Goal: Check status: Check status

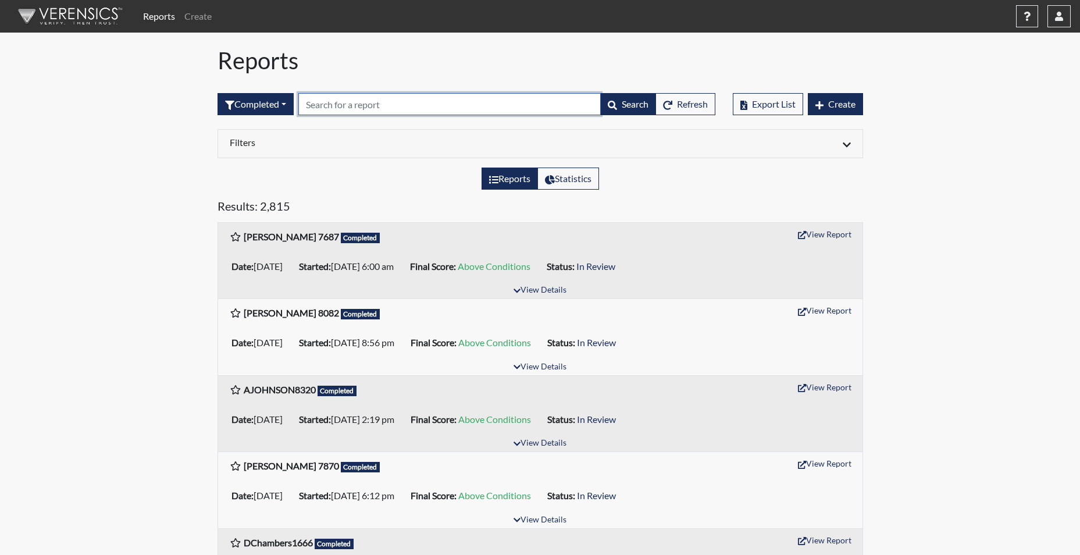
click at [340, 104] on input "text" at bounding box center [449, 104] width 302 height 22
type input "7855"
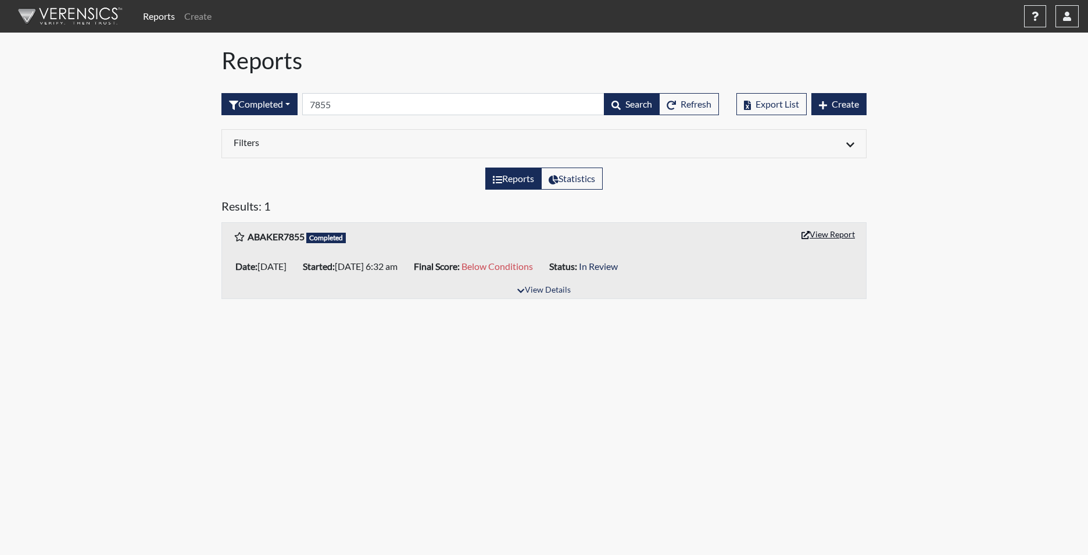
click at [823, 233] on button "View Report" at bounding box center [829, 234] width 64 height 18
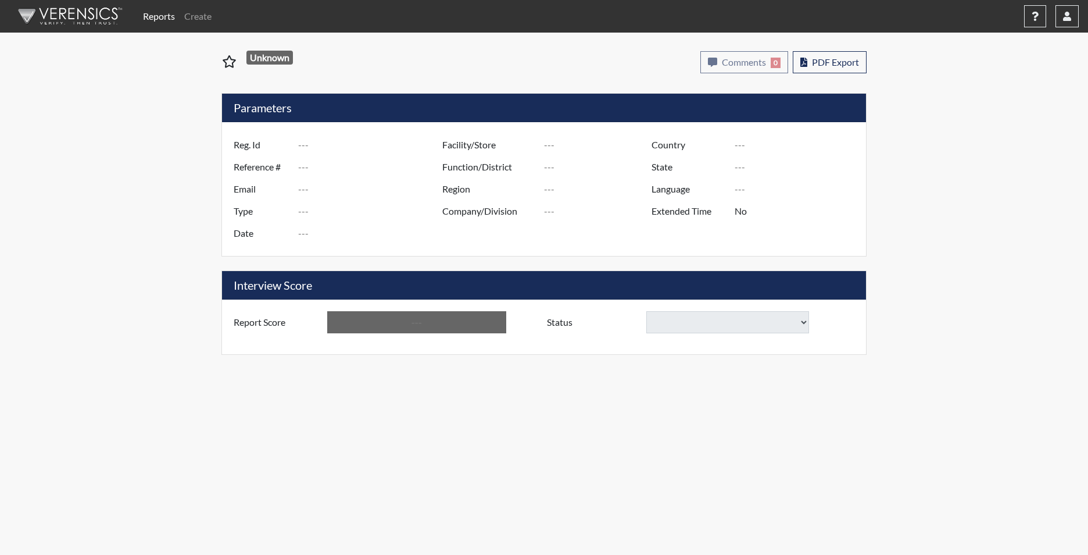
type input "ABAKER7855"
type input "51290"
type input "ADIDRAHBAKER26@ICLOUD.COM"
type input "Corrections Pre-Employment"
type input "Sep 15, 2025"
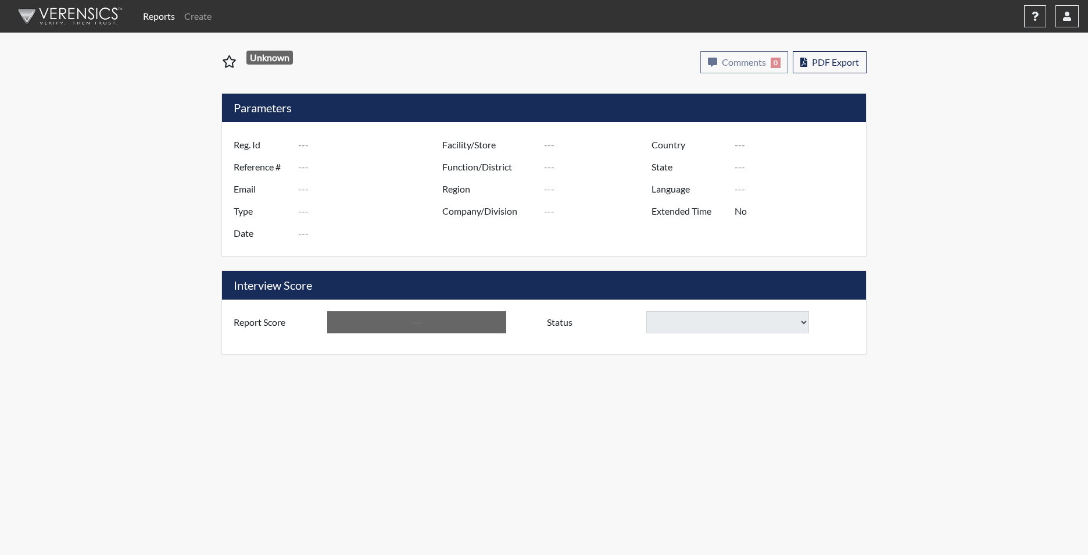
type input "[PERSON_NAME]"
type input "[GEOGRAPHIC_DATA]"
type input "[US_STATE]"
type input "English"
type input "Yes"
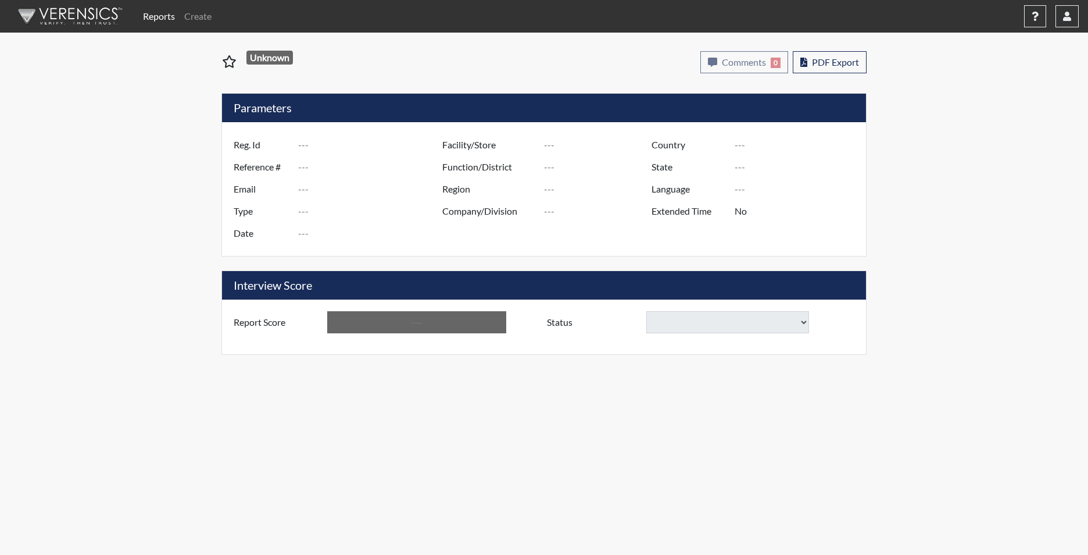
type input "Below Conditions"
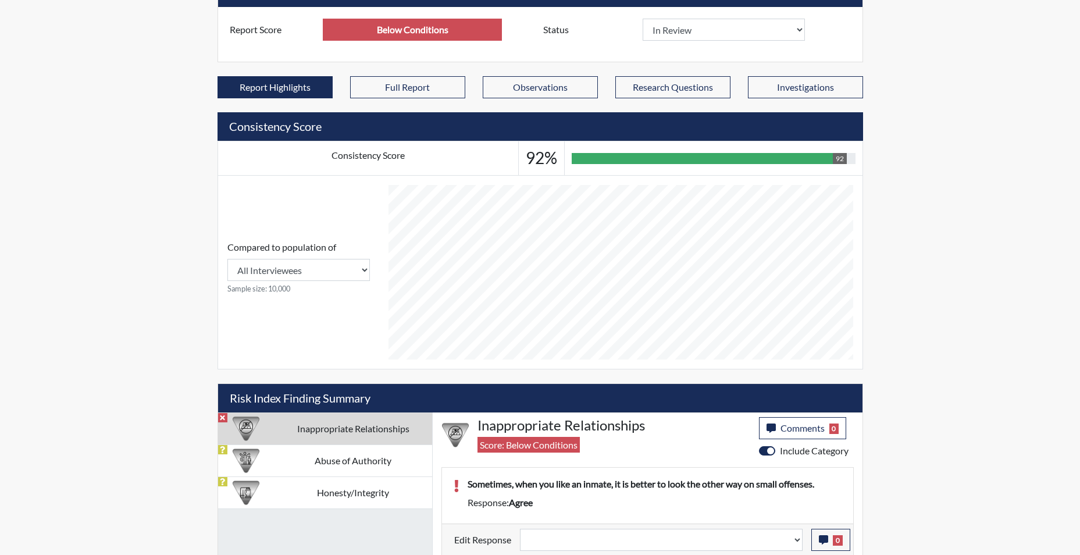
scroll to position [372, 0]
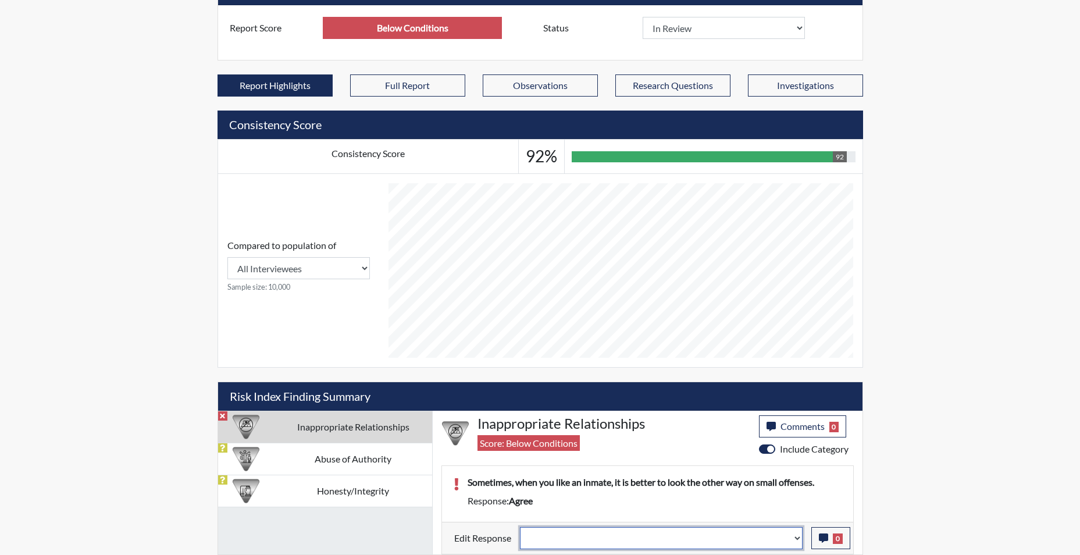
click at [796, 542] on select "Question is not relevant. Results will be updated. Reasonable explanation provi…" at bounding box center [661, 538] width 283 height 22
select select "reasonable-explanation-provided"
click at [520, 527] on select "Question is not relevant. Results will be updated. Reasonable explanation provi…" at bounding box center [661, 538] width 283 height 22
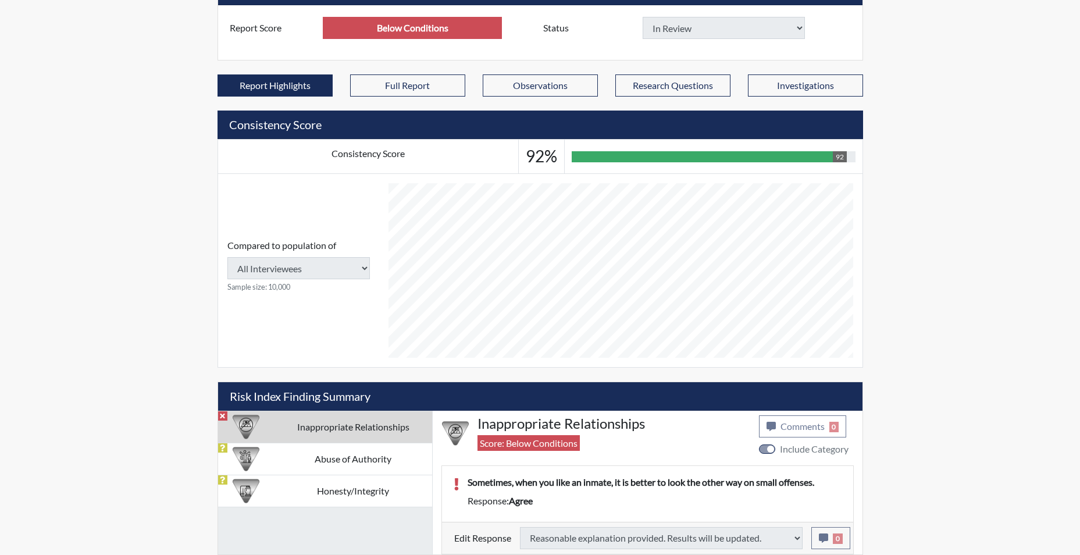
type input "Above Conditions"
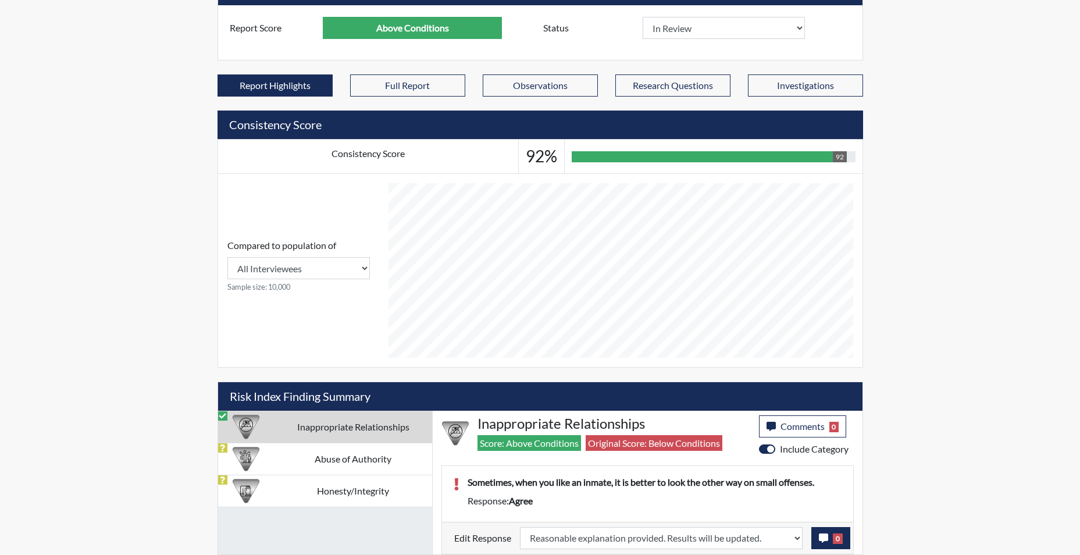
scroll to position [193, 483]
click at [820, 536] on icon "button" at bounding box center [823, 537] width 9 height 9
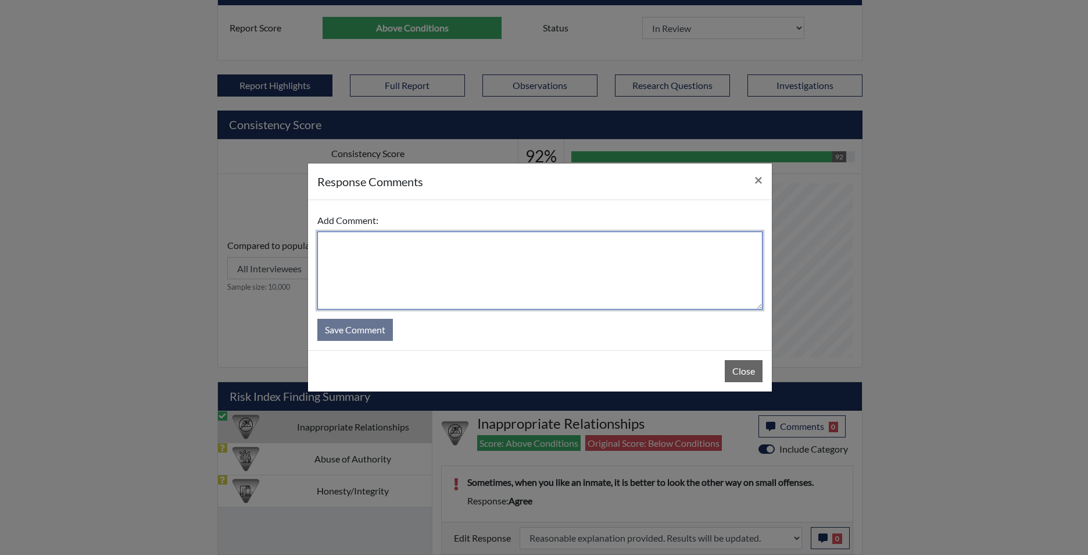
click at [426, 269] on textarea at bounding box center [539, 270] width 445 height 78
type textarea "app disagrees"
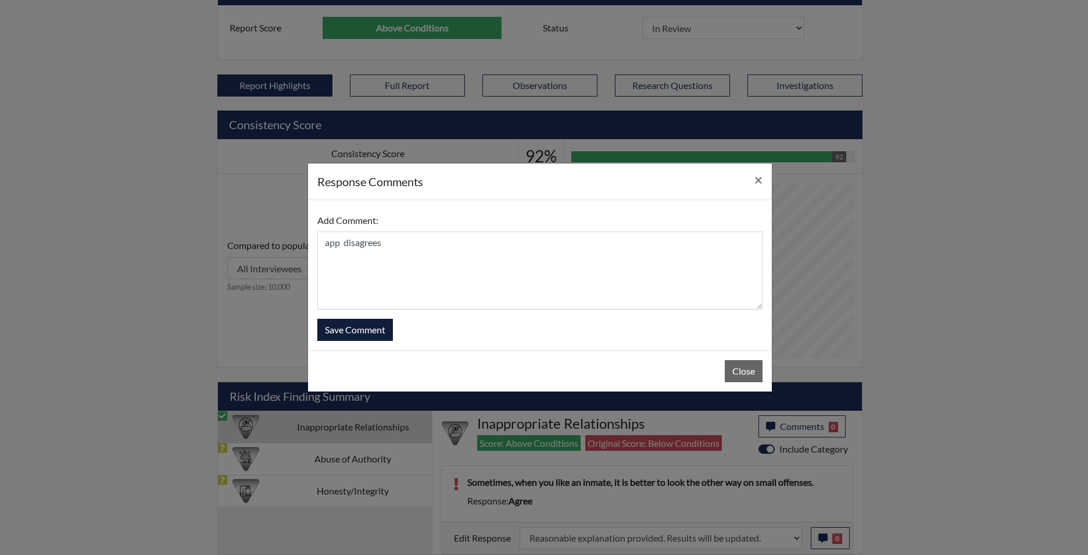
drag, startPoint x: 367, startPoint y: 318, endPoint x: 368, endPoint y: 331, distance: 13.4
click at [368, 322] on form "Add Comment: app disagrees Save Comment" at bounding box center [539, 274] width 445 height 131
click at [368, 331] on button "Save Comment" at bounding box center [355, 330] width 76 height 22
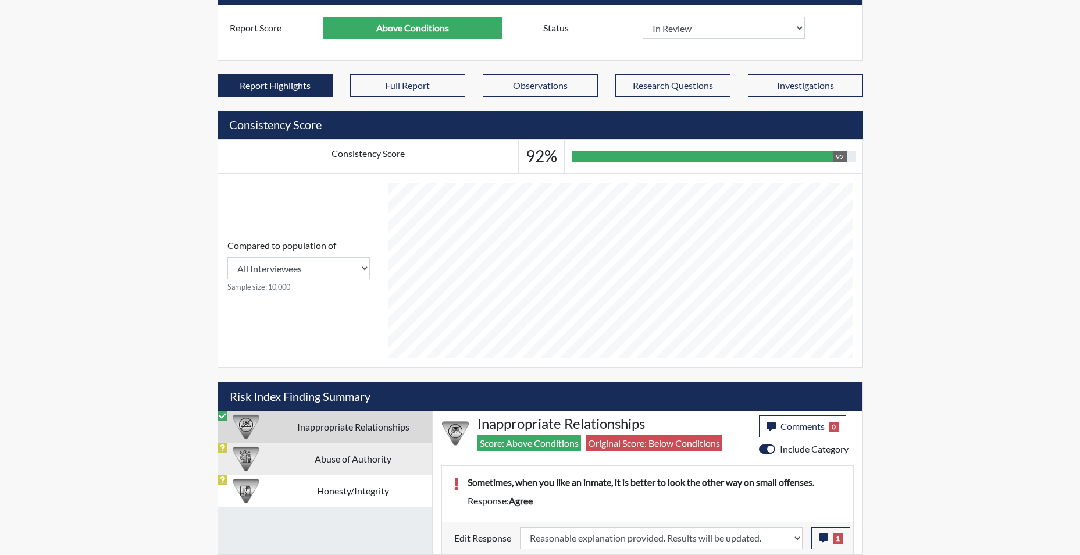
click at [348, 459] on td "Abuse of Authority" at bounding box center [353, 458] width 158 height 32
select select
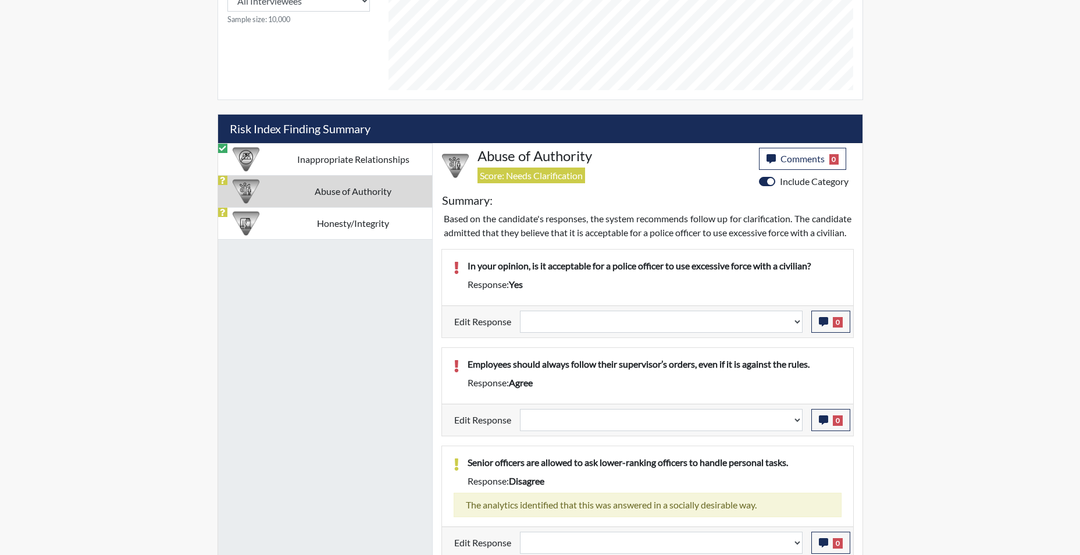
scroll to position [658, 0]
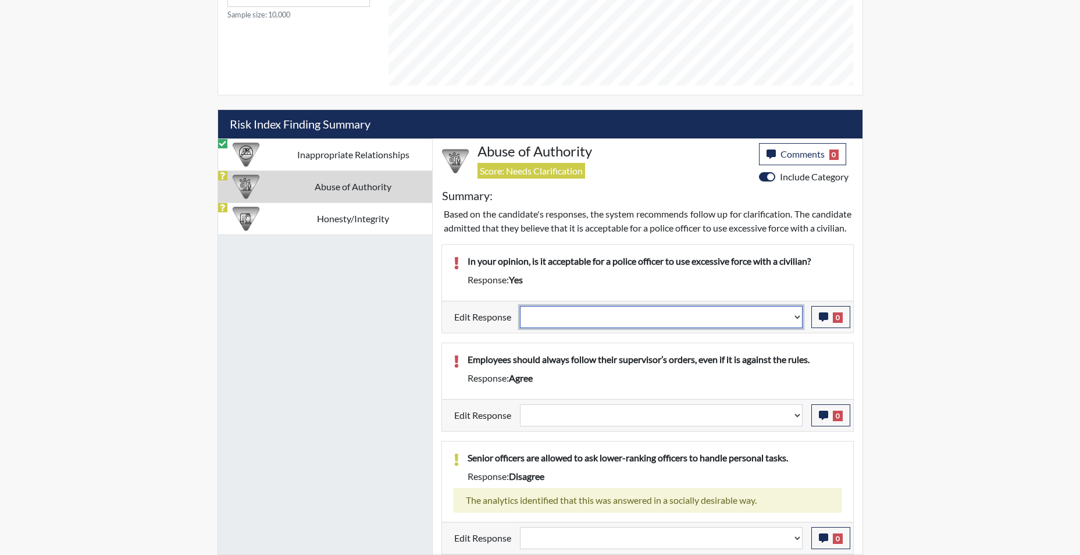
click at [797, 320] on select "Question is not relevant. Results will be updated. Reasonable explanation provi…" at bounding box center [661, 317] width 283 height 22
select select "reasonable-explanation-provided"
click at [520, 306] on select "Question is not relevant. Results will be updated. Reasonable explanation provi…" at bounding box center [661, 317] width 283 height 22
select select
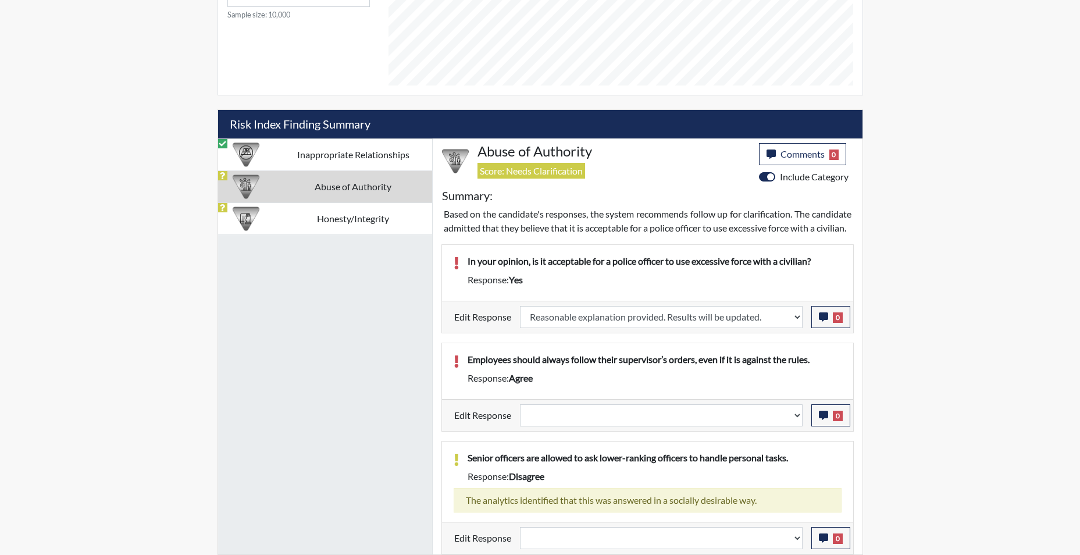
select select
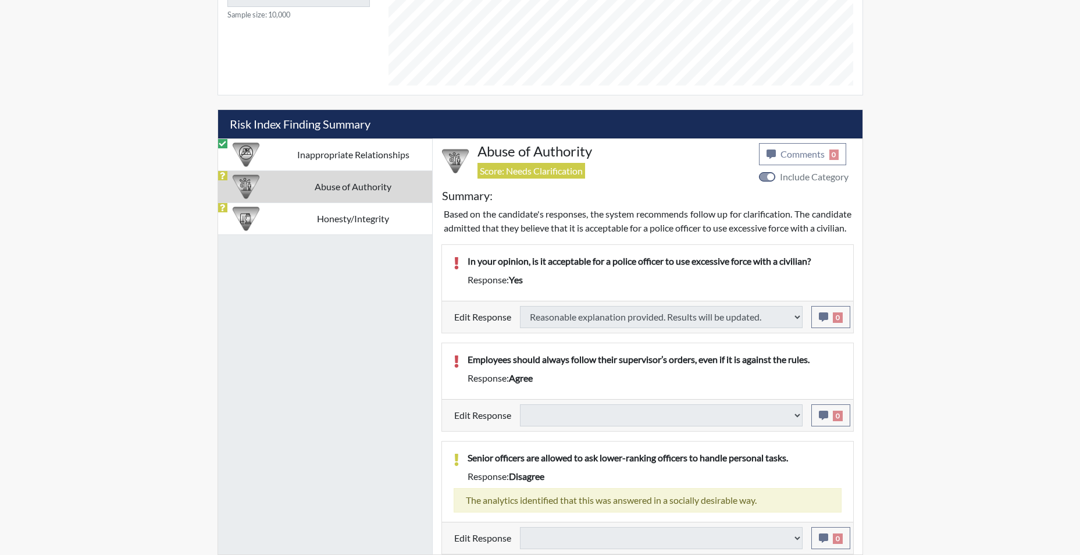
select select
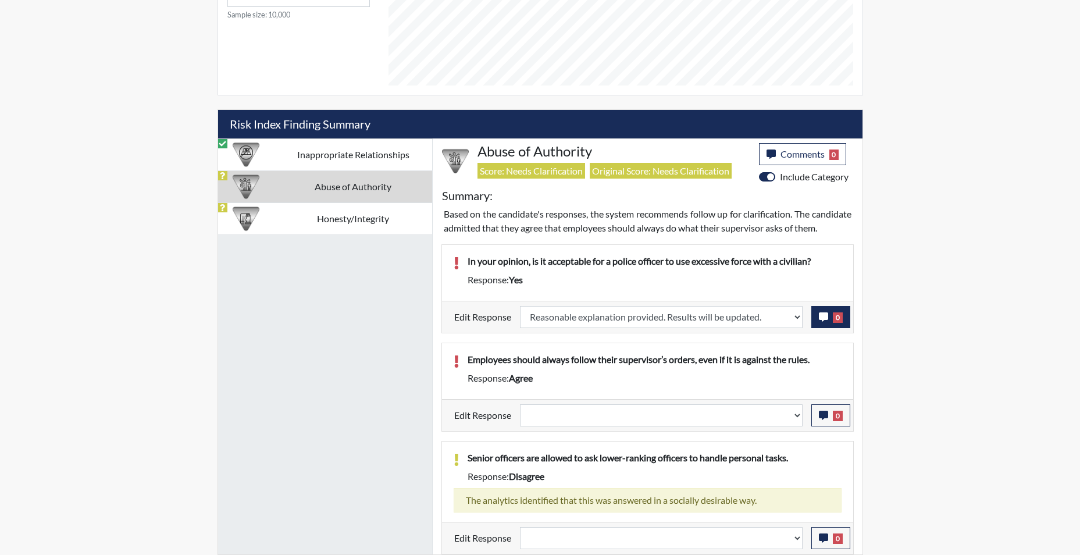
scroll to position [193, 483]
click at [823, 321] on icon "button" at bounding box center [823, 316] width 9 height 9
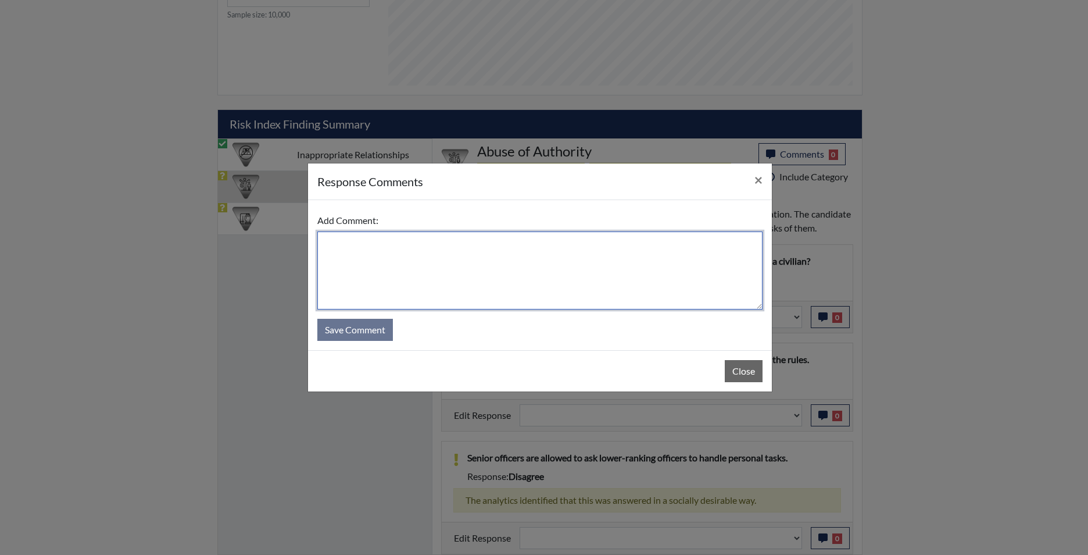
click at [603, 268] on textarea at bounding box center [539, 270] width 445 height 78
type textarea "app disagrees"
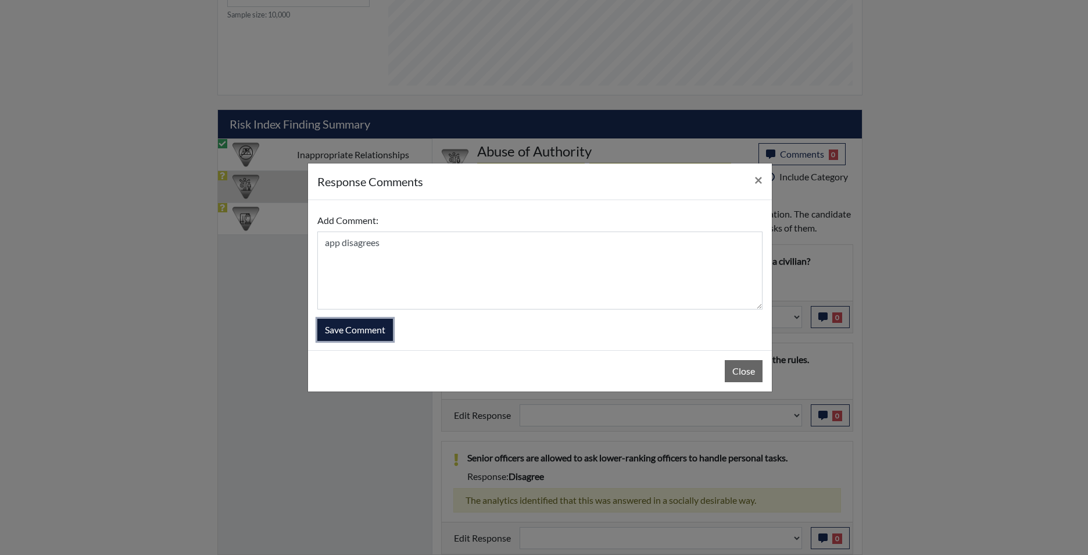
click at [341, 331] on button "Save Comment" at bounding box center [355, 330] width 76 height 22
select select
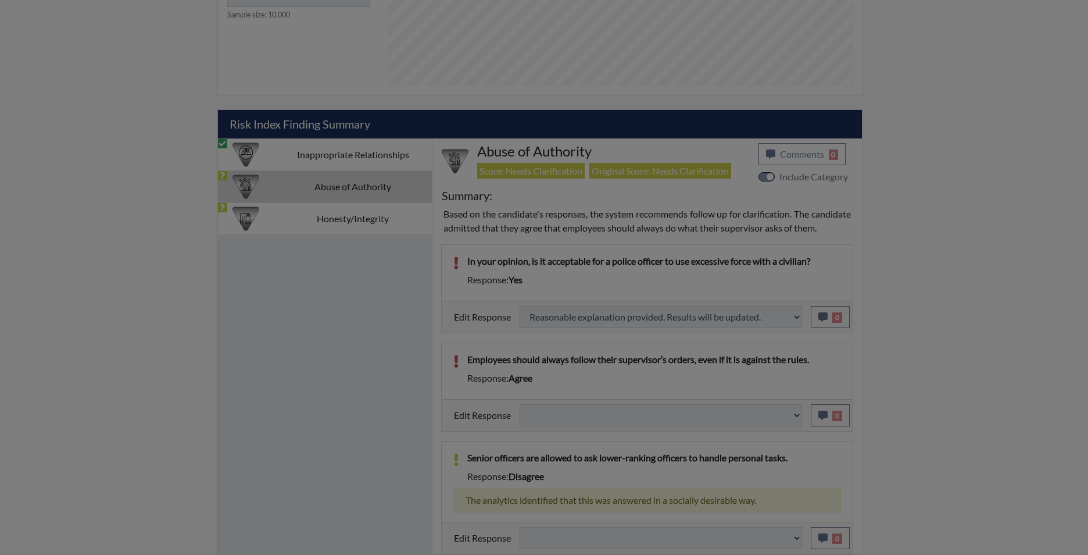
select select
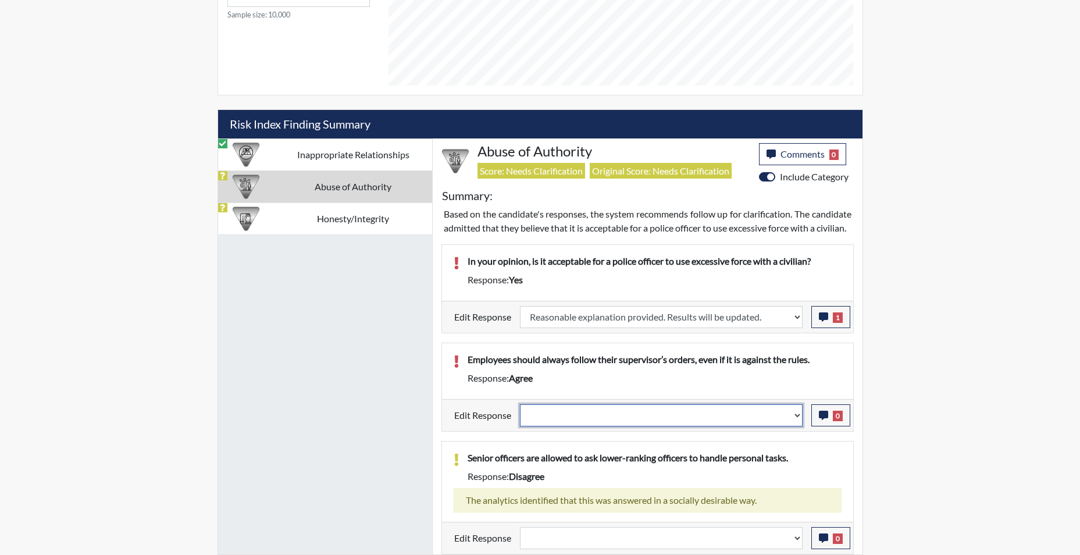
click at [795, 420] on select "Question is not relevant. Results will be updated. Reasonable explanation provi…" at bounding box center [661, 415] width 283 height 22
select select "reasonable-explanation-provided"
click at [520, 404] on select "Question is not relevant. Results will be updated. Reasonable explanation provi…" at bounding box center [661, 415] width 283 height 22
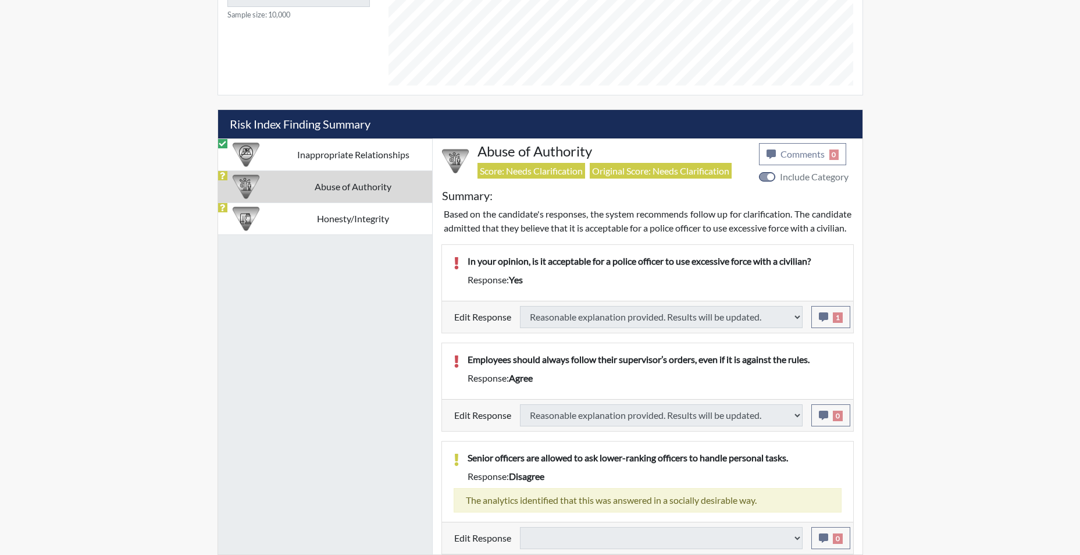
select select
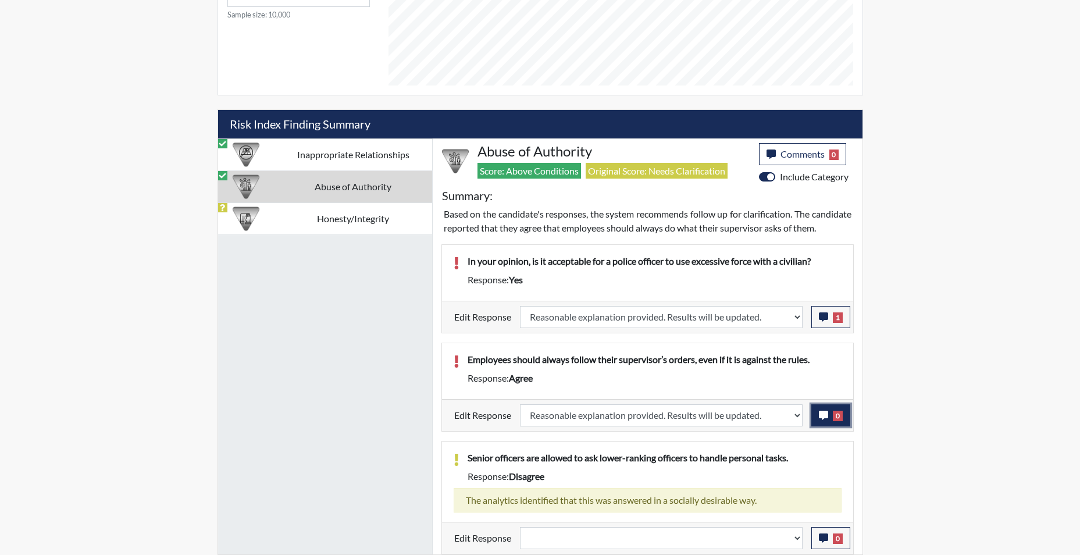
click at [819, 417] on icon "button" at bounding box center [823, 414] width 9 height 9
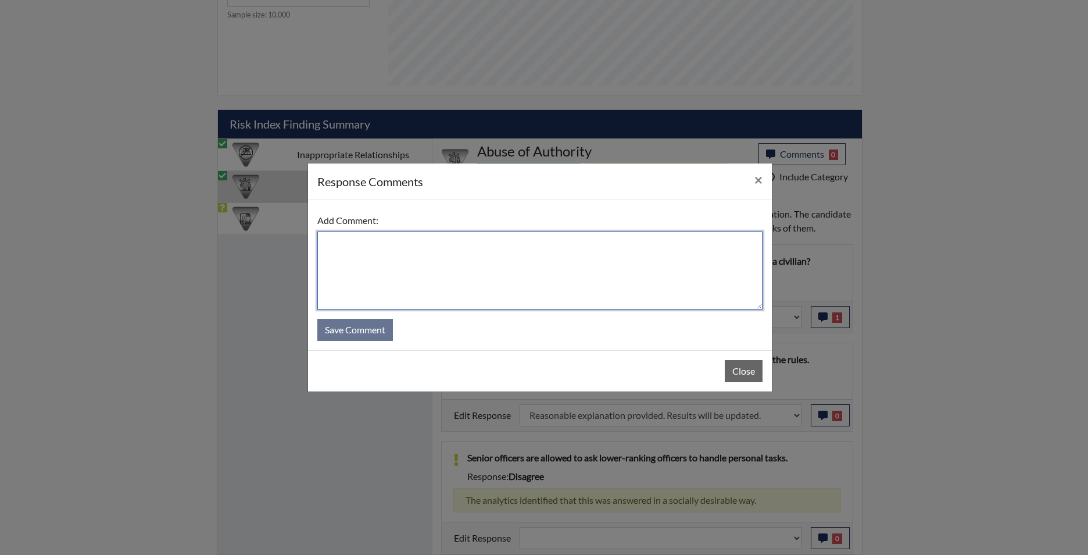
click at [470, 259] on textarea at bounding box center [539, 270] width 445 height 78
type textarea "app states no"
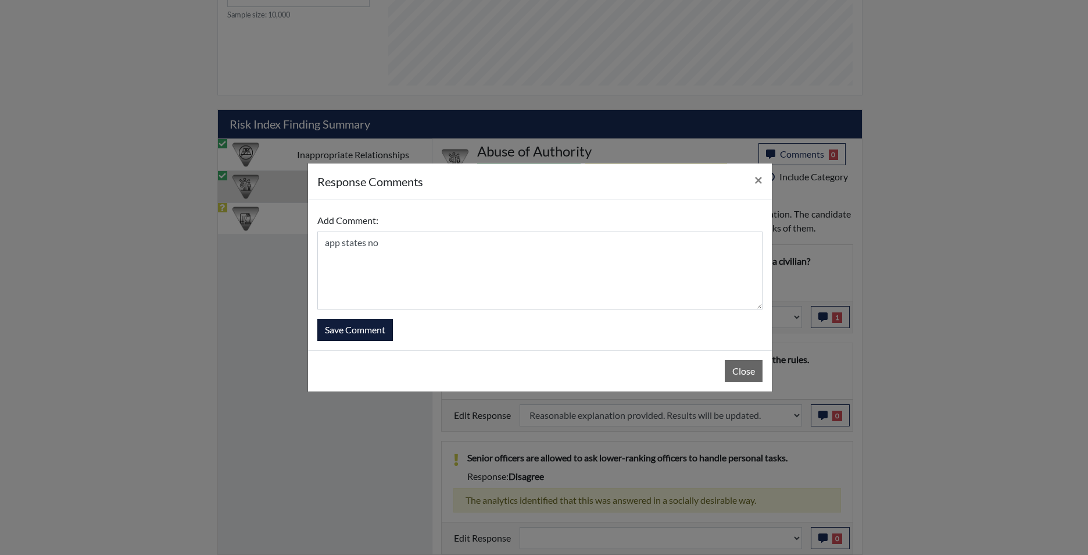
click at [390, 339] on div "Add Comment: app states no Save Comment" at bounding box center [540, 275] width 464 height 150
click at [388, 333] on button "Save Comment" at bounding box center [355, 330] width 76 height 22
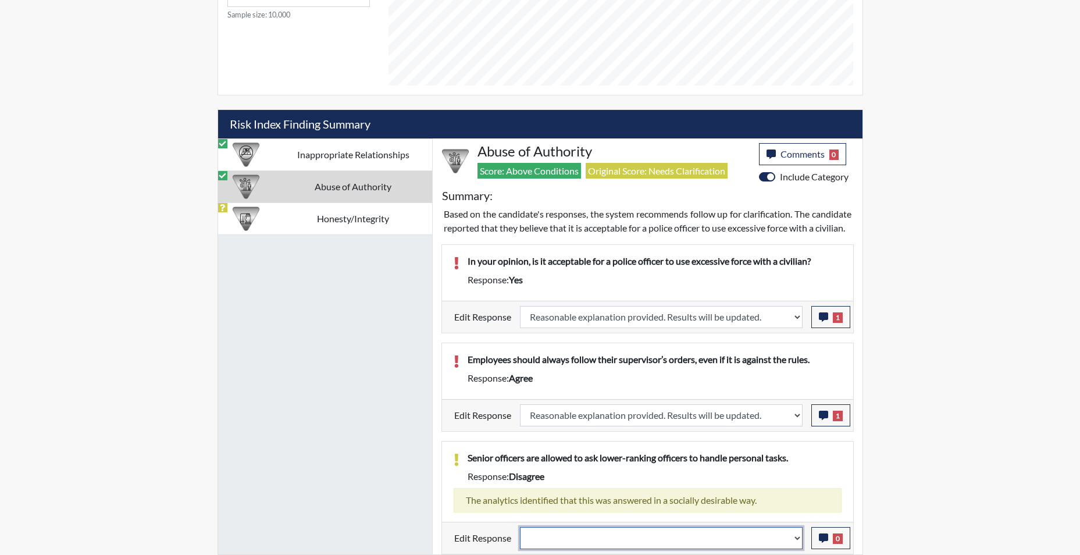
click at [796, 540] on select "Question is not relevant. Results will be updated. Reasonable explanation provi…" at bounding box center [661, 538] width 283 height 22
select select "reasonable-explanation-provided"
click at [520, 527] on select "Question is not relevant. Results will be updated. Reasonable explanation provi…" at bounding box center [661, 538] width 283 height 22
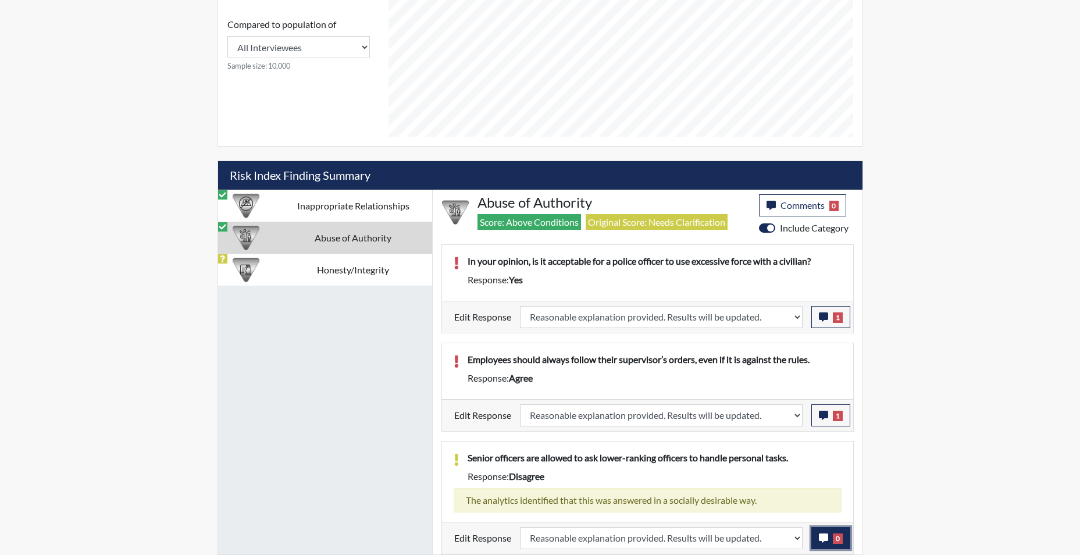
click at [817, 541] on button "0" at bounding box center [830, 538] width 39 height 22
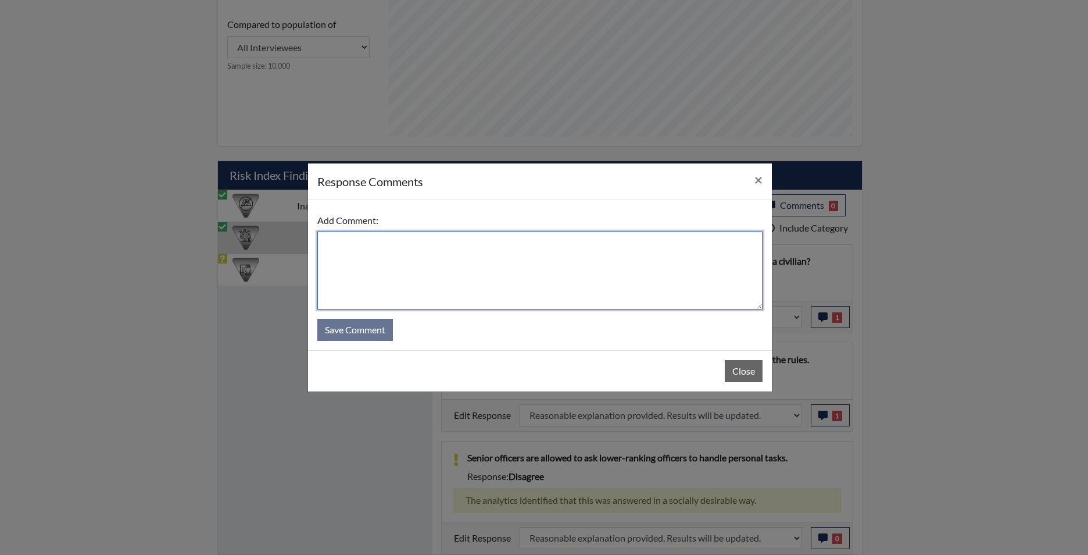
click at [508, 282] on textarea at bounding box center [539, 270] width 445 height 78
type textarea "app states no"
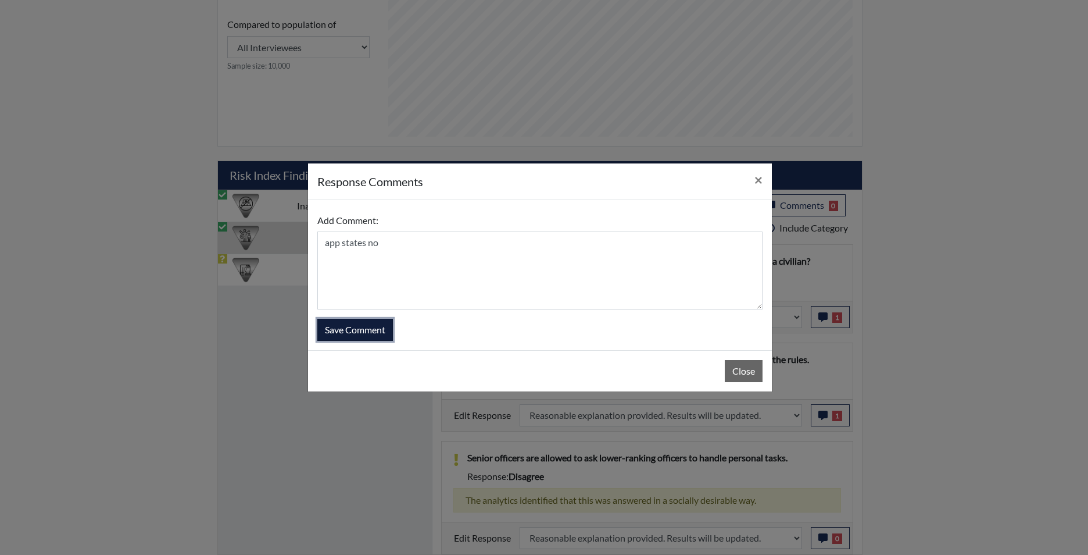
click at [334, 328] on button "Save Comment" at bounding box center [355, 330] width 76 height 22
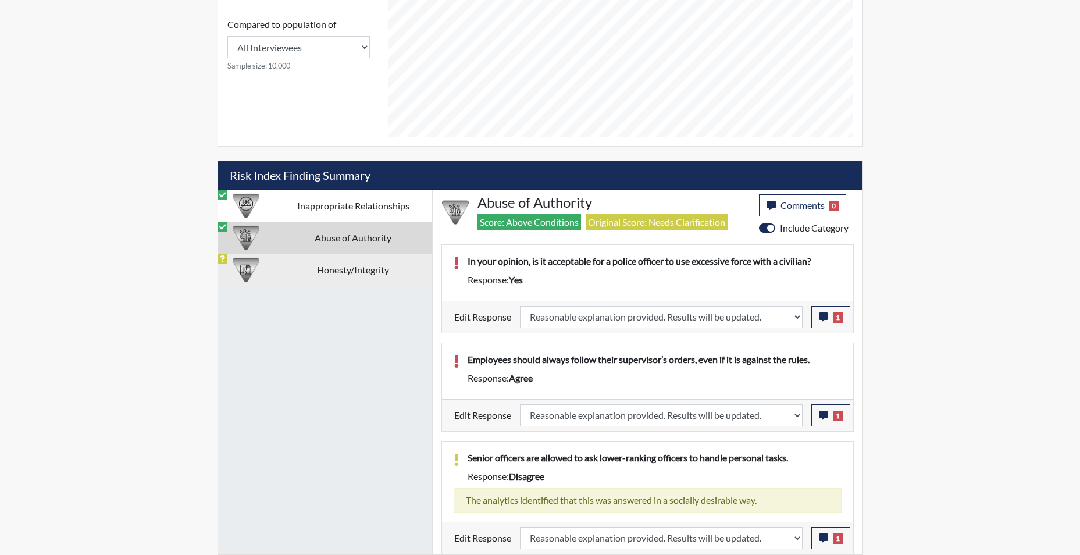
click at [334, 272] on td "Honesty/Integrity" at bounding box center [353, 269] width 158 height 32
select select
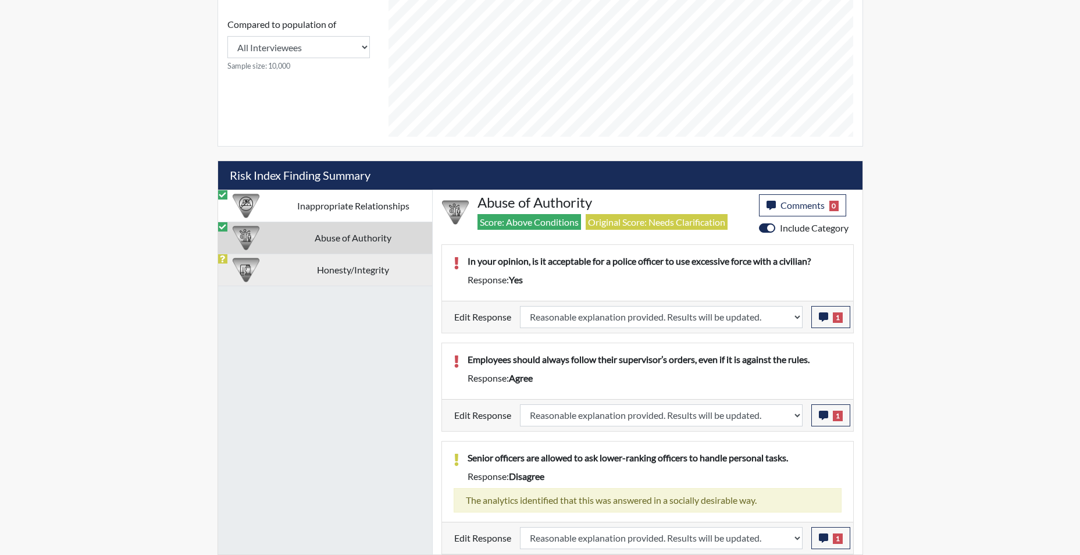
select select
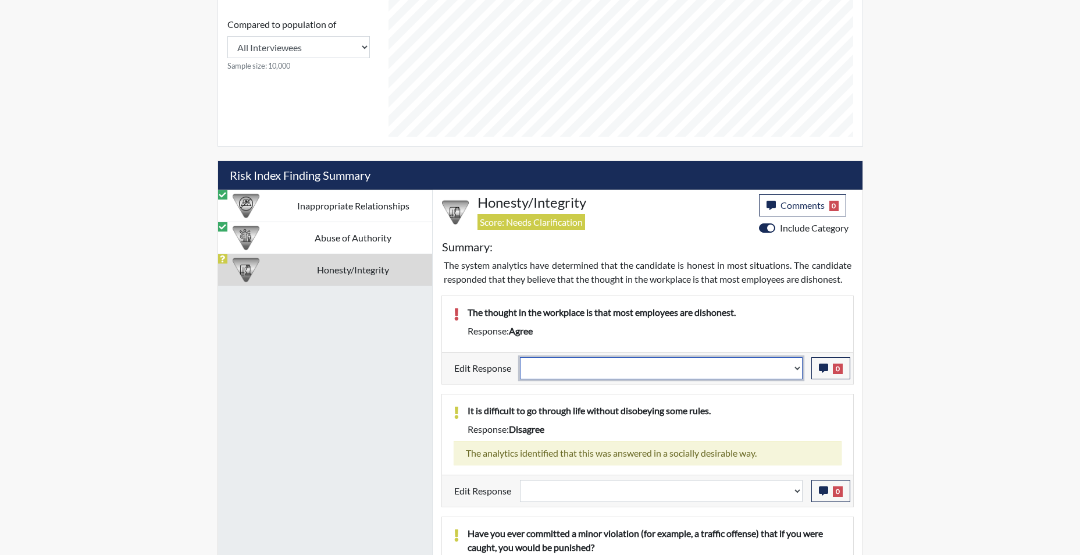
click at [796, 372] on select "Question is not relevant. Results will be updated. Reasonable explanation provi…" at bounding box center [661, 368] width 283 height 22
select select "reasonable-explanation-provided"
click at [520, 357] on select "Question is not relevant. Results will be updated. Reasonable explanation provi…" at bounding box center [661, 368] width 283 height 22
select select
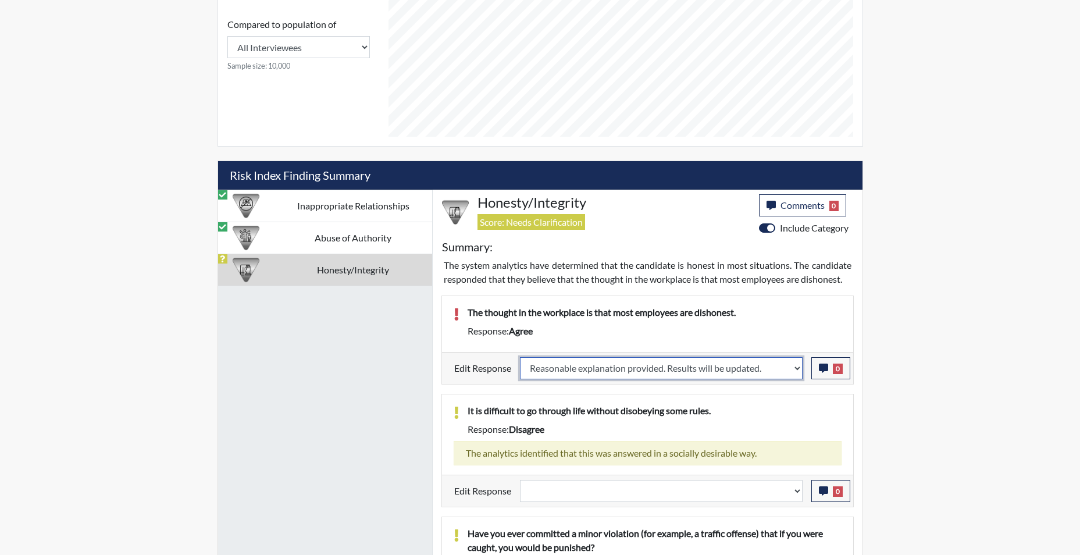
select select
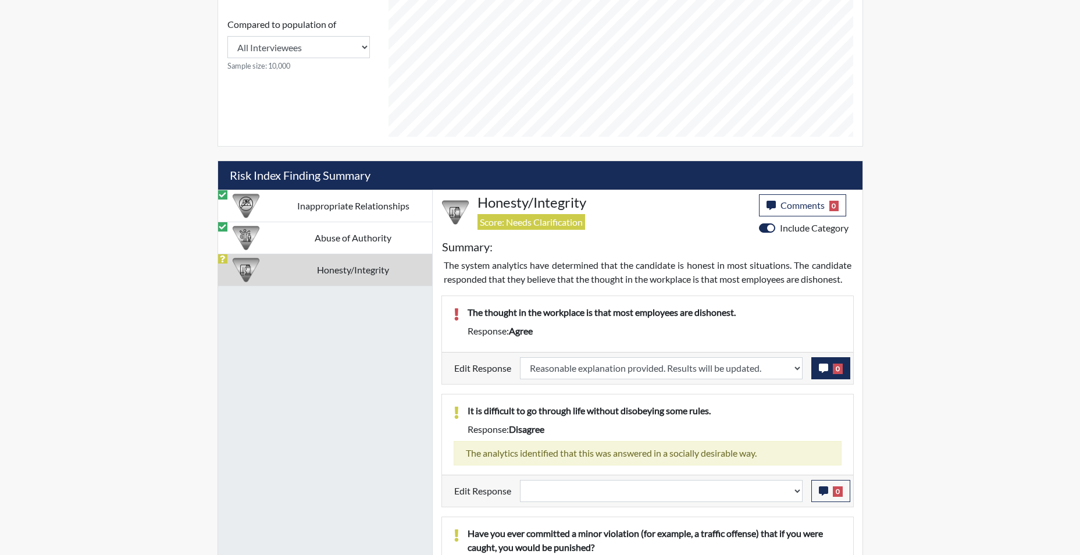
select select
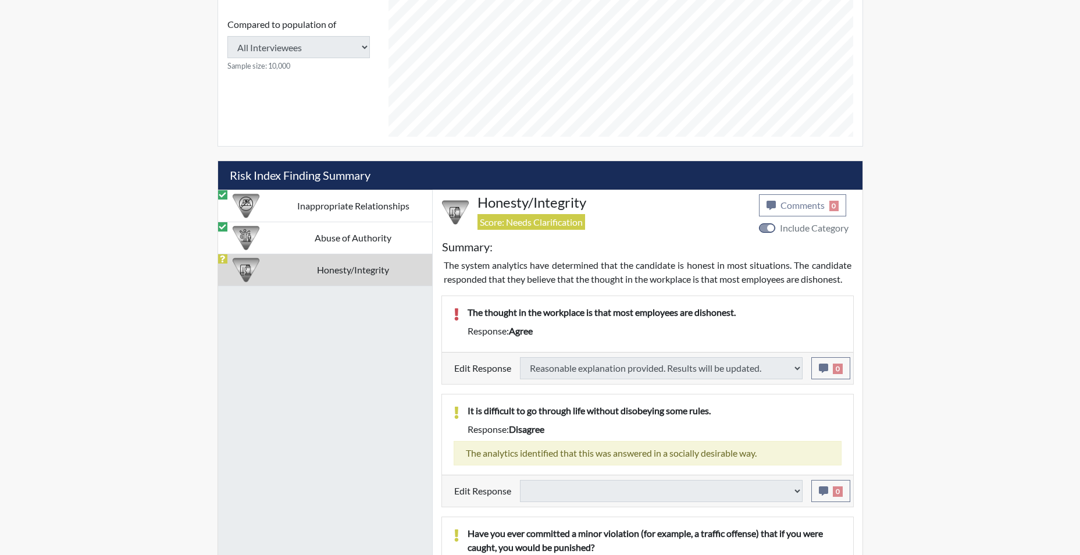
select select
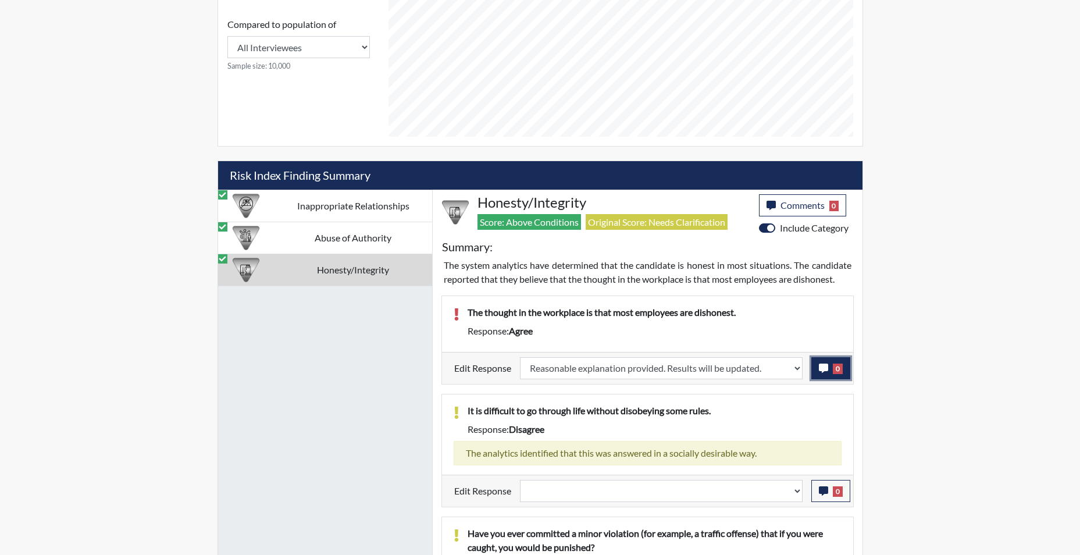
click at [823, 370] on icon "button" at bounding box center [823, 367] width 9 height 9
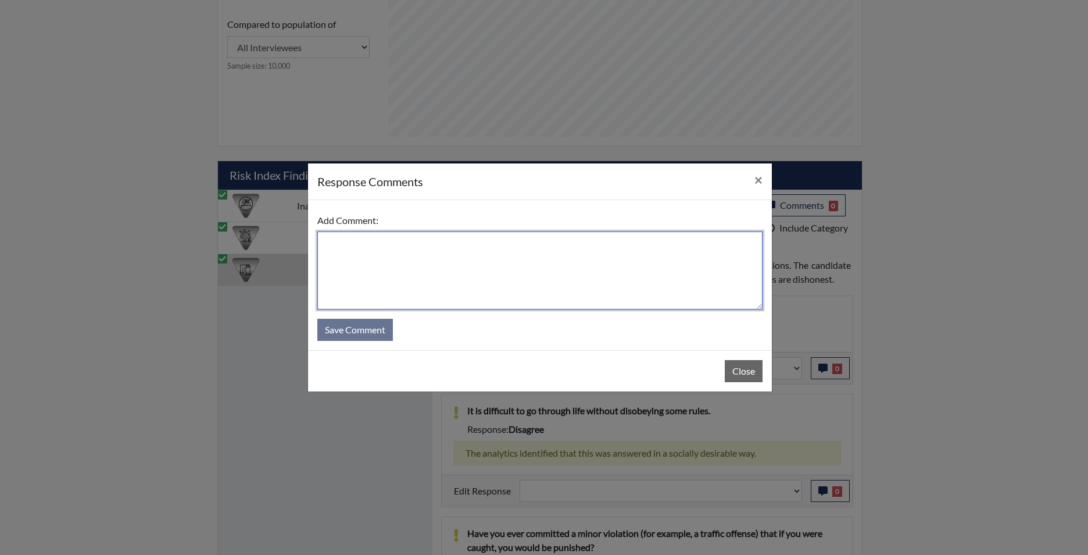
click at [577, 287] on textarea at bounding box center [539, 270] width 445 height 78
type textarea "app"
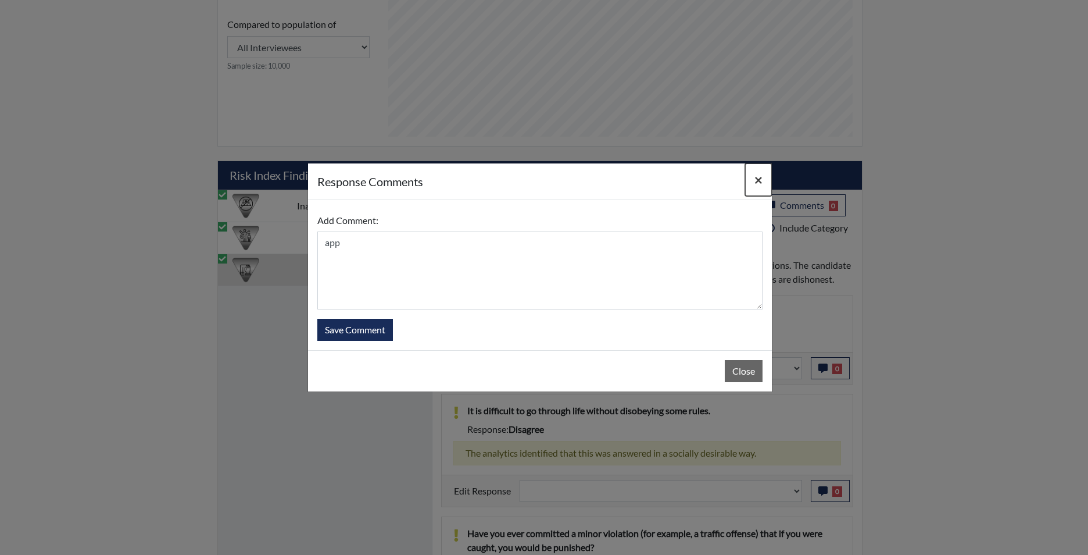
click at [760, 177] on span "×" at bounding box center [759, 179] width 8 height 17
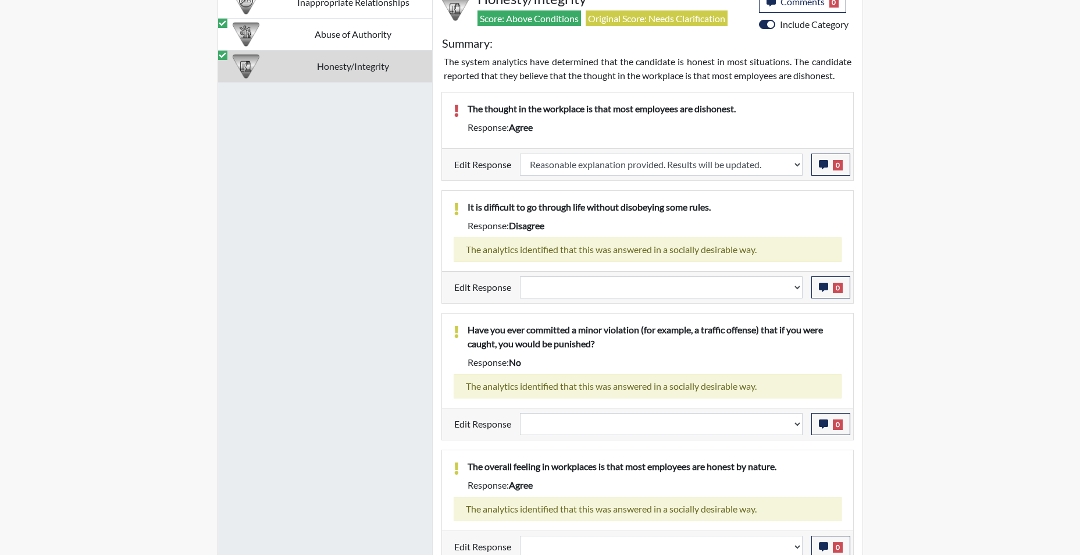
scroll to position [826, 0]
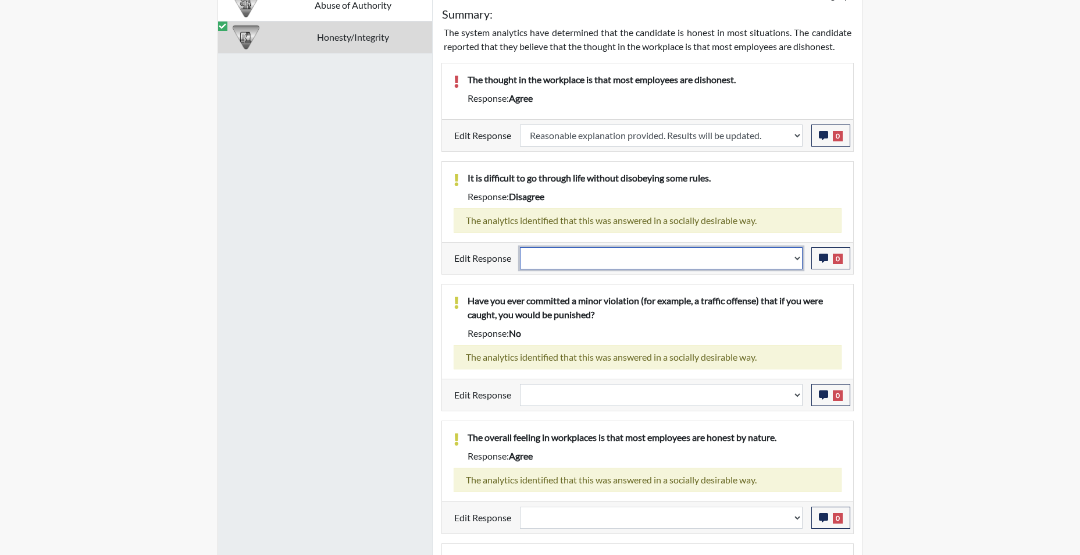
click at [797, 260] on select "Question is not relevant. Results will be updated. Reasonable explanation provi…" at bounding box center [661, 258] width 283 height 22
select select "reasonable-explanation-provided"
click at [520, 247] on select "Question is not relevant. Results will be updated. Reasonable explanation provi…" at bounding box center [661, 258] width 283 height 22
select select
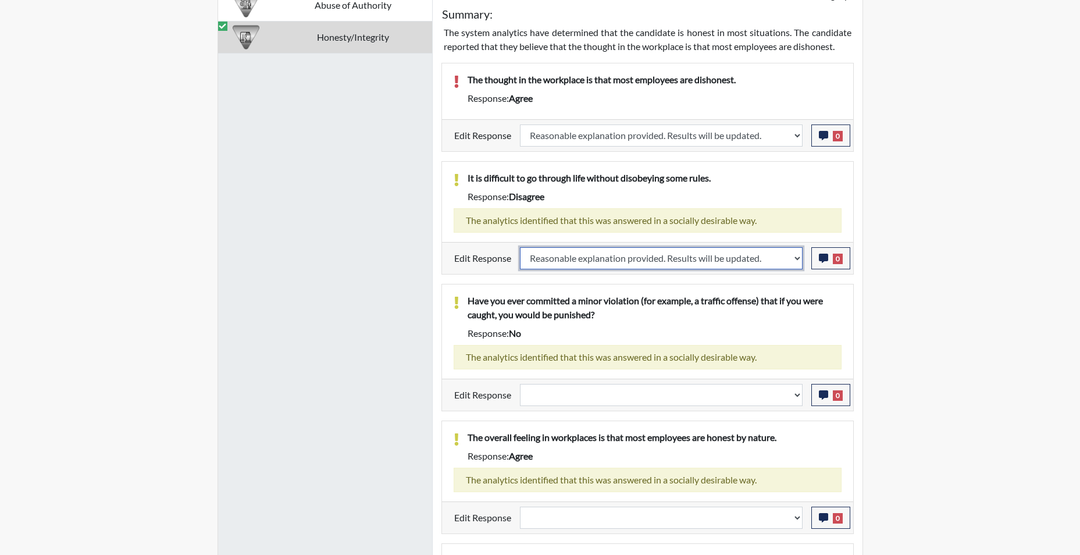
select select
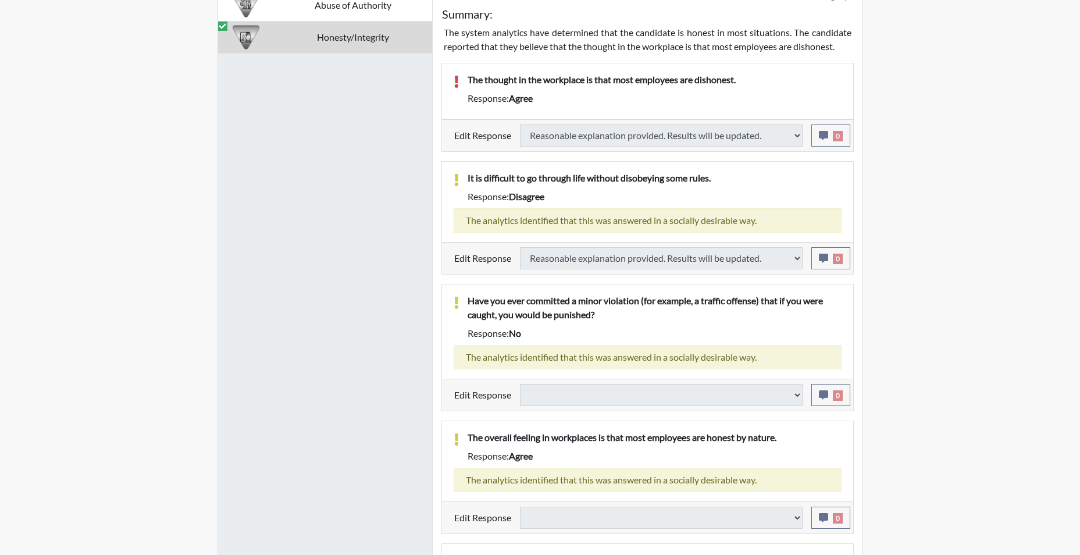
select select
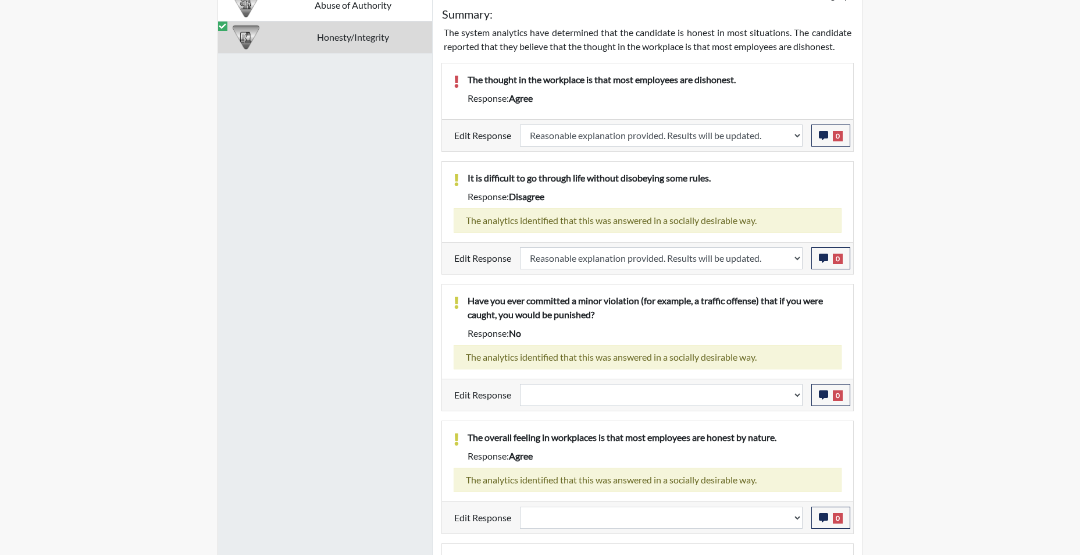
scroll to position [193, 483]
click at [798, 399] on select "Question is not relevant. Results will be updated. Reasonable explanation provi…" at bounding box center [661, 395] width 283 height 22
select select "reasonable-explanation-provided"
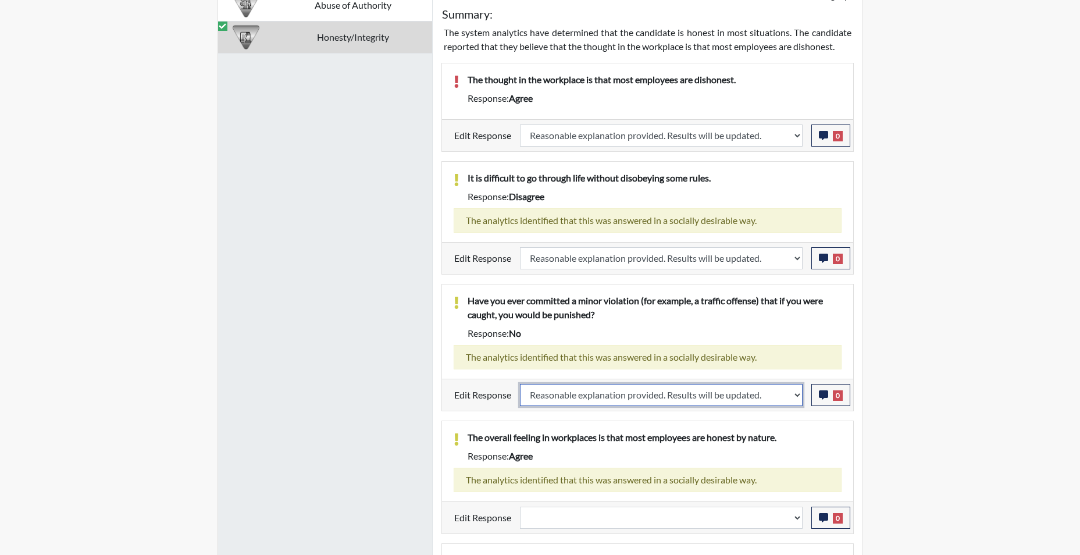
click at [520, 384] on select "Question is not relevant. Results will be updated. Reasonable explanation provi…" at bounding box center [661, 395] width 283 height 22
select select
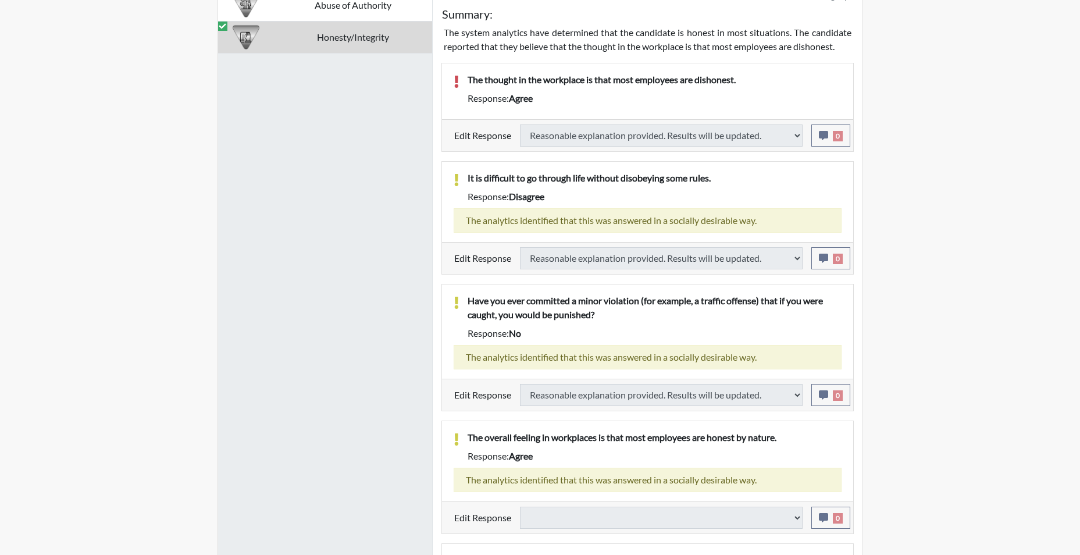
select select
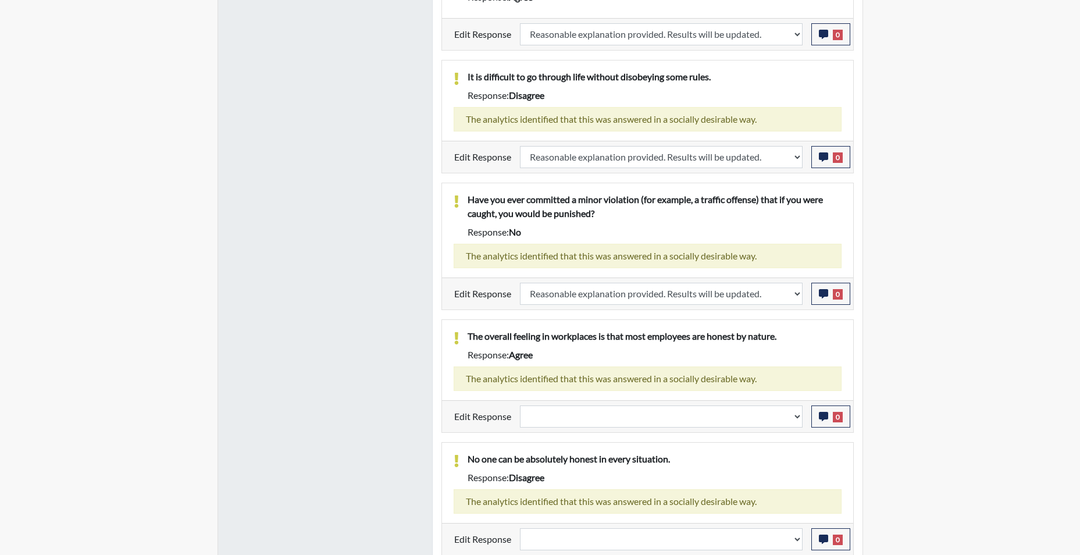
scroll to position [928, 0]
click at [797, 421] on select "Question is not relevant. Results will be updated. Reasonable explanation provi…" at bounding box center [661, 415] width 283 height 22
select select "reasonable-explanation-provided"
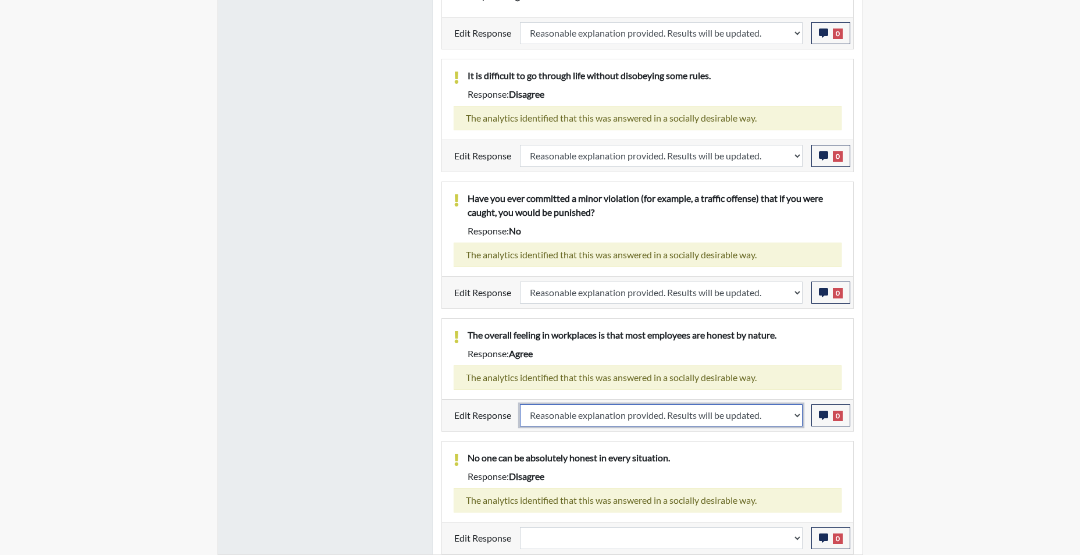
click at [520, 404] on select "Question is not relevant. Results will be updated. Reasonable explanation provi…" at bounding box center [661, 415] width 283 height 22
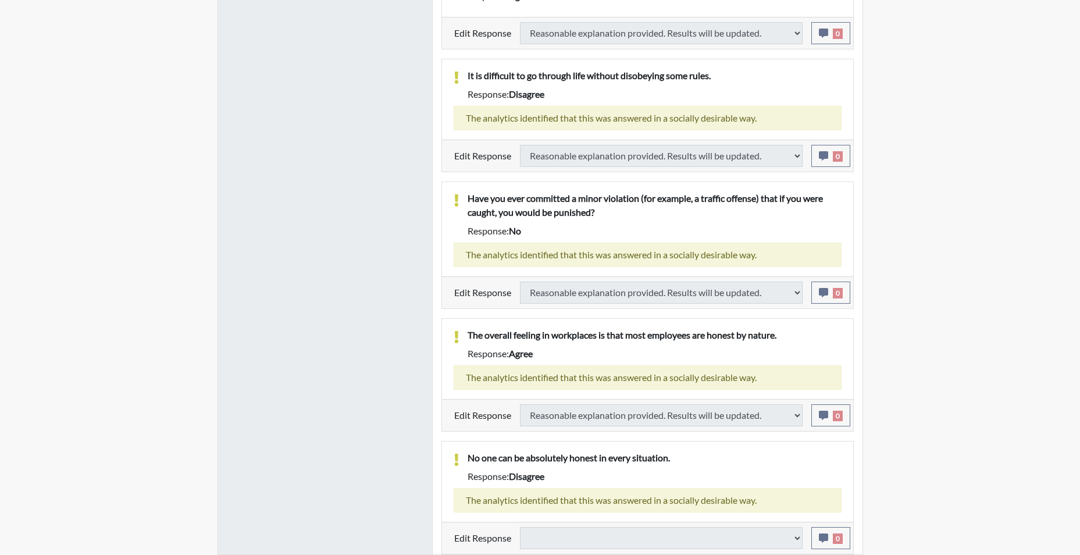
select select
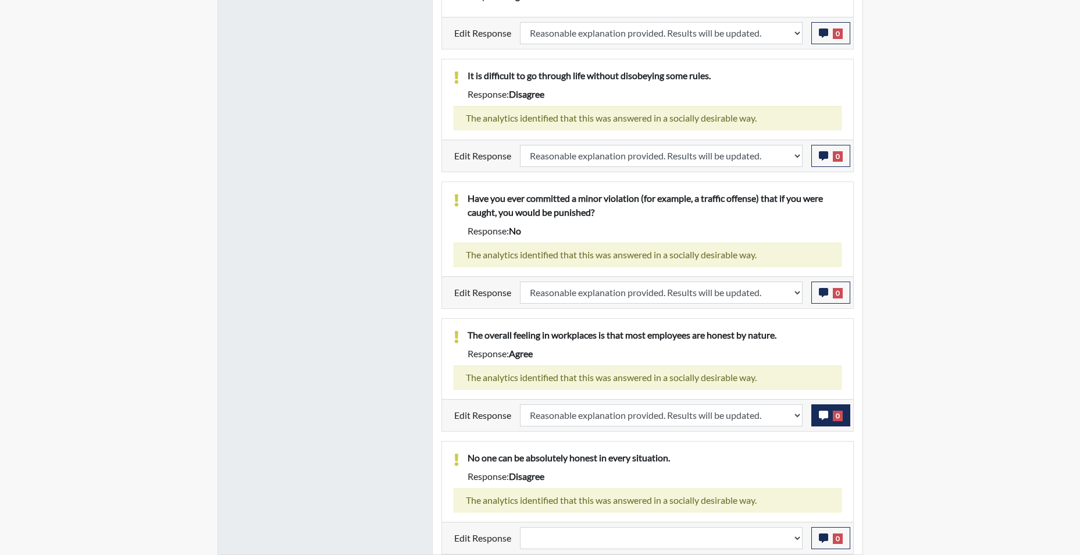
scroll to position [193, 483]
click at [823, 417] on icon "button" at bounding box center [823, 414] width 9 height 9
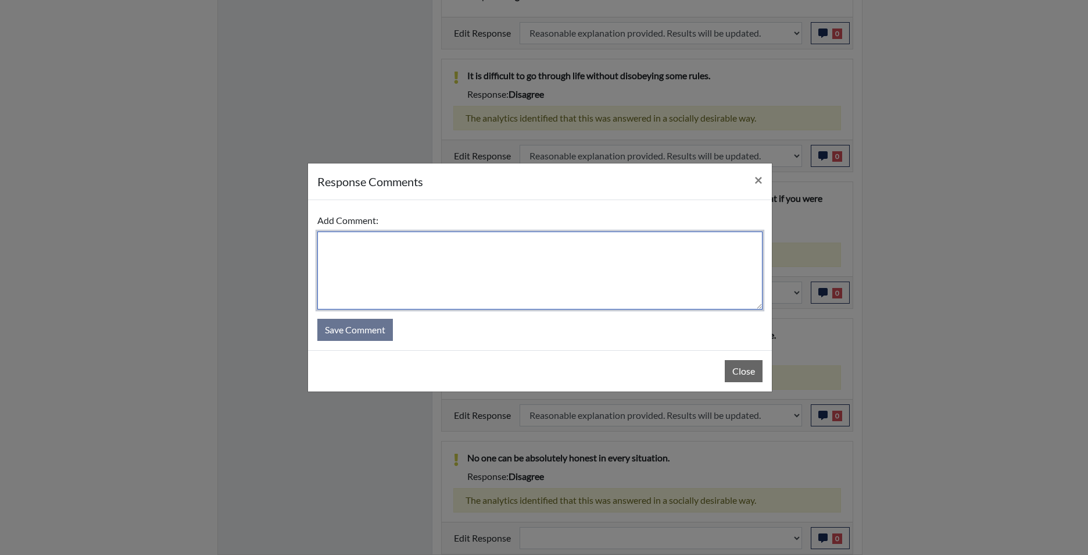
click at [630, 283] on textarea at bounding box center [539, 270] width 445 height 78
type textarea "app disagrees"
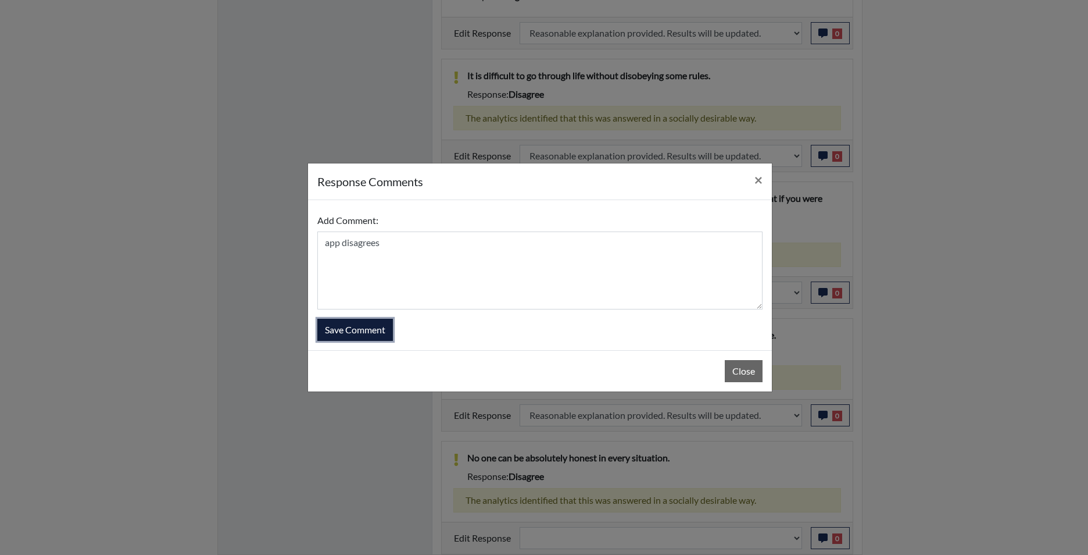
click at [350, 327] on button "Save Comment" at bounding box center [355, 330] width 76 height 22
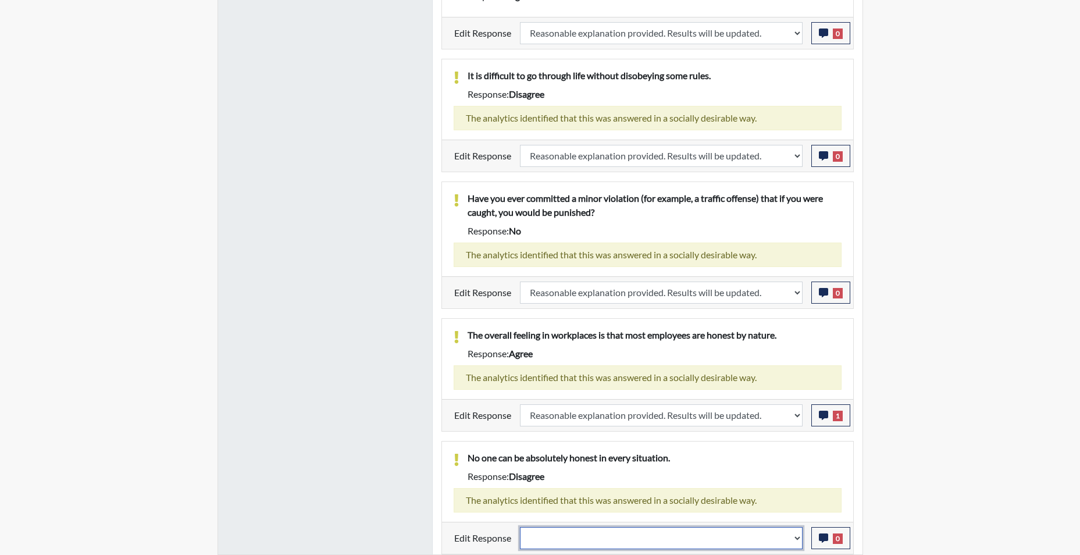
click at [795, 541] on select "Question is not relevant. Results will be updated. Reasonable explanation provi…" at bounding box center [661, 538] width 283 height 22
select select "reasonable-explanation-provided"
click at [520, 527] on select "Question is not relevant. Results will be updated. Reasonable explanation provi…" at bounding box center [661, 538] width 283 height 22
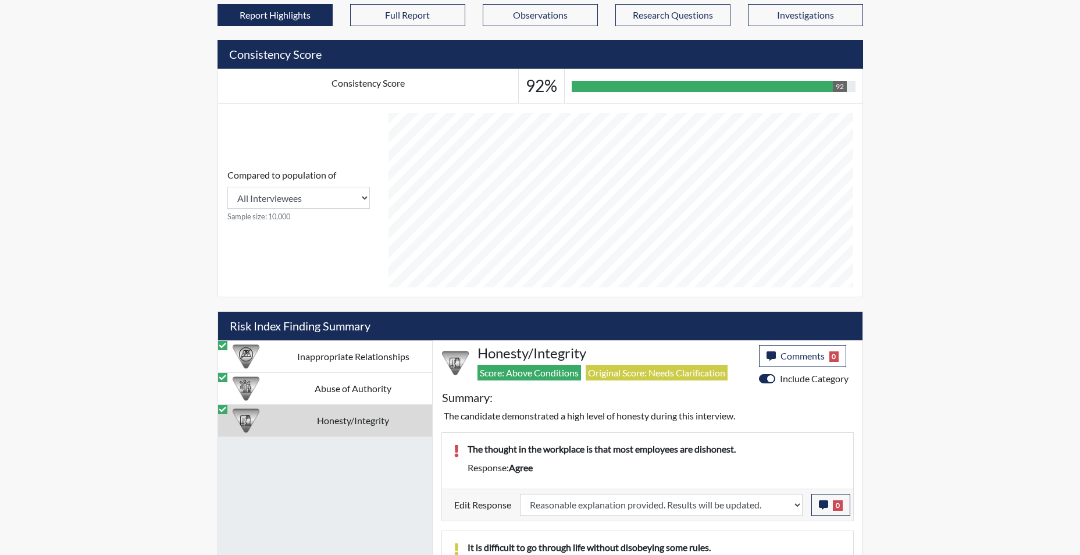
scroll to position [274, 0]
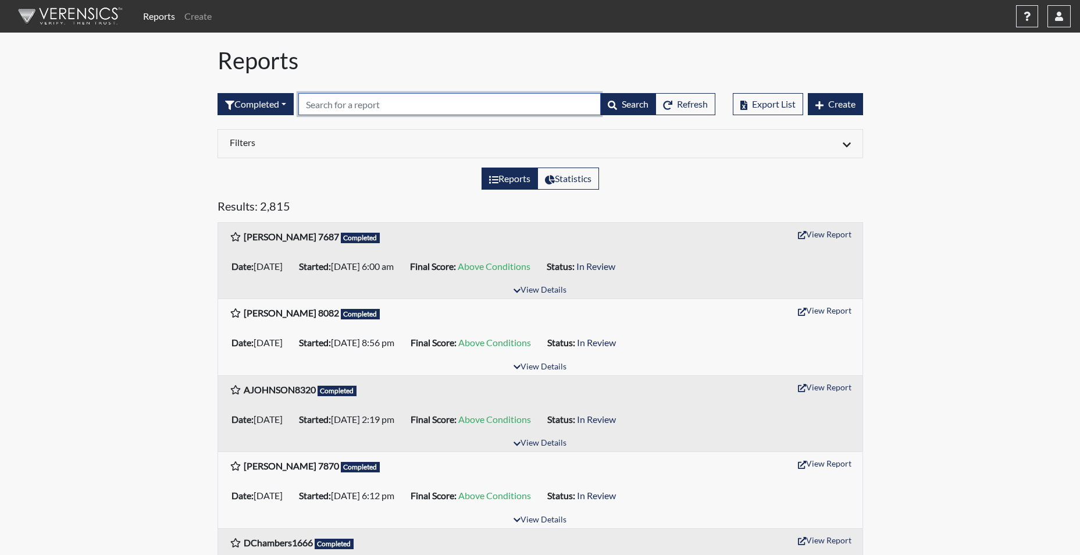
click at [339, 106] on input "text" at bounding box center [449, 104] width 302 height 22
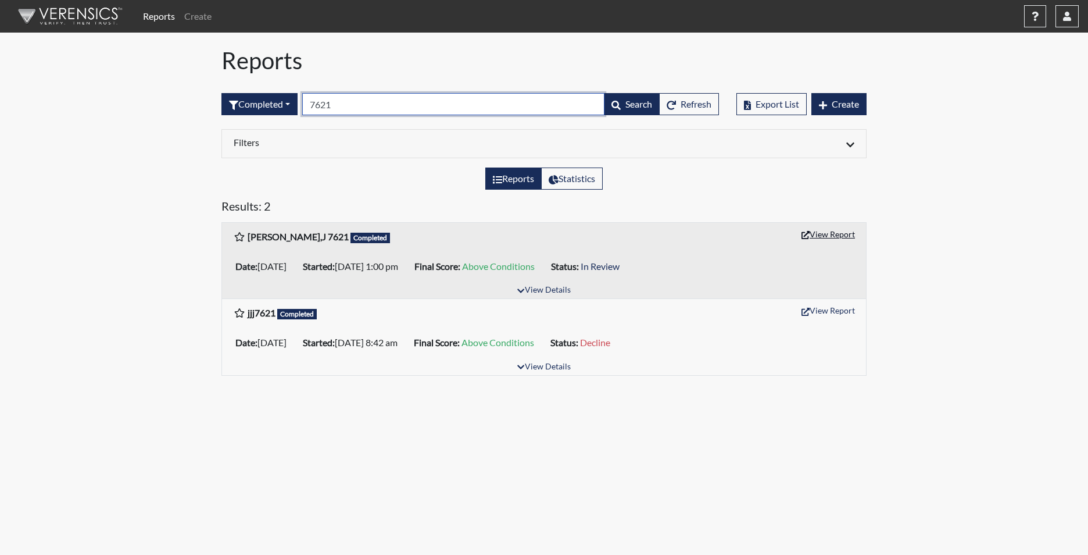
type input "7621"
click at [848, 237] on button "View Report" at bounding box center [829, 234] width 64 height 18
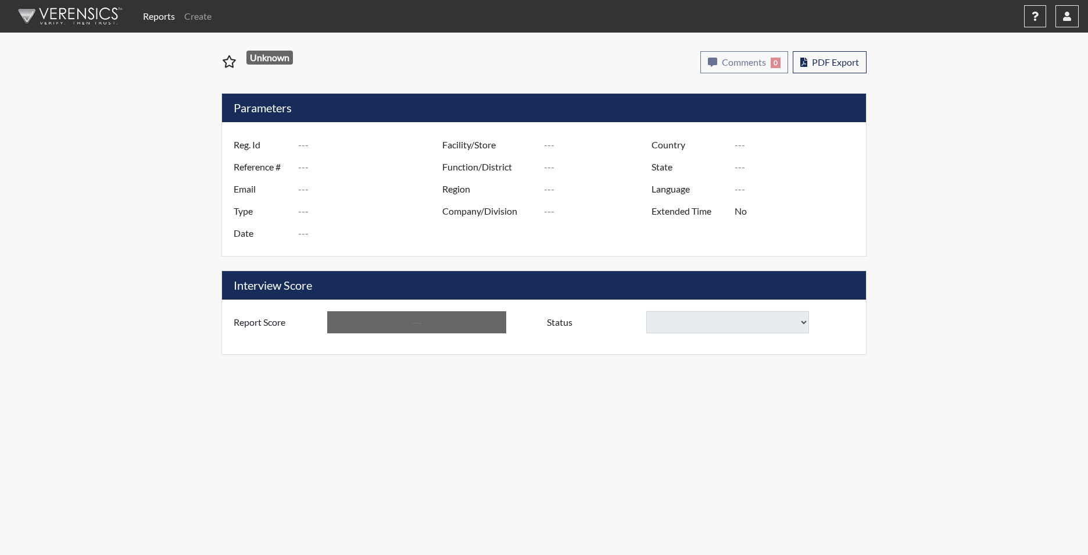
type input "TURNER,J 7621"
type input "51267"
type input "TURNERJAY898@GMAIL.COM"
type input "Corrections Pre-Employment"
type input "Sep 12, 2025"
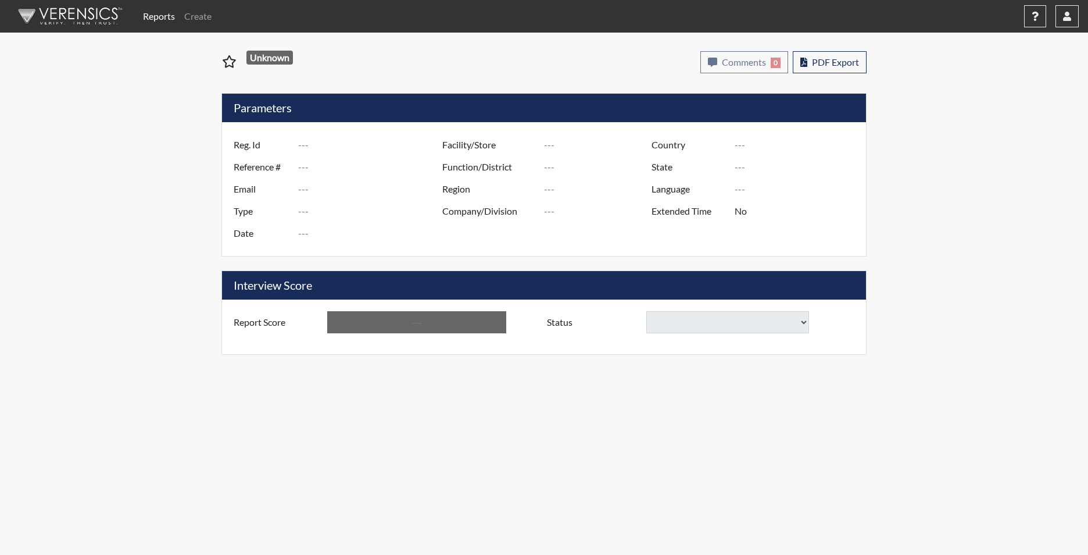
type input "Livesay CI"
type input "[GEOGRAPHIC_DATA]"
type input "[US_STATE]"
type input "English"
type input "Yes"
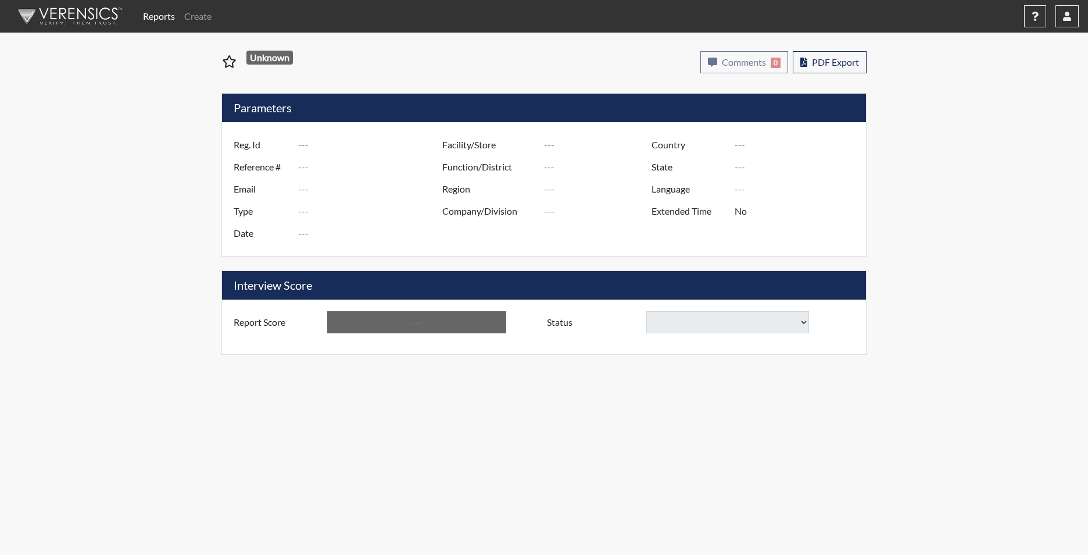
type input "Above Conditions"
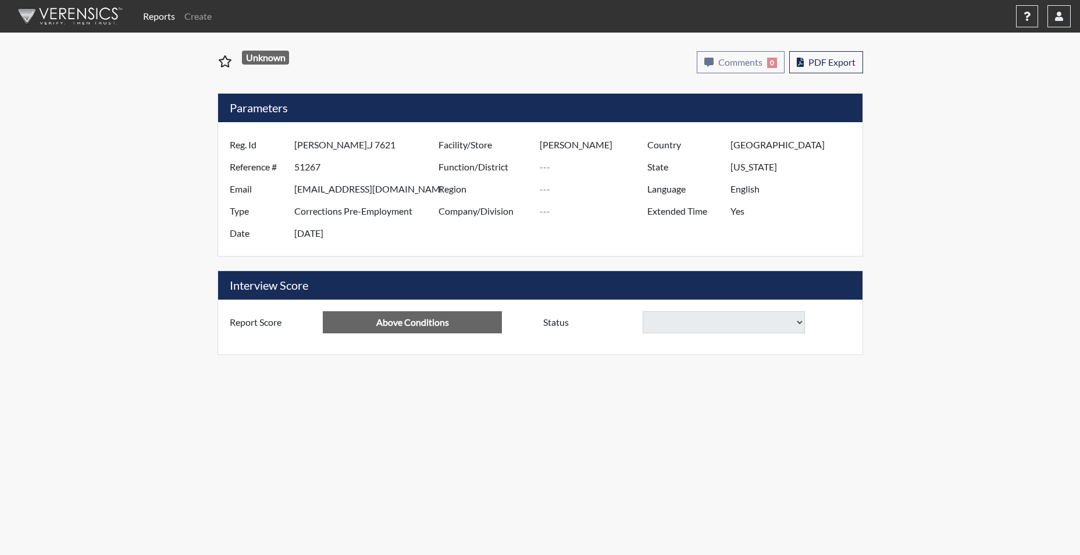
select select
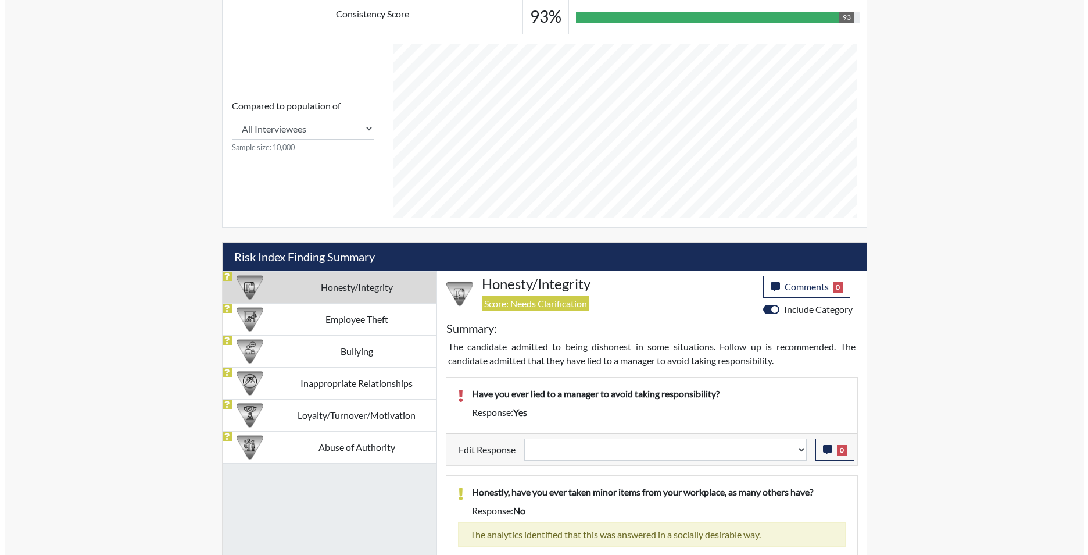
scroll to position [581, 0]
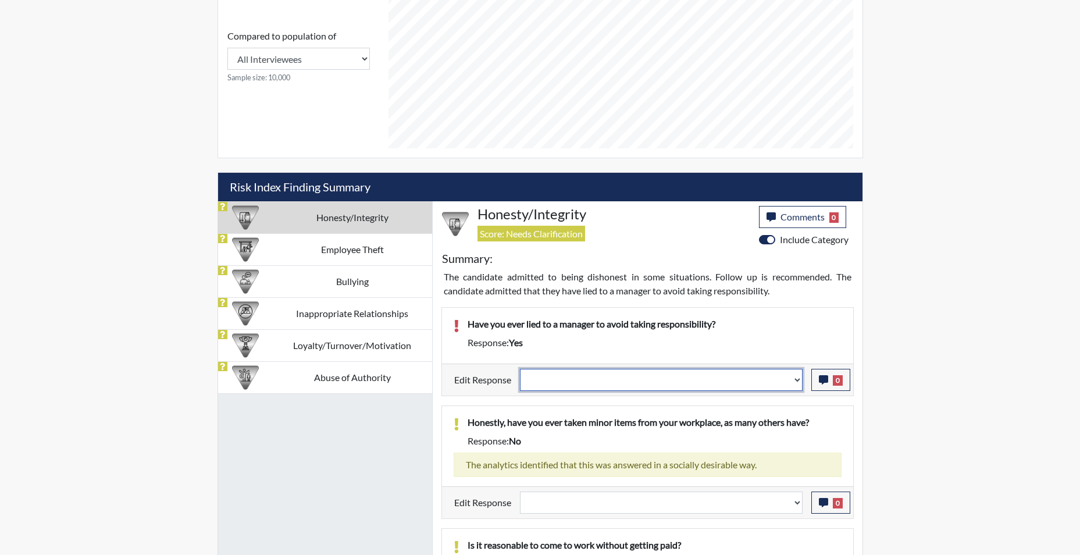
click at [796, 383] on select "Question is not relevant. Results will be updated. Reasonable explanation provi…" at bounding box center [661, 380] width 283 height 22
select select "reasonable-explanation-provided"
click at [520, 369] on select "Question is not relevant. Results will be updated. Reasonable explanation provi…" at bounding box center [661, 380] width 283 height 22
select select
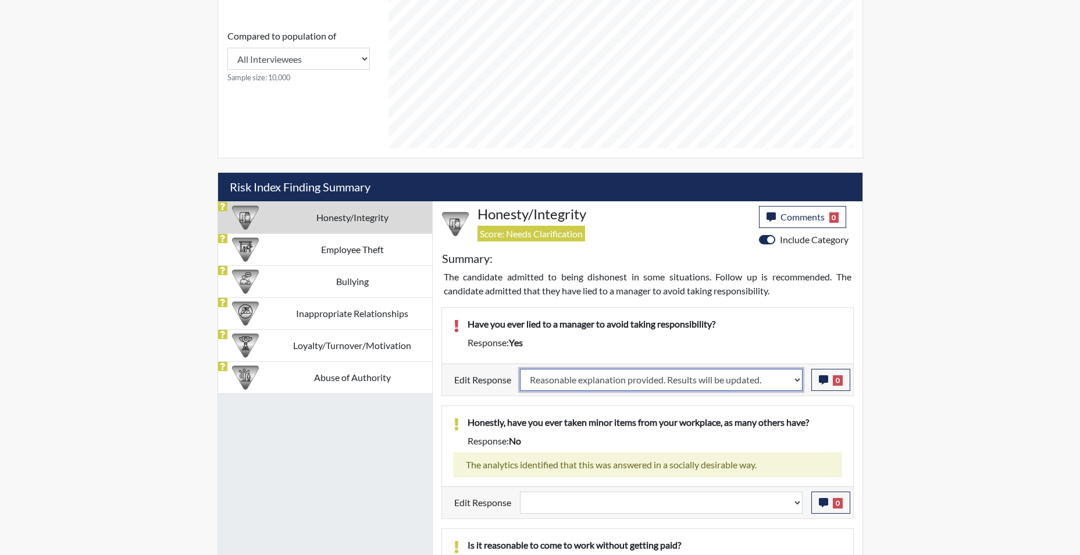
select select
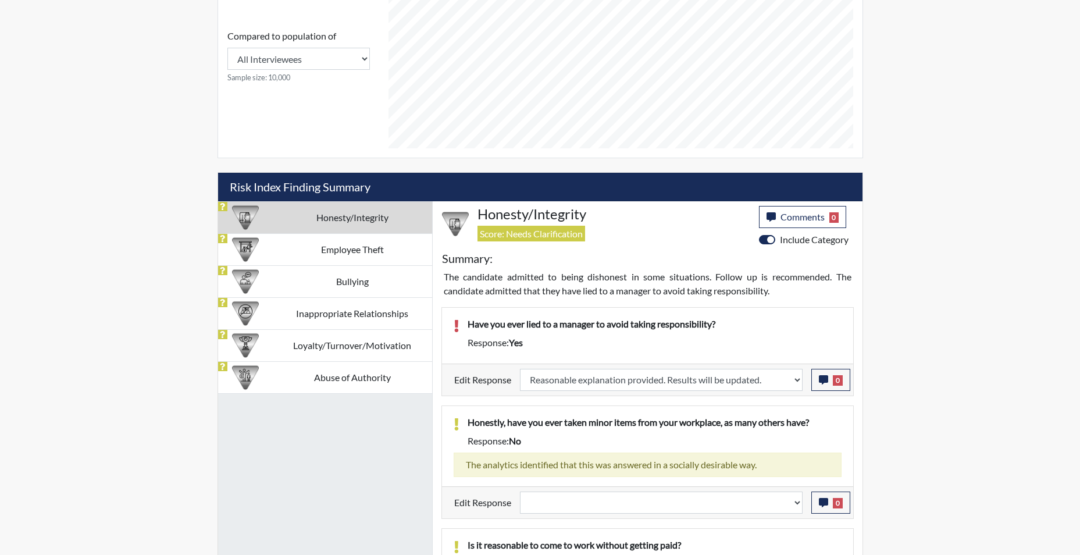
select select
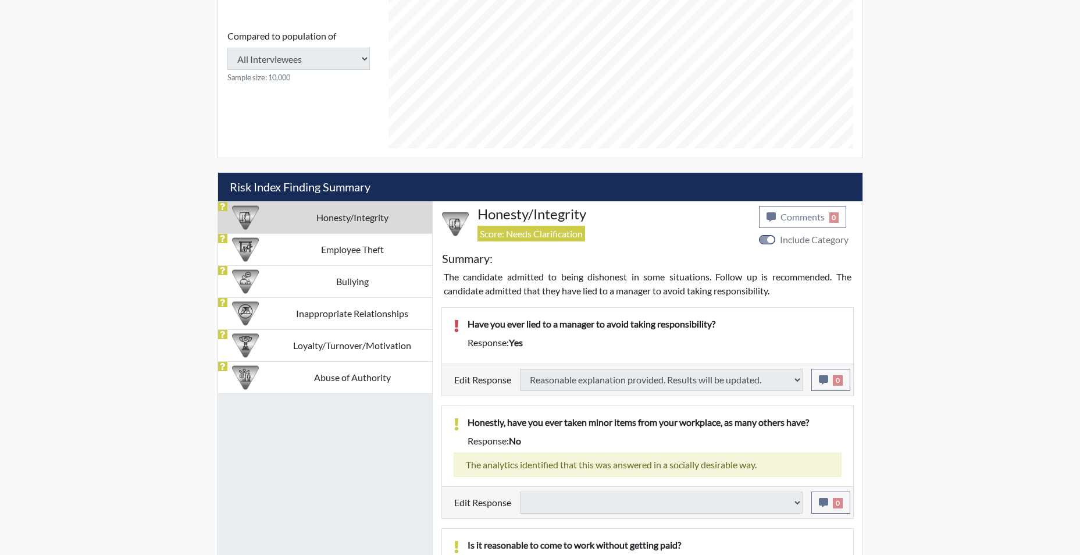
select select
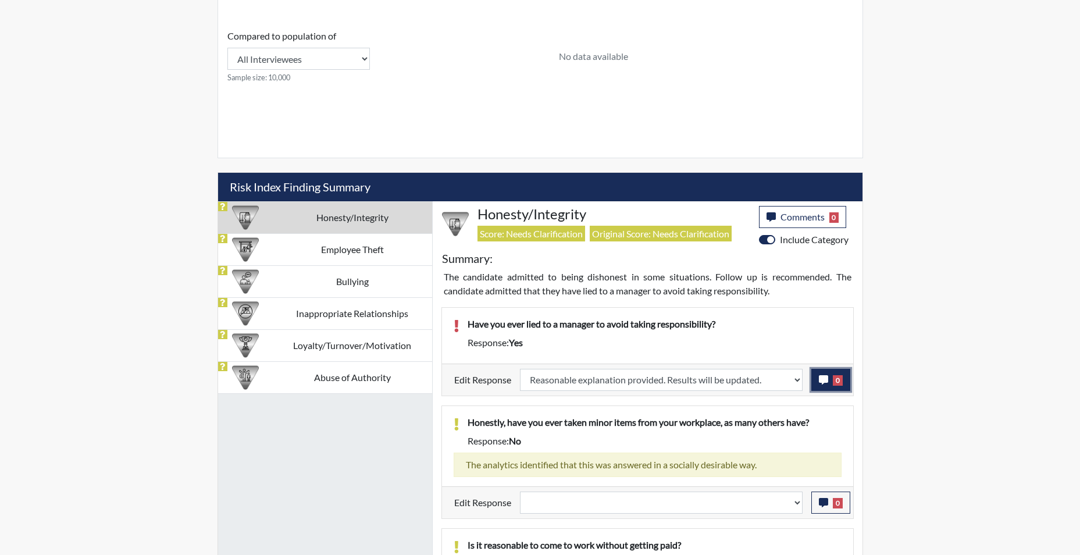
click at [824, 381] on icon "button" at bounding box center [823, 379] width 9 height 9
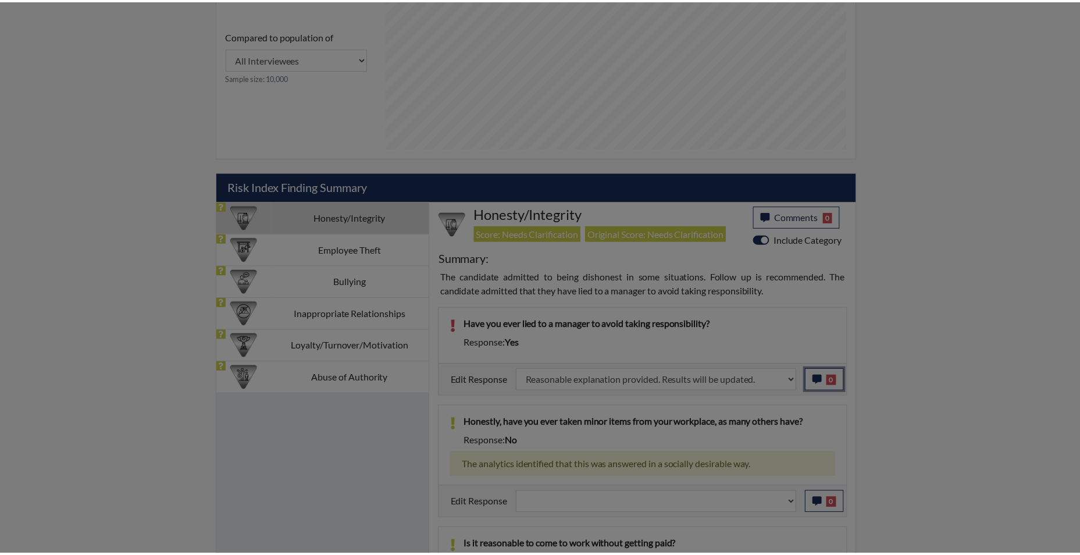
scroll to position [193, 483]
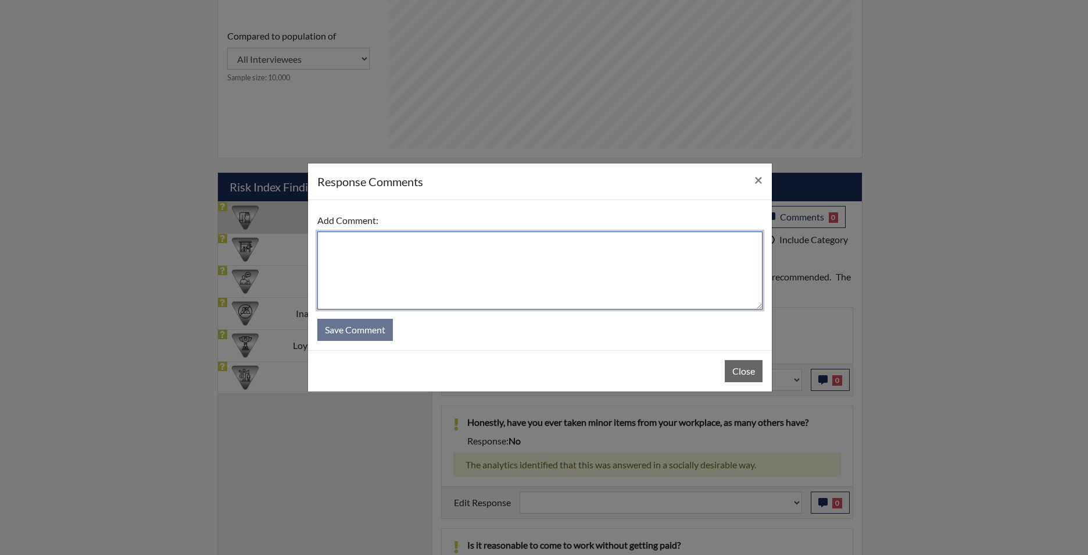
click at [611, 259] on textarea at bounding box center [539, 270] width 445 height 78
type textarea "app states no"
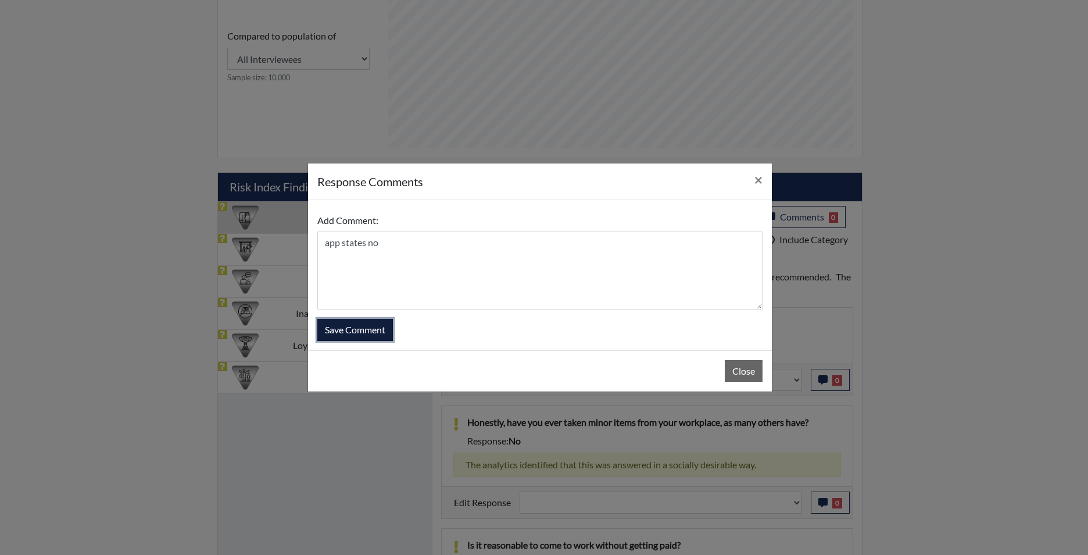
click at [370, 328] on button "Save Comment" at bounding box center [355, 330] width 76 height 22
select select
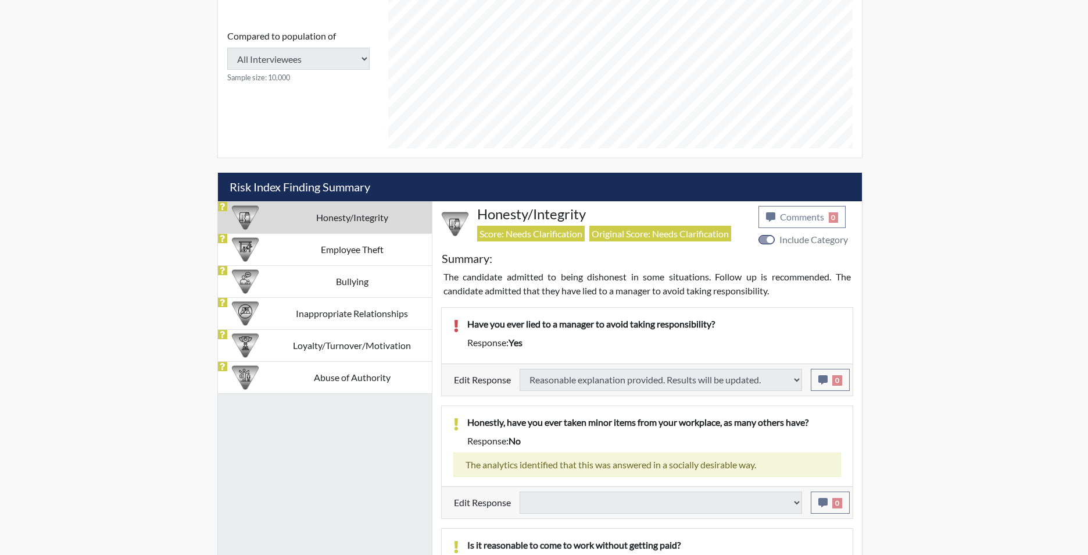
select select
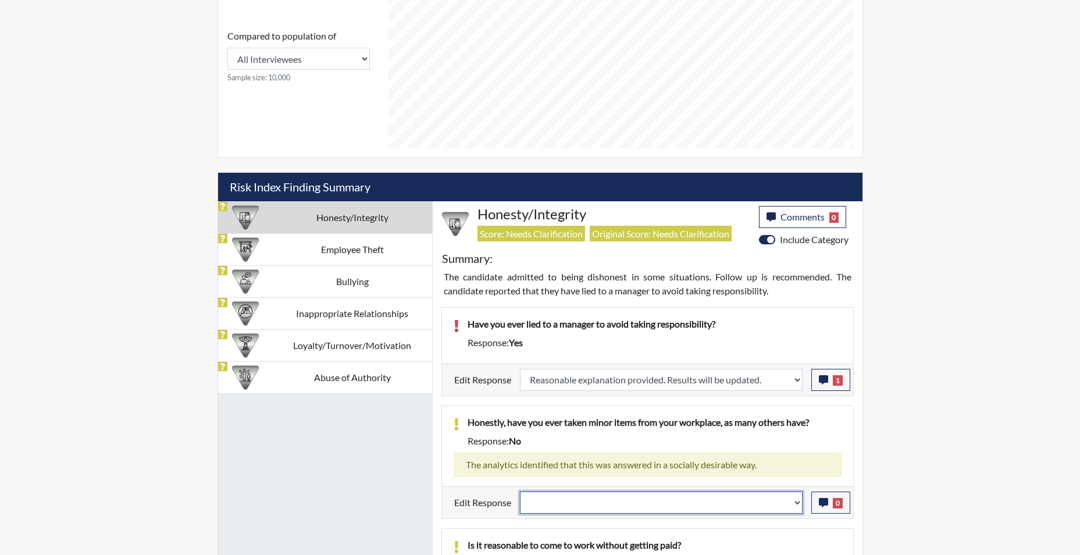
click at [792, 505] on select "Question is not relevant. Results will be updated. Reasonable explanation provi…" at bounding box center [661, 502] width 283 height 22
select select "reasonable-explanation-provided"
click at [520, 491] on select "Question is not relevant. Results will be updated. Reasonable explanation provi…" at bounding box center [661, 502] width 283 height 22
select select
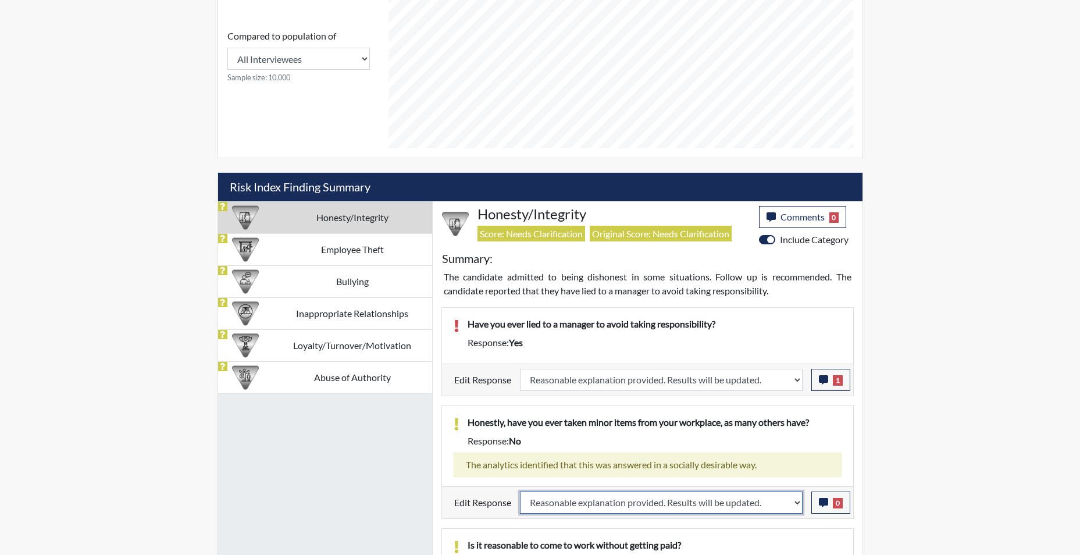
select select
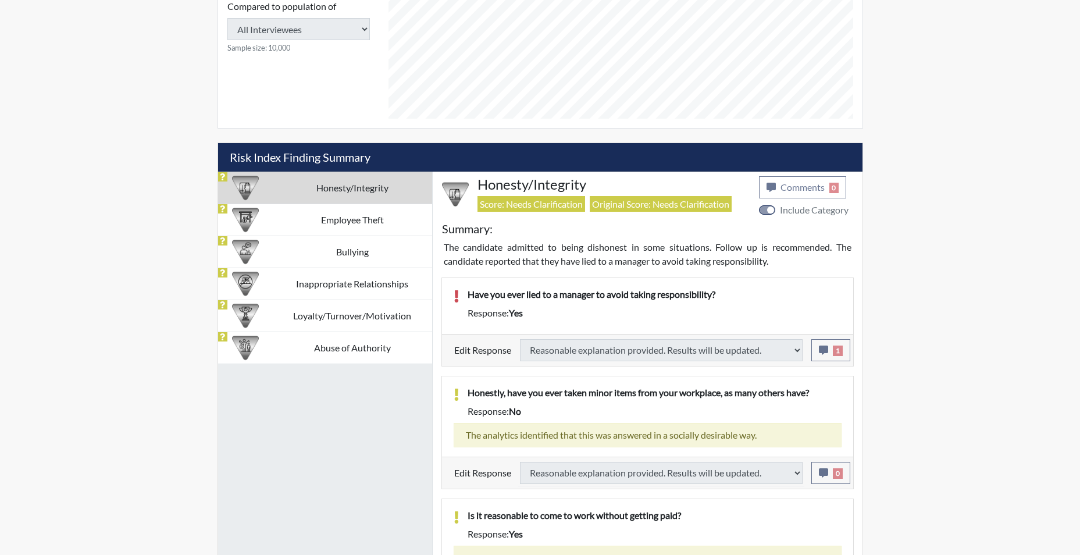
select select
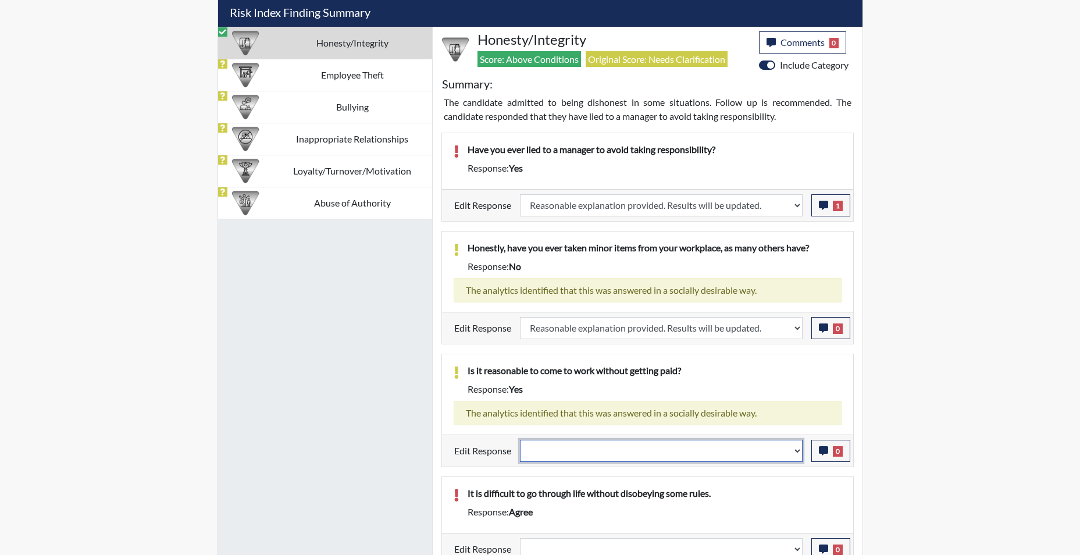
click at [796, 458] on select "Question is not relevant. Results will be updated. Reasonable explanation provi…" at bounding box center [661, 451] width 283 height 22
select select "reasonable-explanation-provided"
click at [520, 440] on select "Question is not relevant. Results will be updated. Reasonable explanation provi…" at bounding box center [661, 451] width 283 height 22
select select
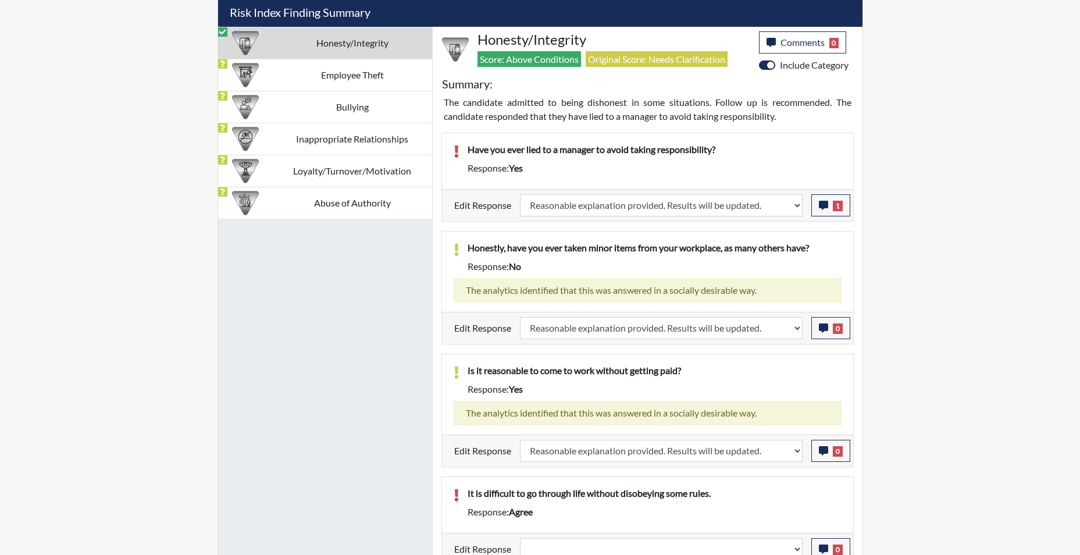
select select
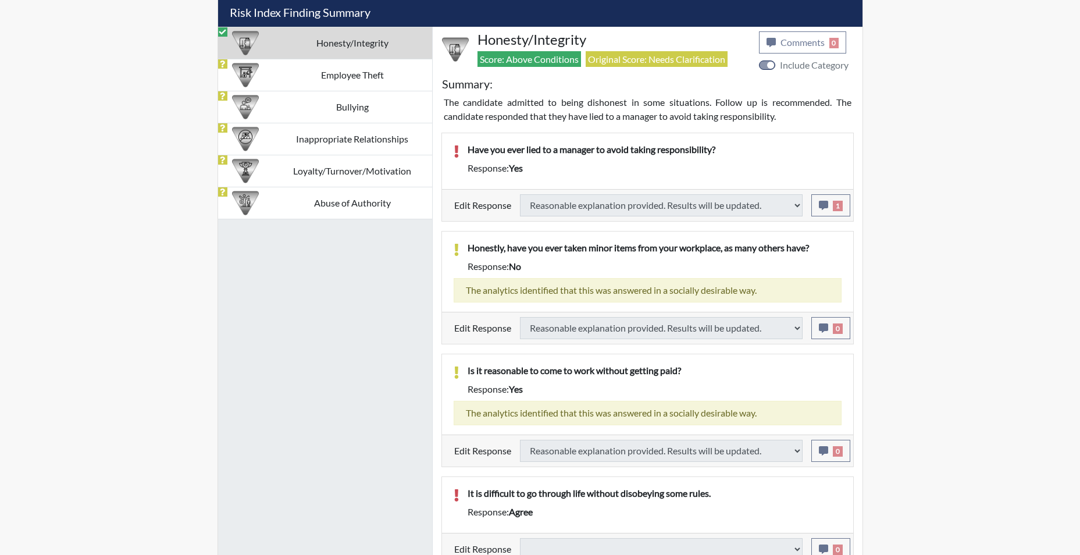
select select
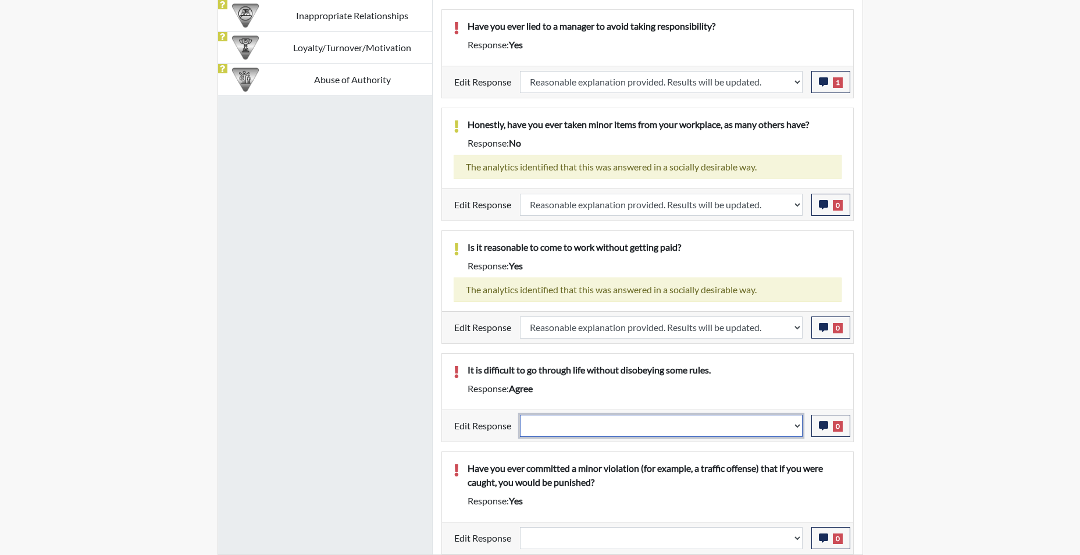
click at [795, 430] on select "Question is not relevant. Results will be updated. Reasonable explanation provi…" at bounding box center [661, 426] width 283 height 22
select select "reasonable-explanation-provided"
click at [520, 415] on select "Question is not relevant. Results will be updated. Reasonable explanation provi…" at bounding box center [661, 426] width 283 height 22
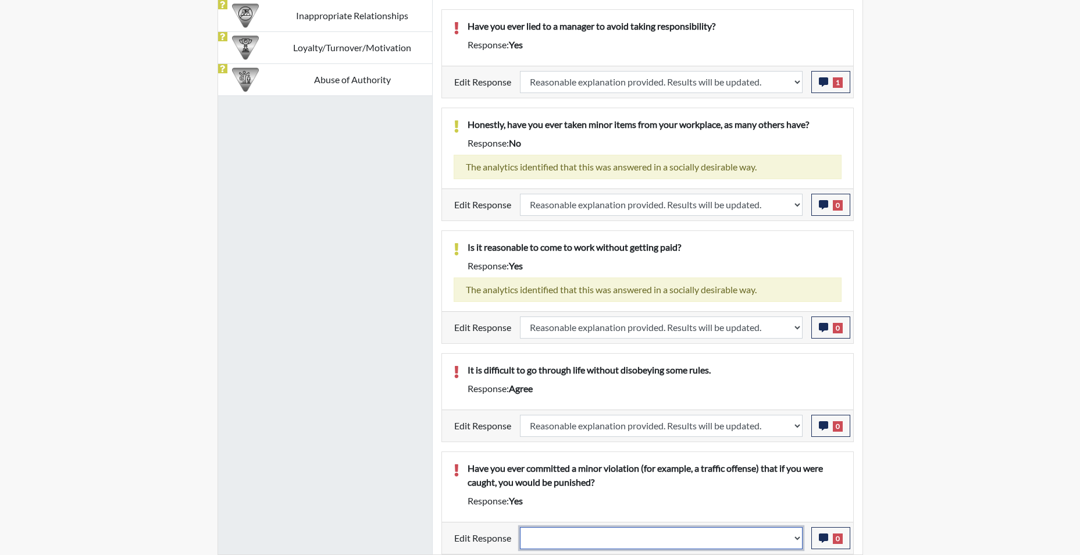
click at [798, 540] on select "Question is not relevant. Results will be updated. Reasonable explanation provi…" at bounding box center [661, 538] width 283 height 22
select select "reasonable-explanation-provided"
click at [520, 527] on select "Question is not relevant. Results will be updated. Reasonable explanation provi…" at bounding box center [661, 538] width 283 height 22
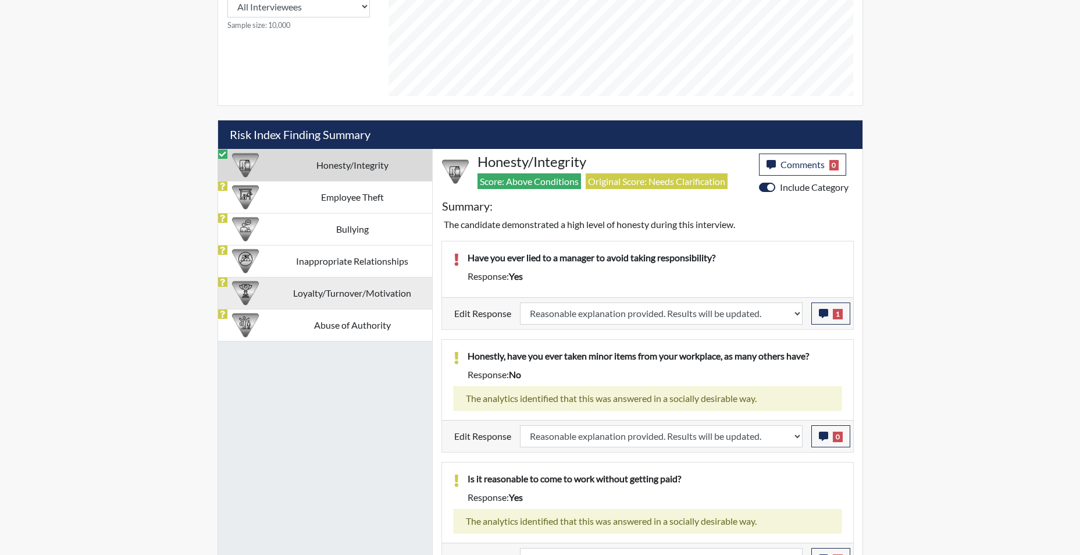
scroll to position [633, 0]
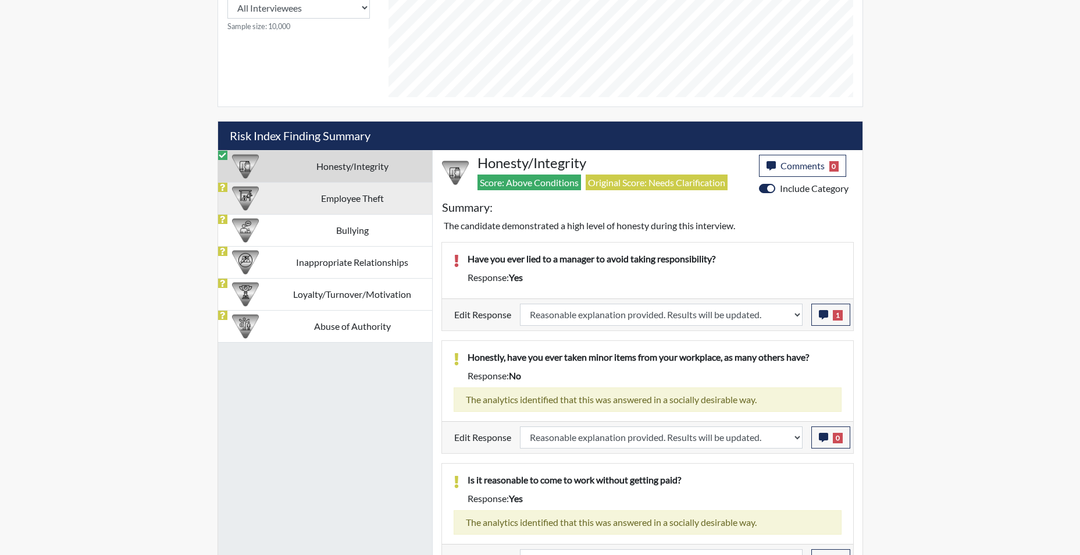
click at [321, 198] on td "Employee Theft" at bounding box center [352, 198] width 159 height 32
select select
select select "reasonable-explanation-provided"
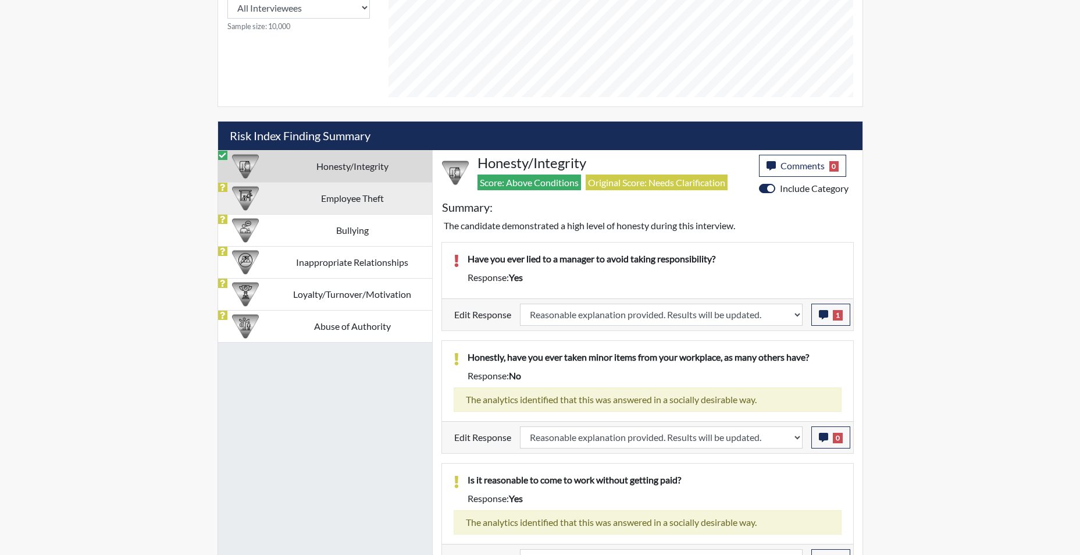
select select
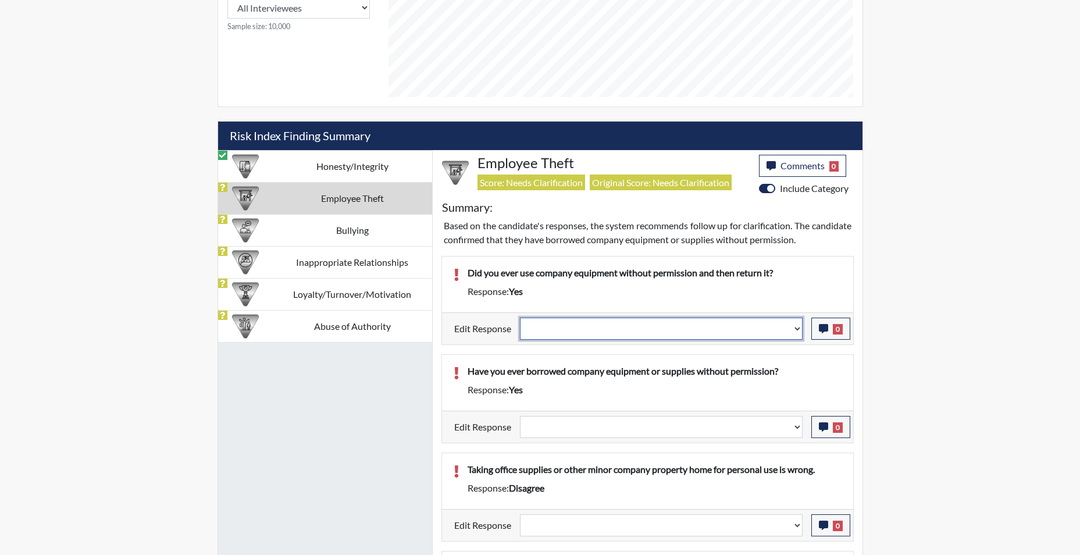
click at [794, 334] on select "Question is not relevant. Results will be updated. Reasonable explanation provi…" at bounding box center [661, 328] width 283 height 22
select select "reasonable-explanation-provided"
click at [520, 317] on select "Question is not relevant. Results will be updated. Reasonable explanation provi…" at bounding box center [661, 328] width 283 height 22
select select
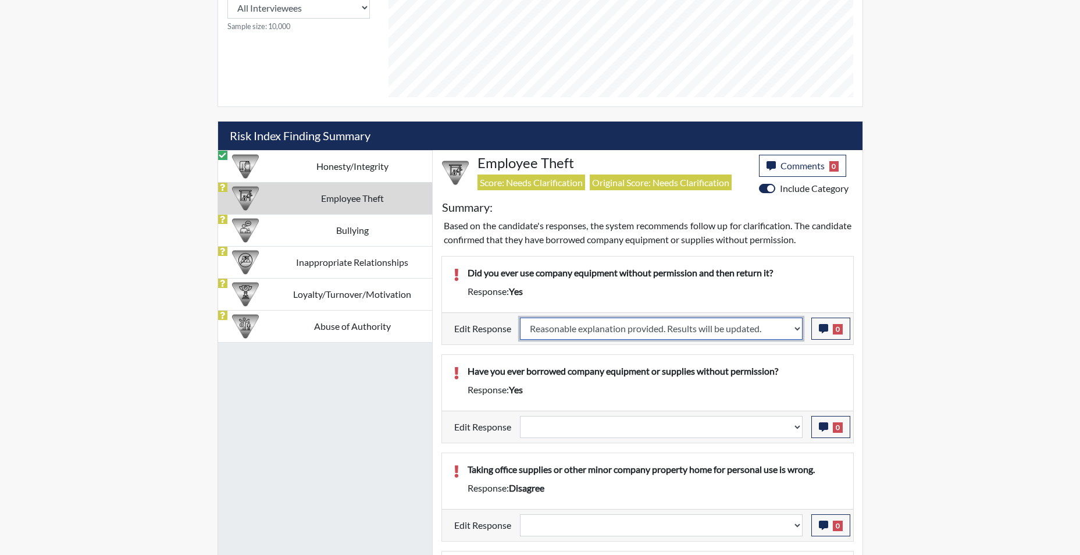
select select
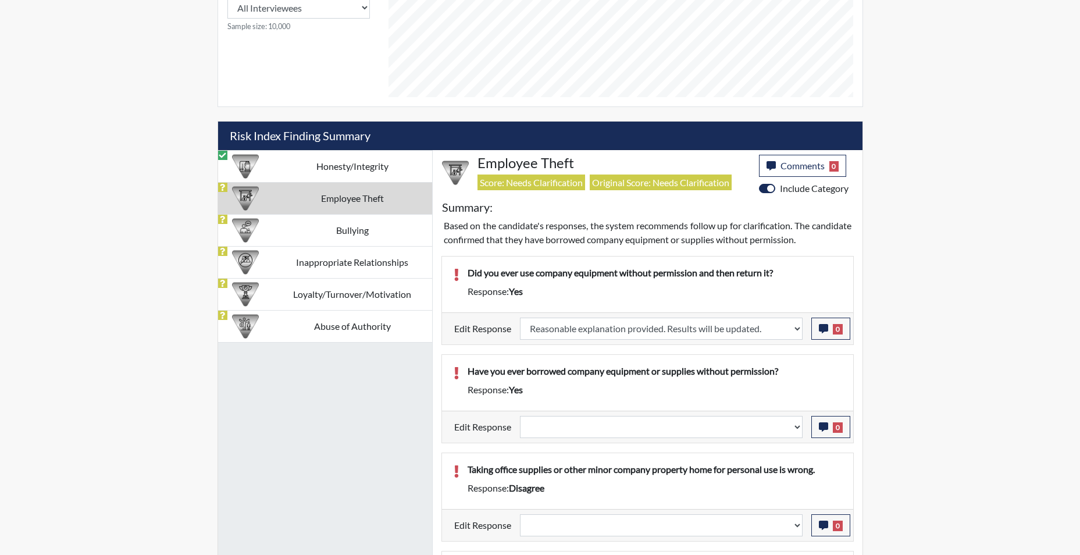
select select
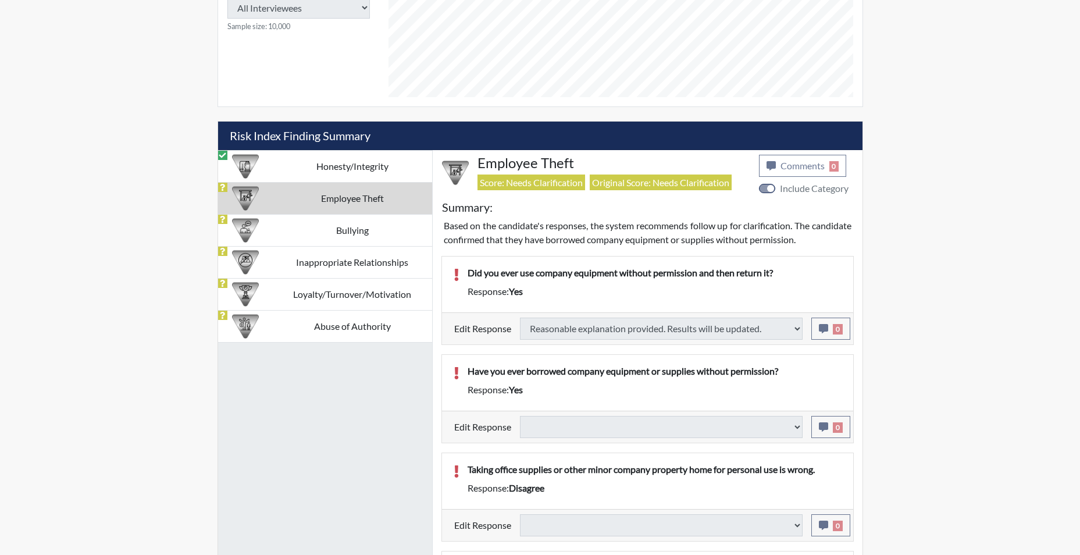
select select
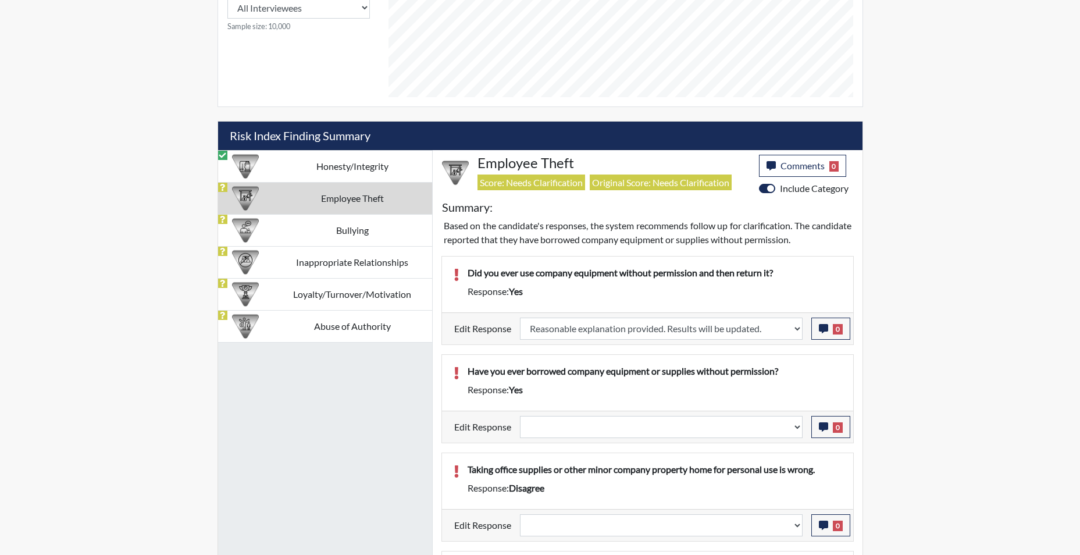
scroll to position [193, 483]
click at [797, 432] on select "Question is not relevant. Results will be updated. Reasonable explanation provi…" at bounding box center [661, 427] width 283 height 22
select select "reasonable-explanation-provided"
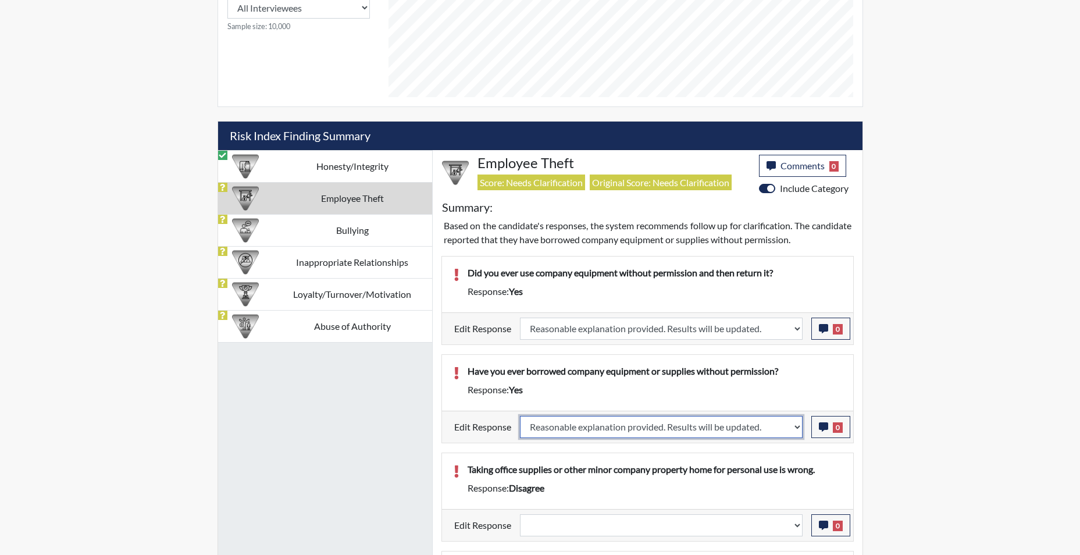
click at [520, 416] on select "Question is not relevant. Results will be updated. Reasonable explanation provi…" at bounding box center [661, 427] width 283 height 22
select select
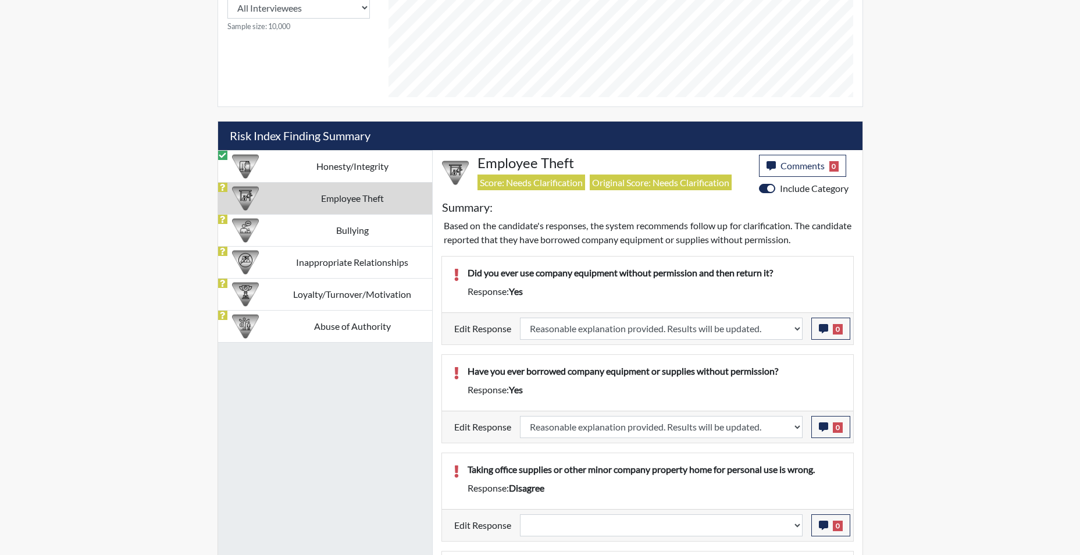
select select
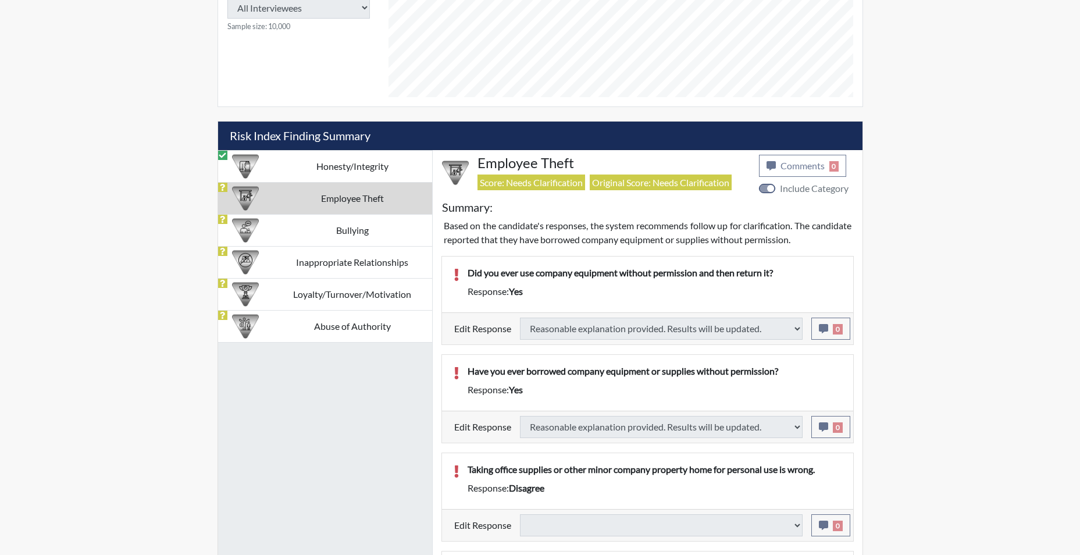
select select
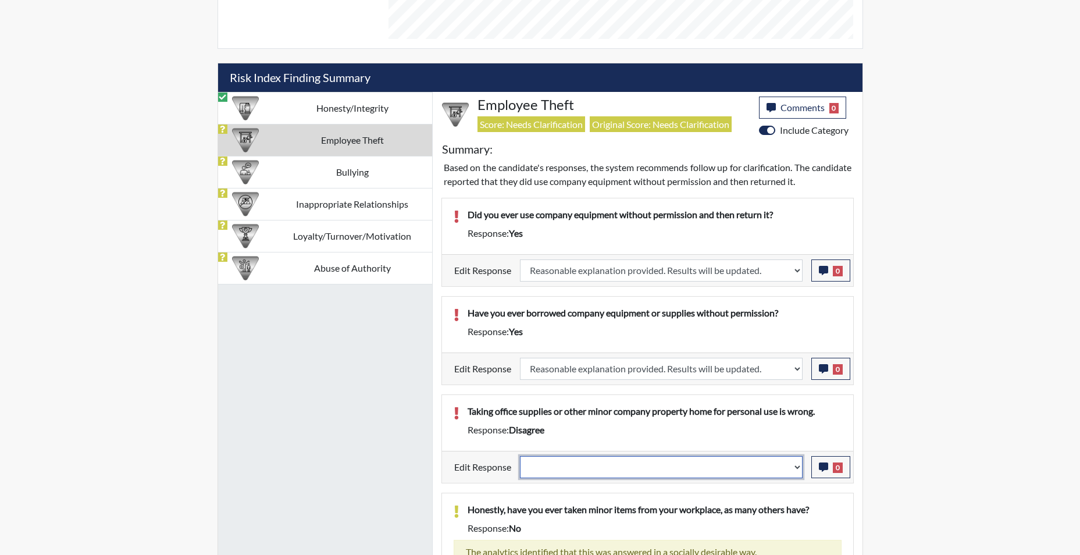
click at [798, 467] on select "Question is not relevant. Results will be updated. Reasonable explanation provi…" at bounding box center [661, 467] width 283 height 22
select select "reasonable-explanation-provided"
click at [520, 456] on select "Question is not relevant. Results will be updated. Reasonable explanation provi…" at bounding box center [661, 467] width 283 height 22
select select
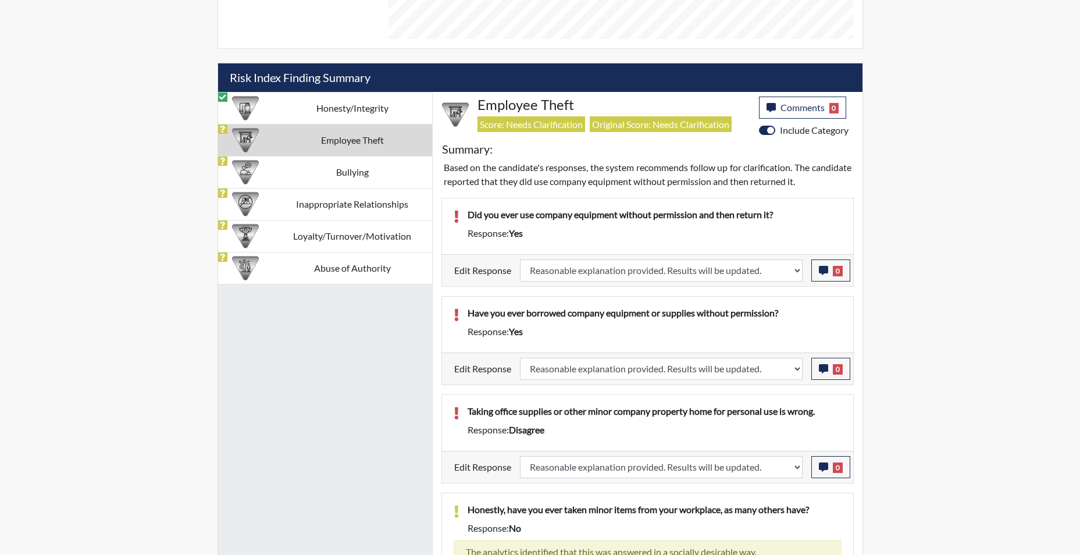
select select
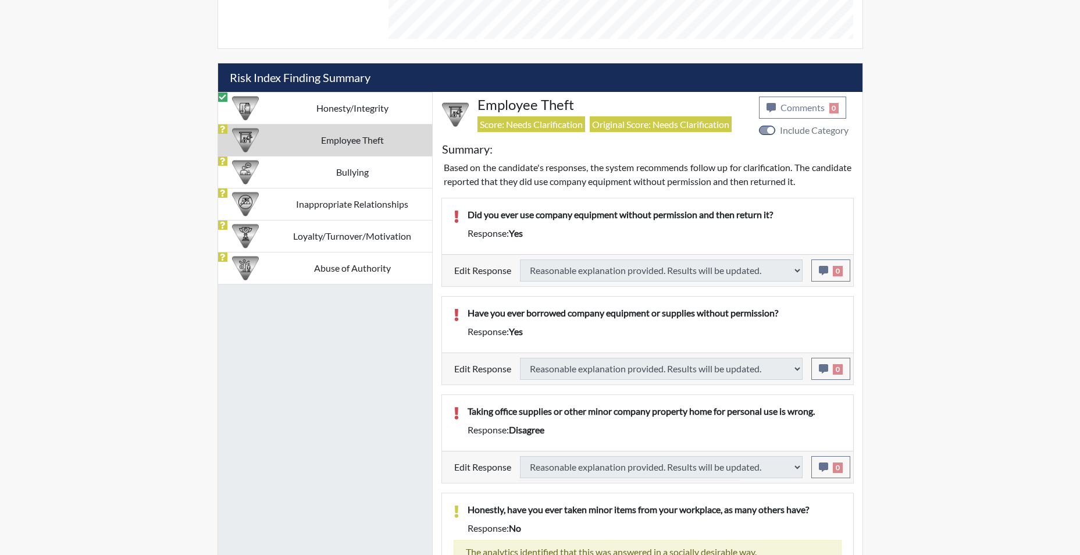
select select
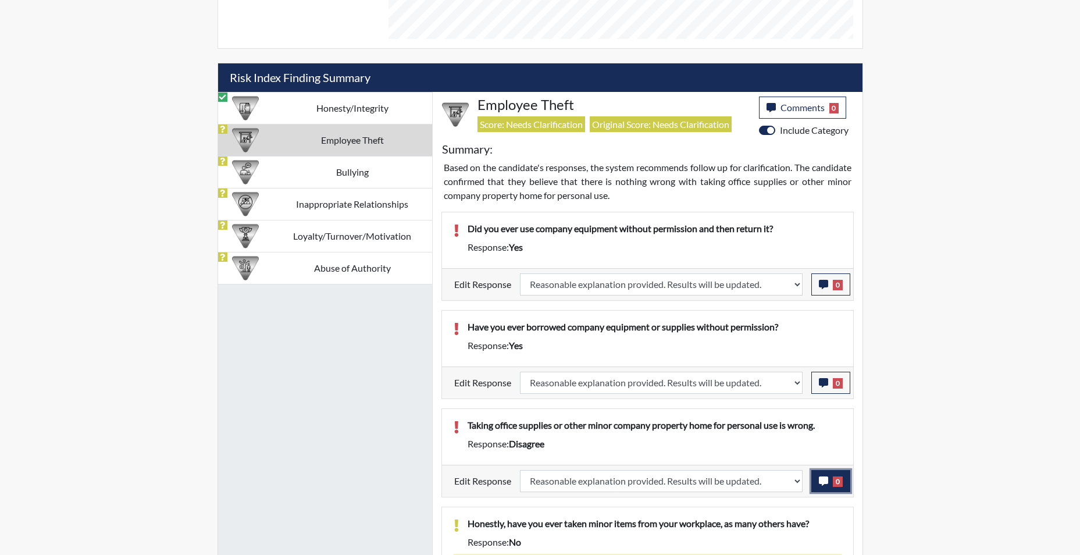
click at [823, 485] on icon "button" at bounding box center [823, 480] width 9 height 9
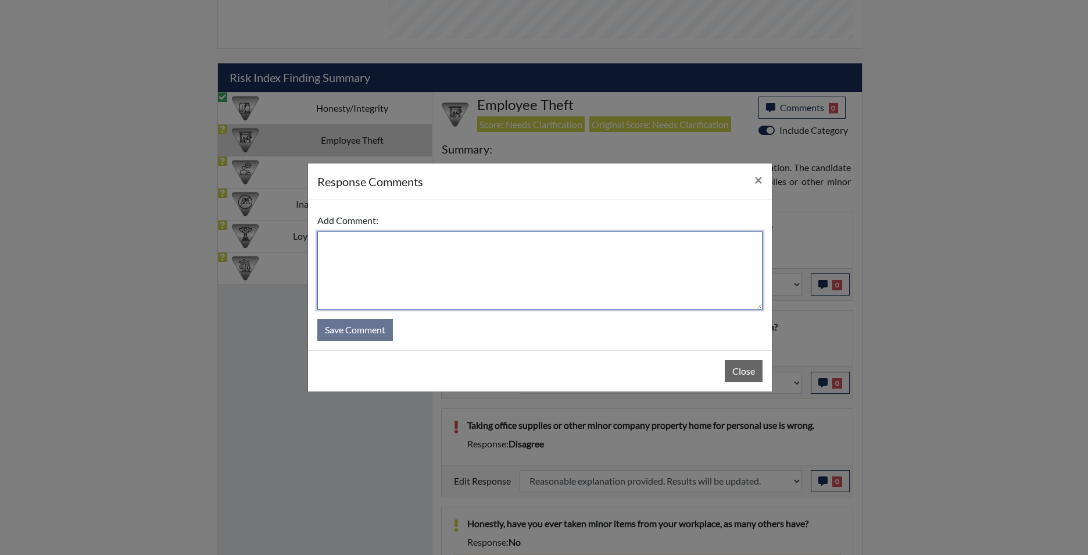
click at [430, 275] on textarea at bounding box center [539, 270] width 445 height 78
type textarea "app agrees"
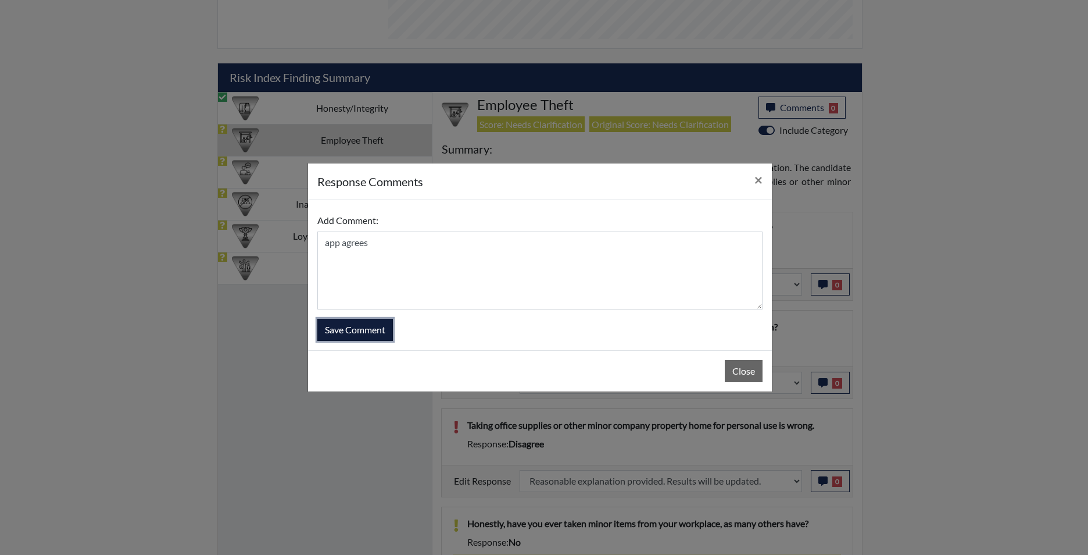
click at [343, 331] on button "Save Comment" at bounding box center [355, 330] width 76 height 22
select select
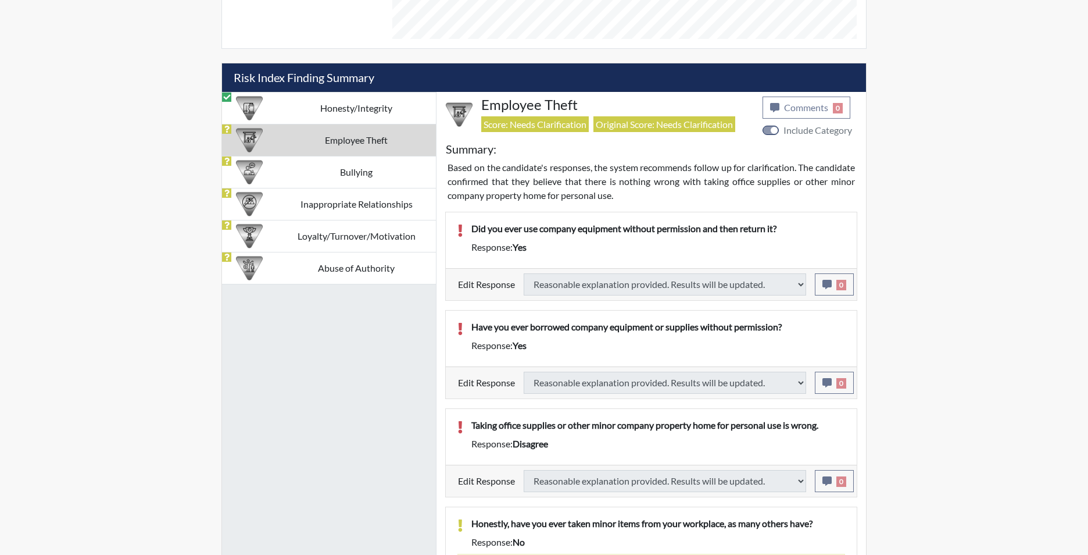
select select
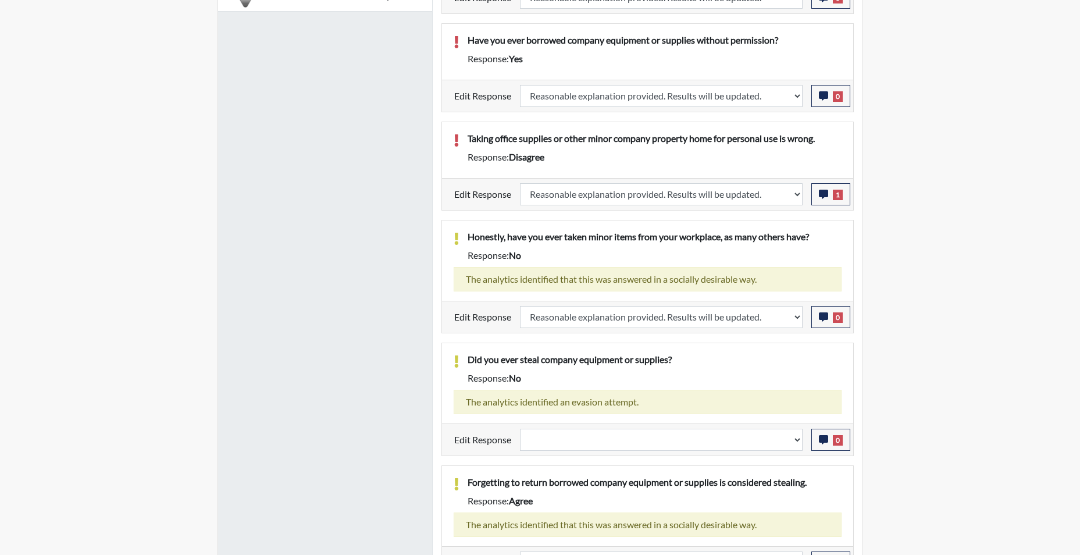
scroll to position [981, 0]
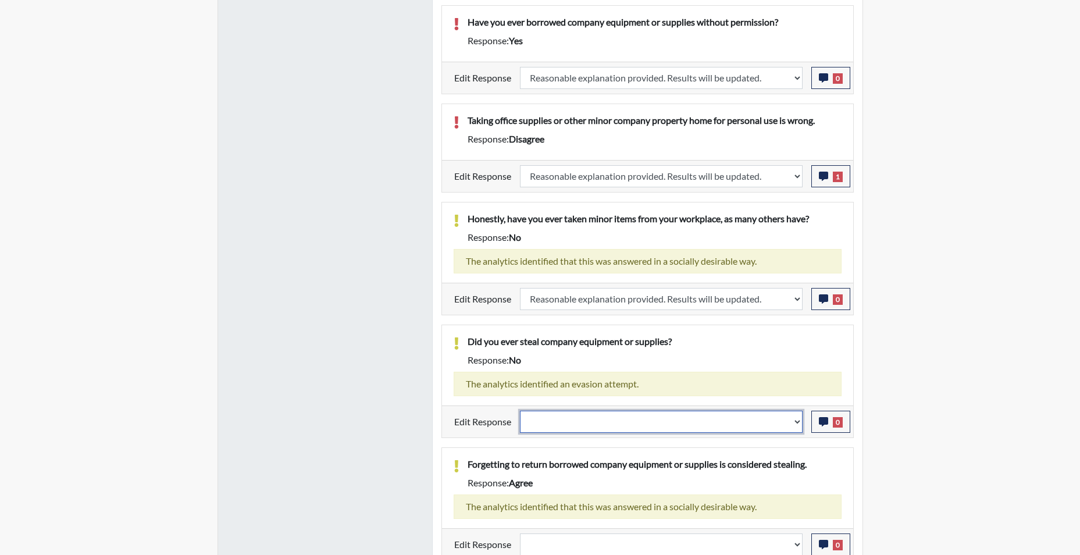
click at [795, 420] on select "Question is not relevant. Results will be updated. Reasonable explanation provi…" at bounding box center [661, 421] width 283 height 22
select select "reasonable-explanation-provided"
click at [520, 410] on select "Question is not relevant. Results will be updated. Reasonable explanation provi…" at bounding box center [661, 421] width 283 height 22
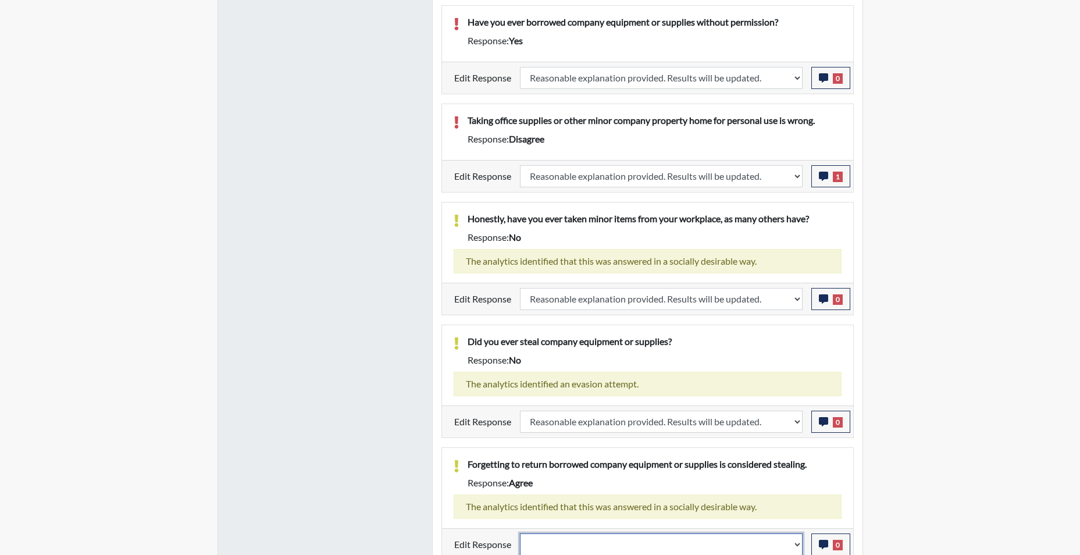
scroll to position [982, 0]
click at [795, 547] on select "Question is not relevant. Results will be updated. Reasonable explanation provi…" at bounding box center [661, 544] width 283 height 22
select select "reasonable-explanation-provided"
click at [520, 533] on select "Question is not relevant. Results will be updated. Reasonable explanation provi…" at bounding box center [661, 544] width 283 height 22
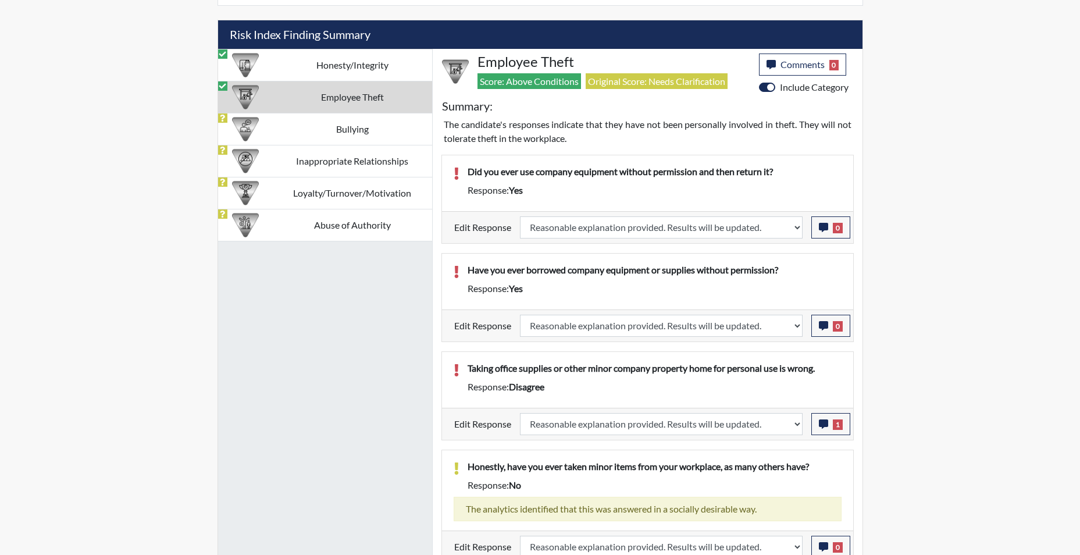
scroll to position [193, 483]
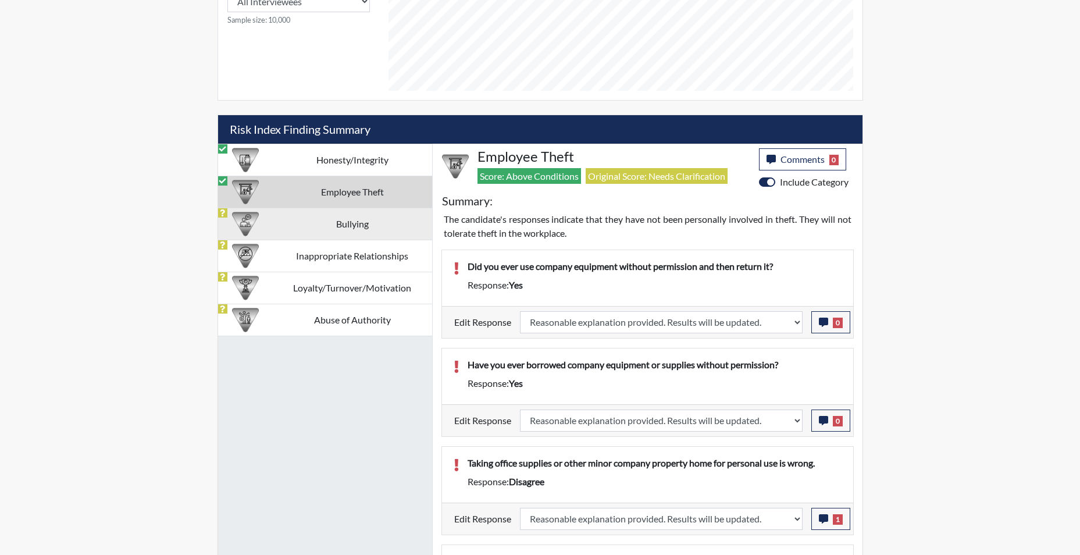
click at [341, 227] on td "Bullying" at bounding box center [352, 224] width 159 height 32
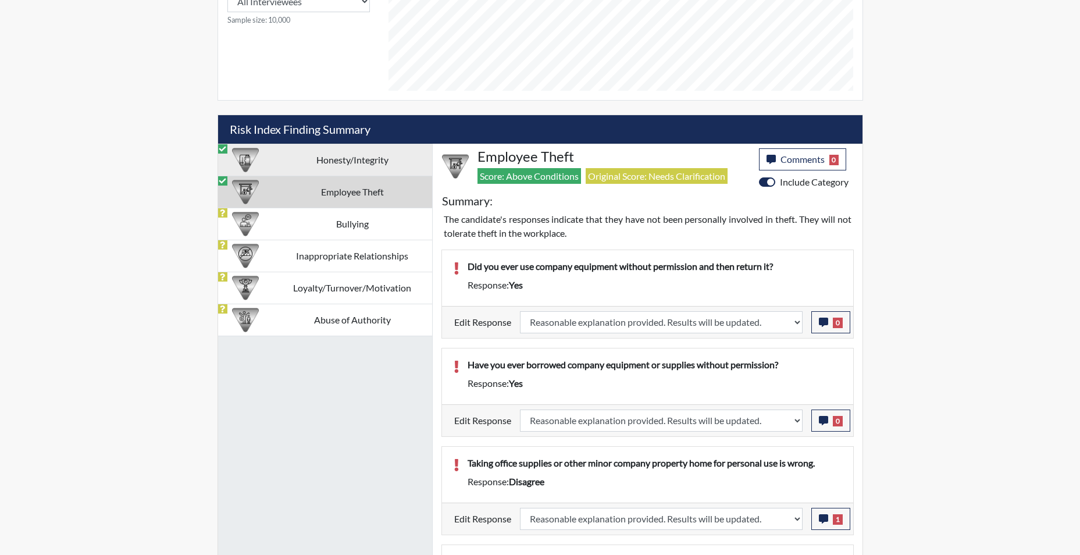
scroll to position [560, 0]
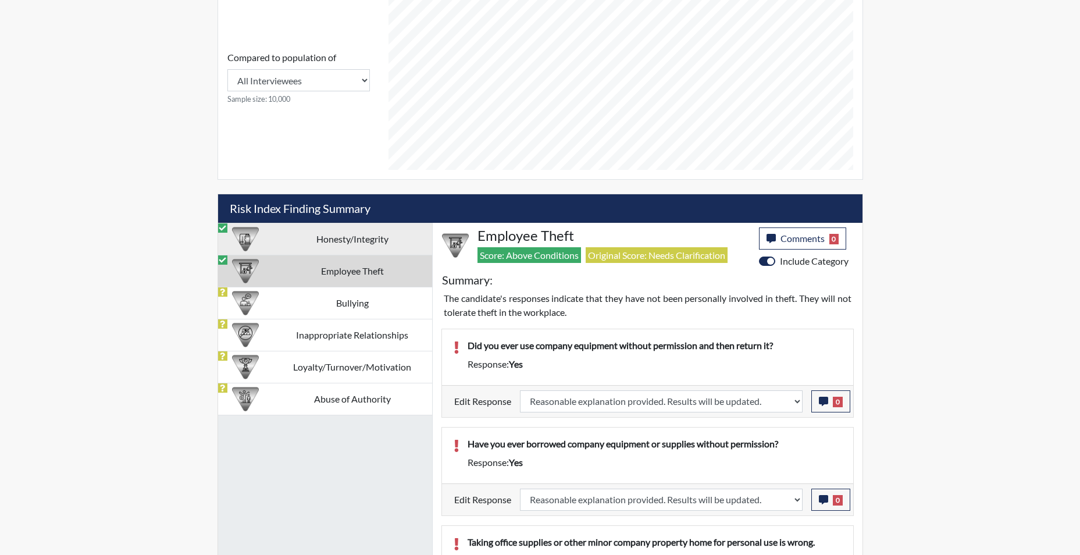
select select
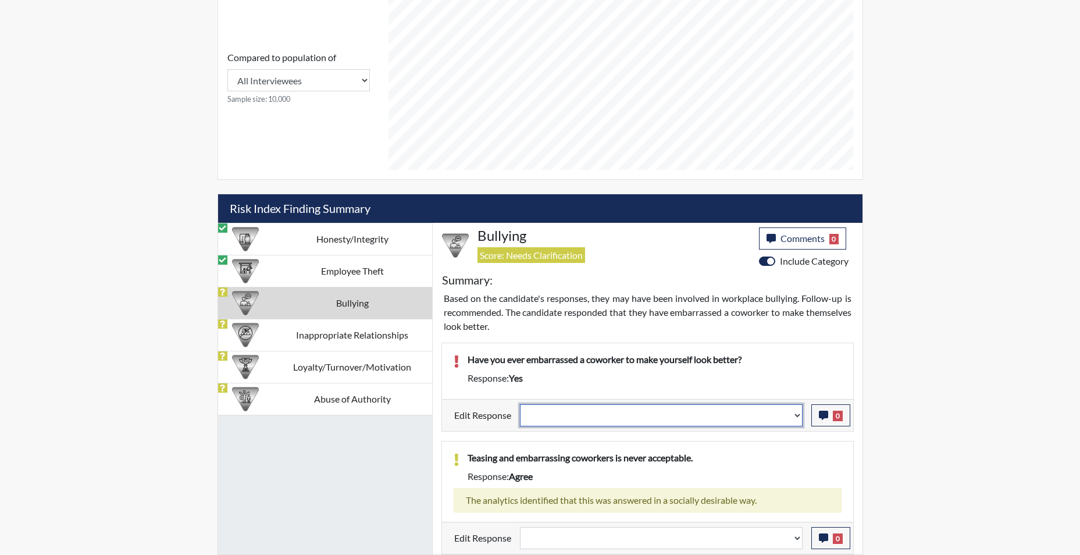
click at [798, 419] on select "Question is not relevant. Results will be updated. Reasonable explanation provi…" at bounding box center [661, 415] width 283 height 22
select select "reasonable-explanation-provided"
click at [520, 404] on select "Question is not relevant. Results will be updated. Reasonable explanation provi…" at bounding box center [661, 415] width 283 height 22
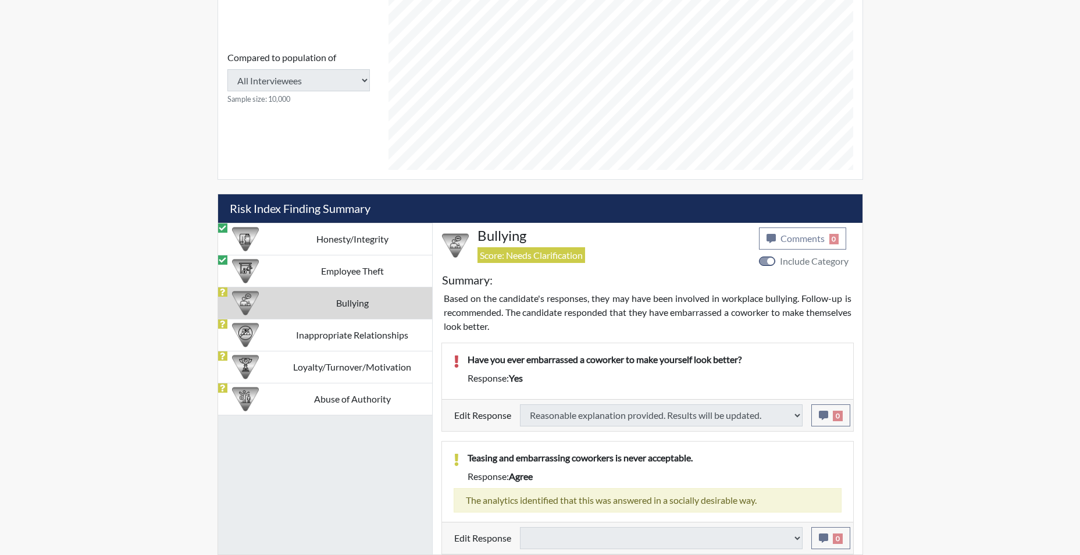
select select
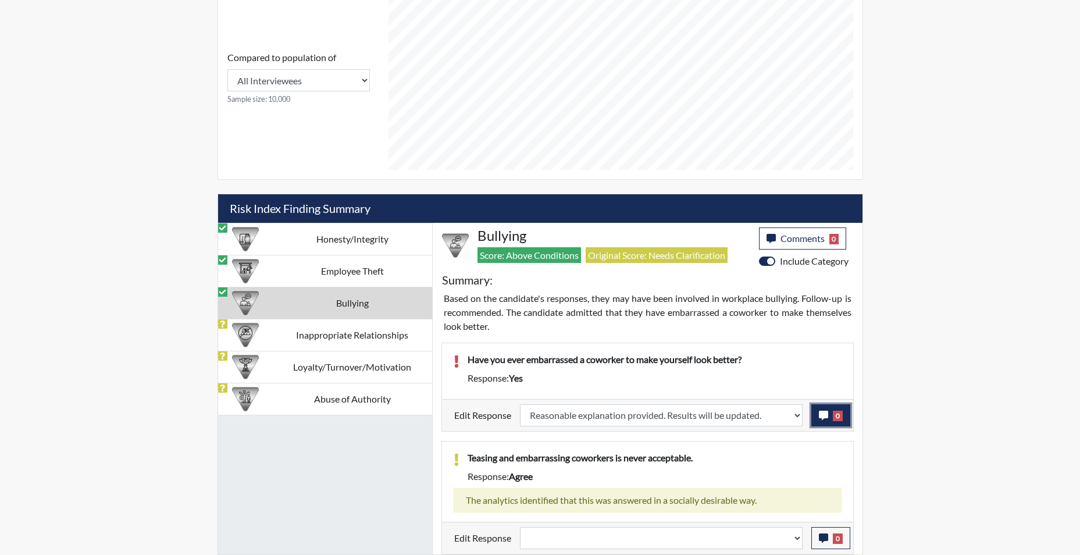
click at [819, 417] on icon "button" at bounding box center [823, 414] width 9 height 9
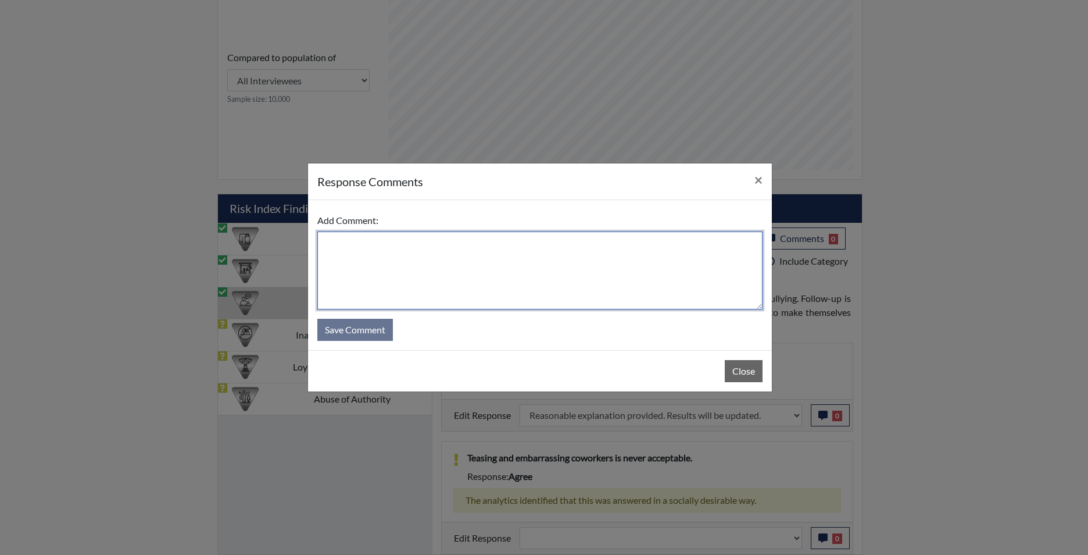
click at [567, 280] on textarea at bounding box center [539, 270] width 445 height 78
type textarea "app states no"
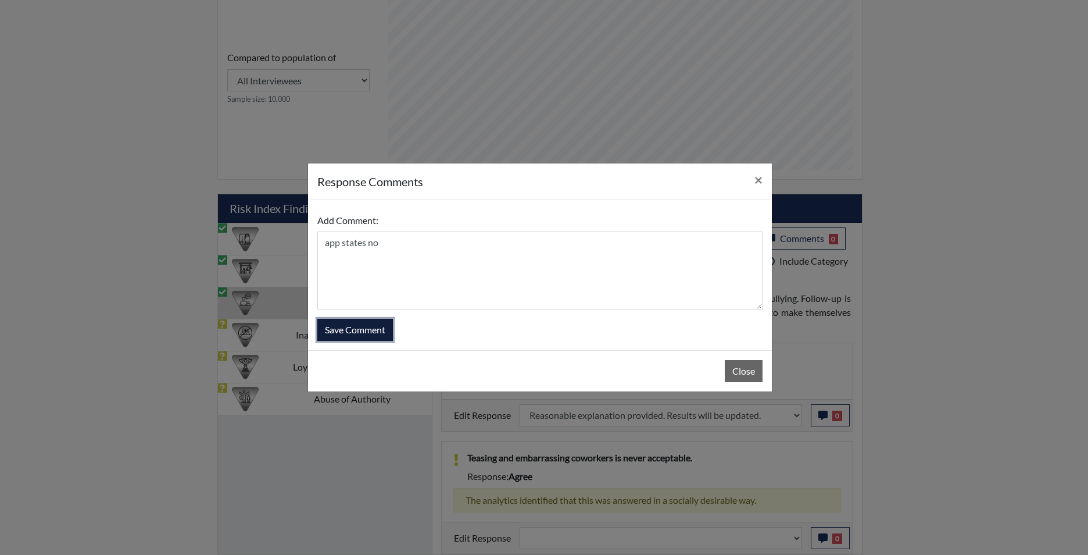
click at [376, 331] on button "Save Comment" at bounding box center [355, 330] width 76 height 22
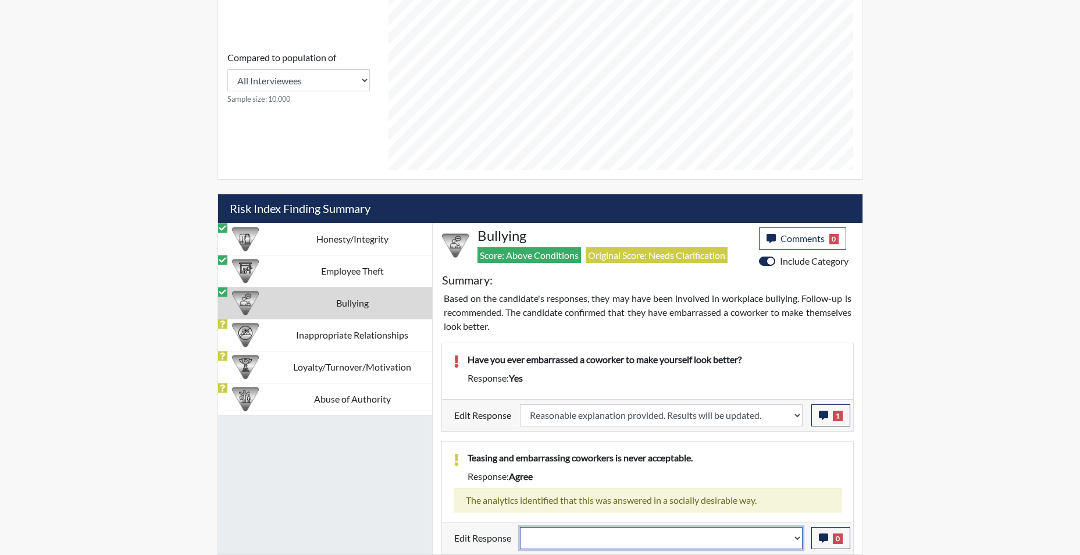
click at [794, 542] on select "Question is not relevant. Results will be updated. Reasonable explanation provi…" at bounding box center [661, 538] width 283 height 22
select select "reasonable-explanation-provided"
click at [520, 527] on select "Question is not relevant. Results will be updated. Reasonable explanation provi…" at bounding box center [661, 538] width 283 height 22
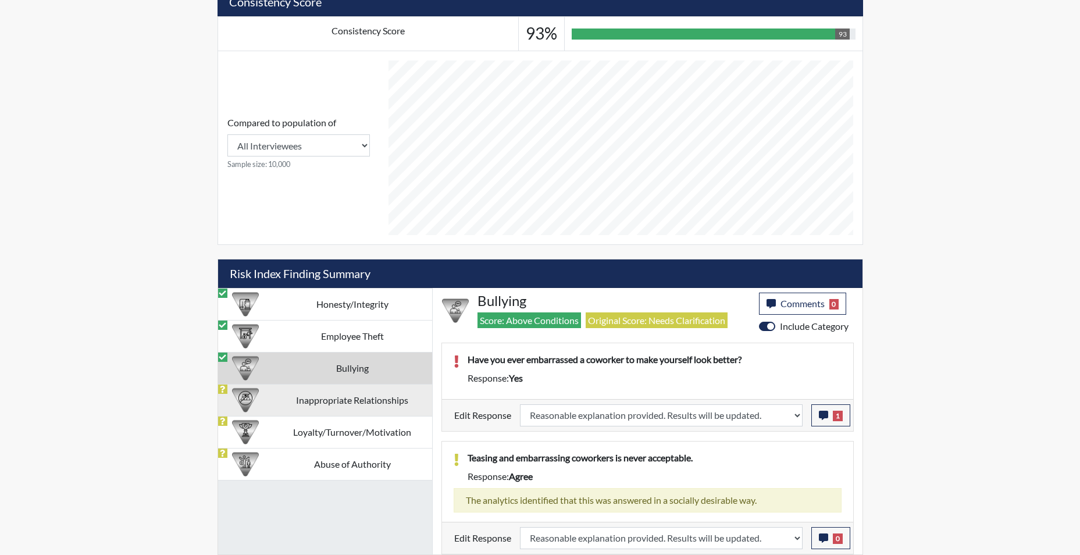
click at [320, 400] on td "Inappropriate Relationships" at bounding box center [352, 400] width 159 height 32
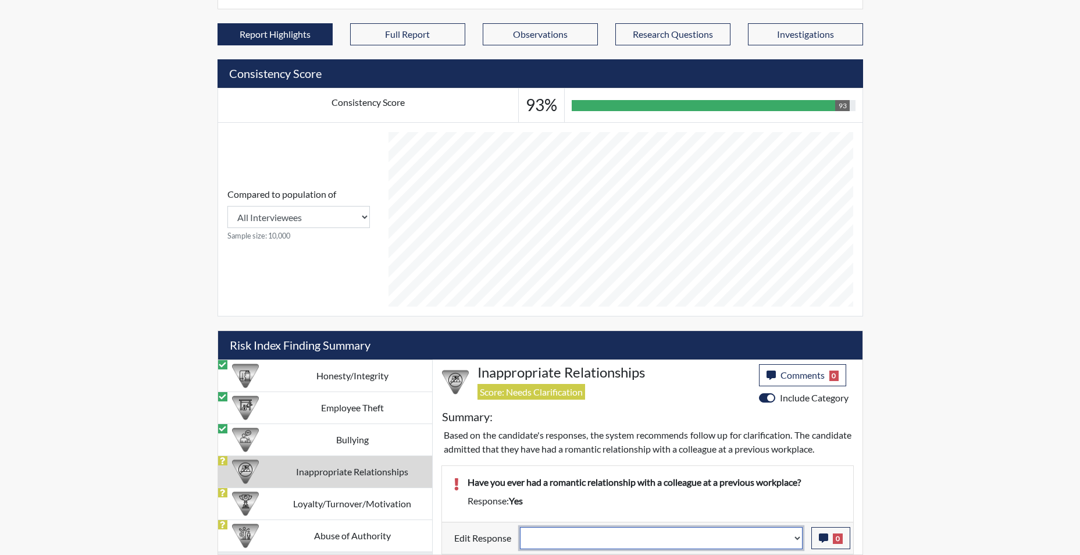
click at [797, 541] on select "Question is not relevant. Results will be updated. Reasonable explanation provi…" at bounding box center [661, 538] width 283 height 22
select select "reasonable-explanation-provided"
click at [520, 527] on select "Question is not relevant. Results will be updated. Reasonable explanation provi…" at bounding box center [661, 538] width 283 height 22
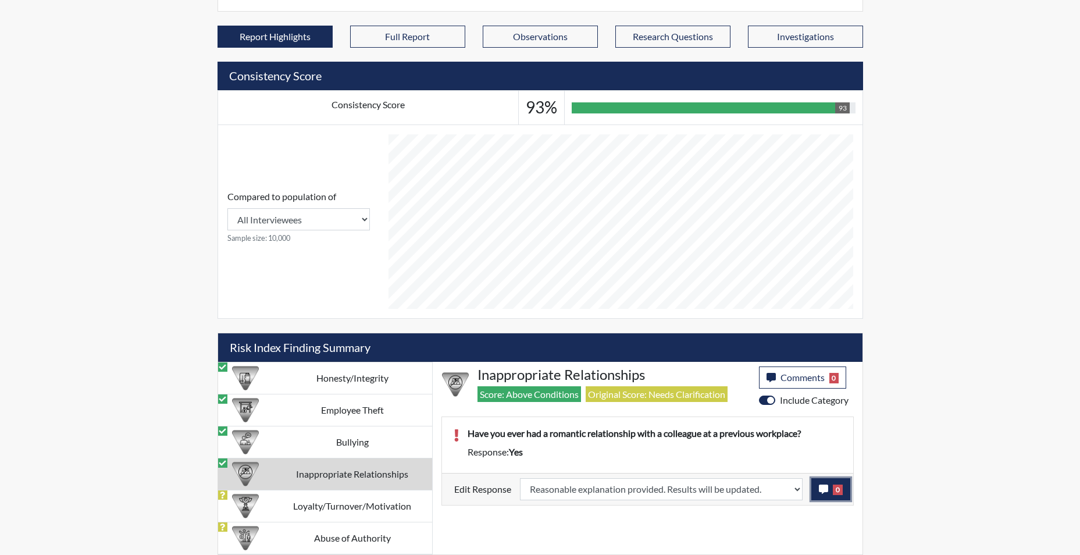
scroll to position [193, 483]
click at [823, 492] on icon "button" at bounding box center [823, 488] width 9 height 9
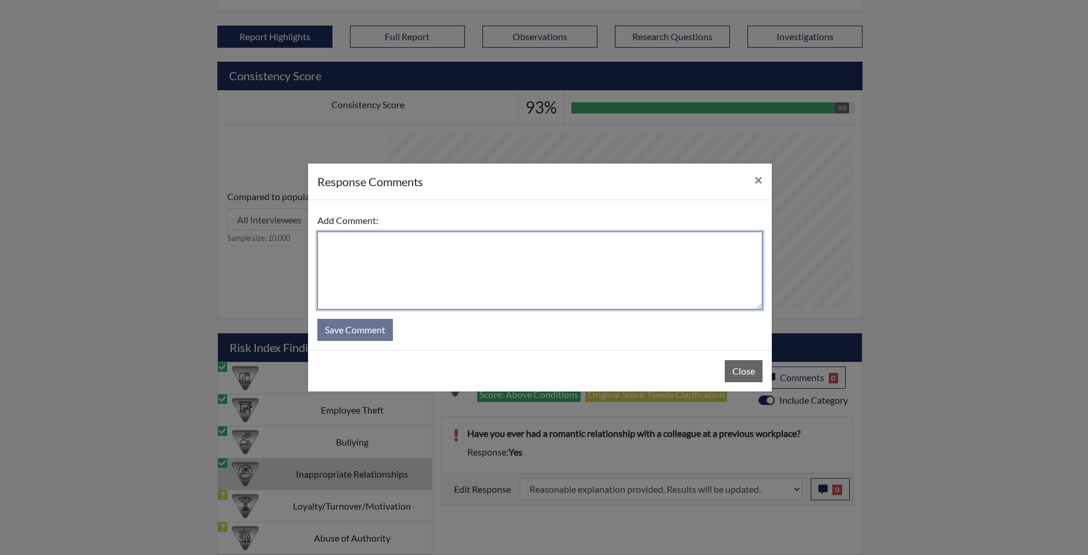
click at [495, 297] on textarea at bounding box center [539, 270] width 445 height 78
type textarea "app states no"
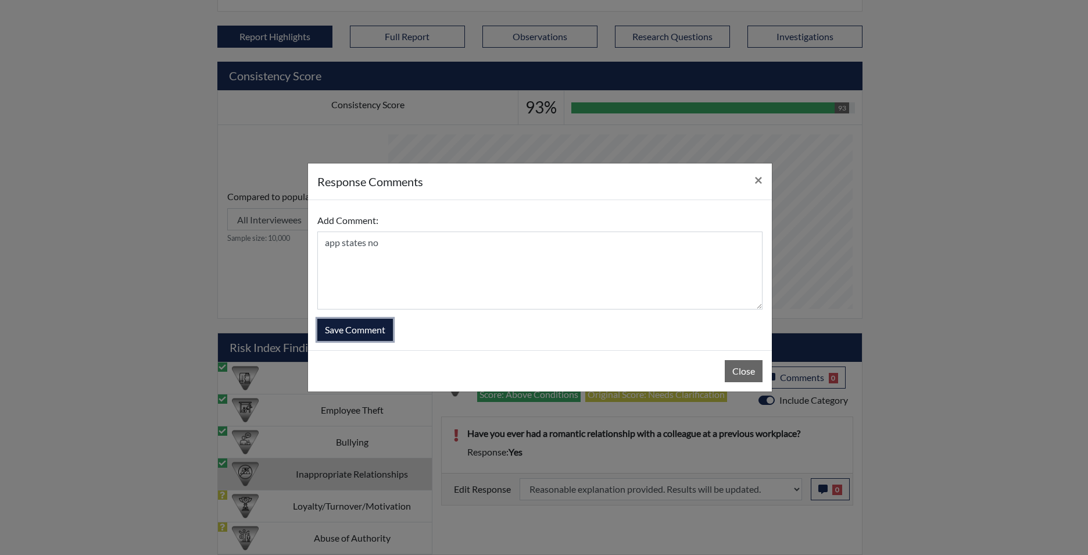
click at [348, 331] on button "Save Comment" at bounding box center [355, 330] width 76 height 22
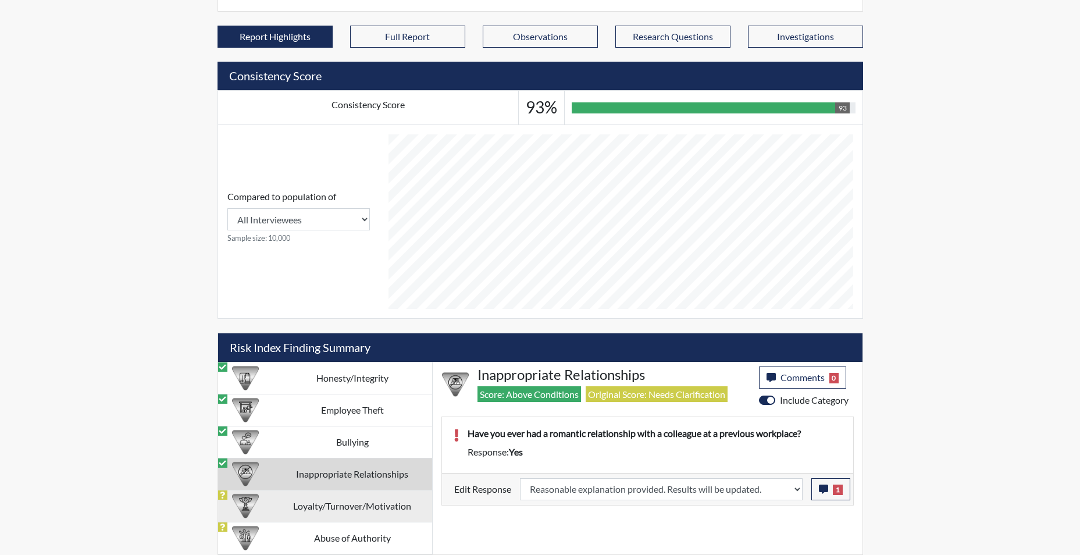
click at [355, 510] on td "Loyalty/Turnover/Motivation" at bounding box center [352, 506] width 159 height 32
select select
select select "reasonable-explanation-provided"
select select
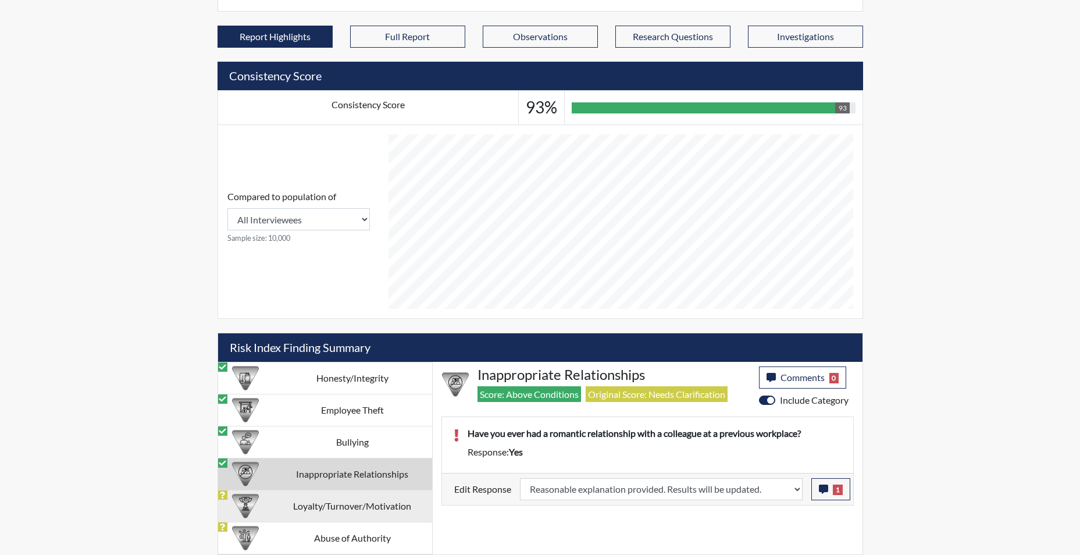
select select
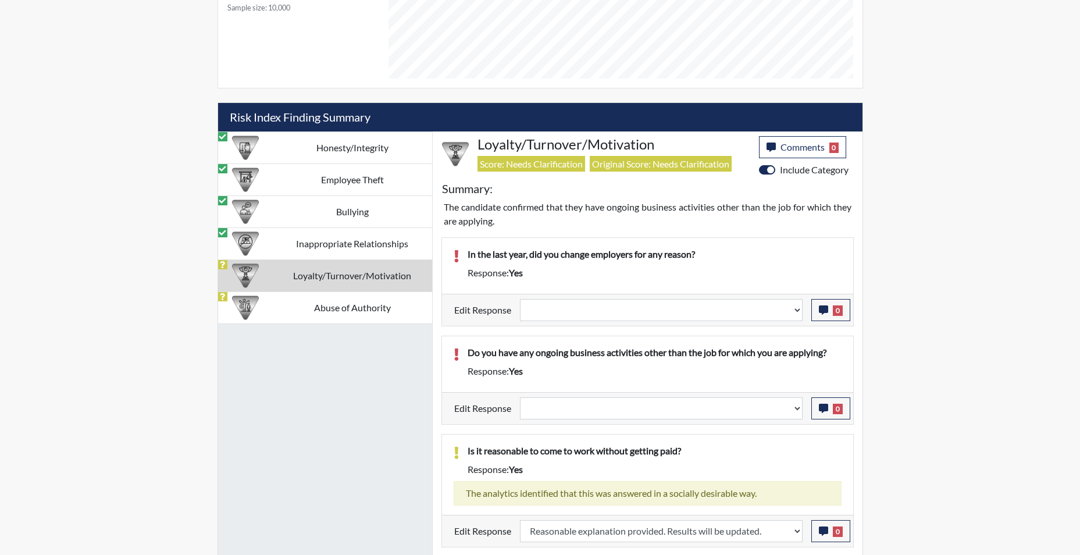
scroll to position [654, 0]
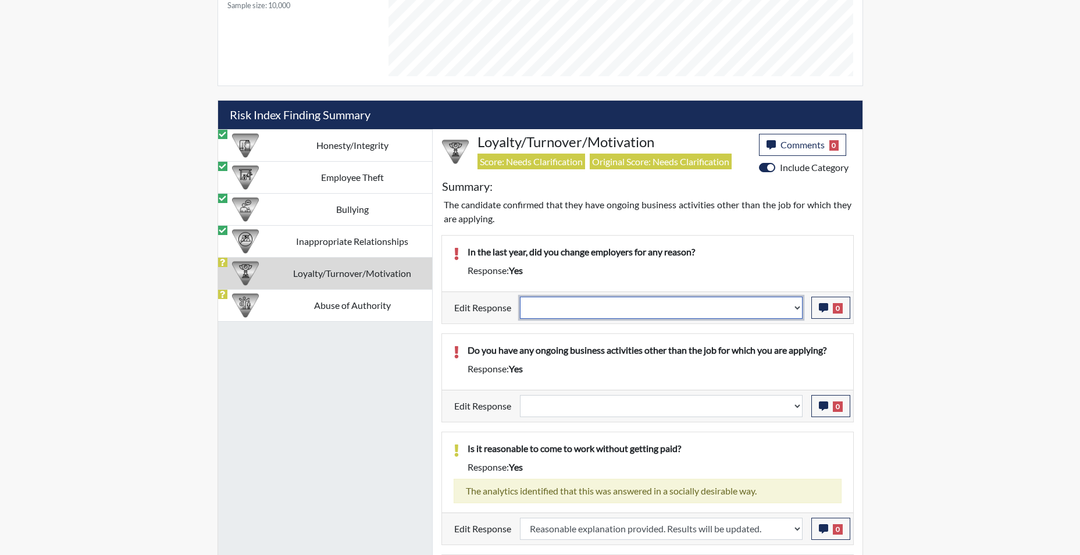
click at [800, 315] on select "Question is not relevant. Results will be updated. Reasonable explanation provi…" at bounding box center [661, 308] width 283 height 22
select select "reasonable-explanation-provided"
click at [520, 297] on select "Question is not relevant. Results will be updated. Reasonable explanation provi…" at bounding box center [661, 308] width 283 height 22
select select
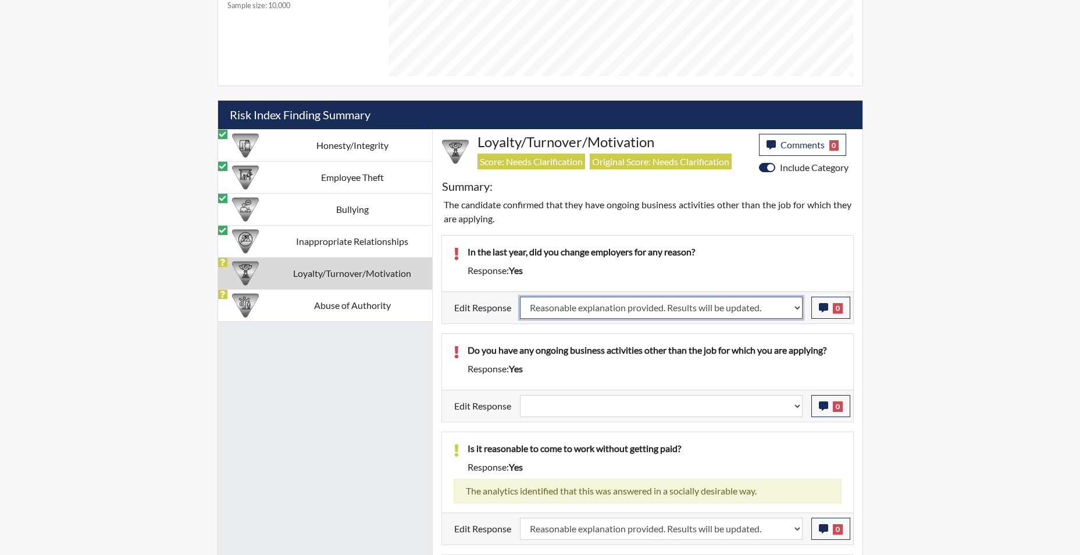
select select
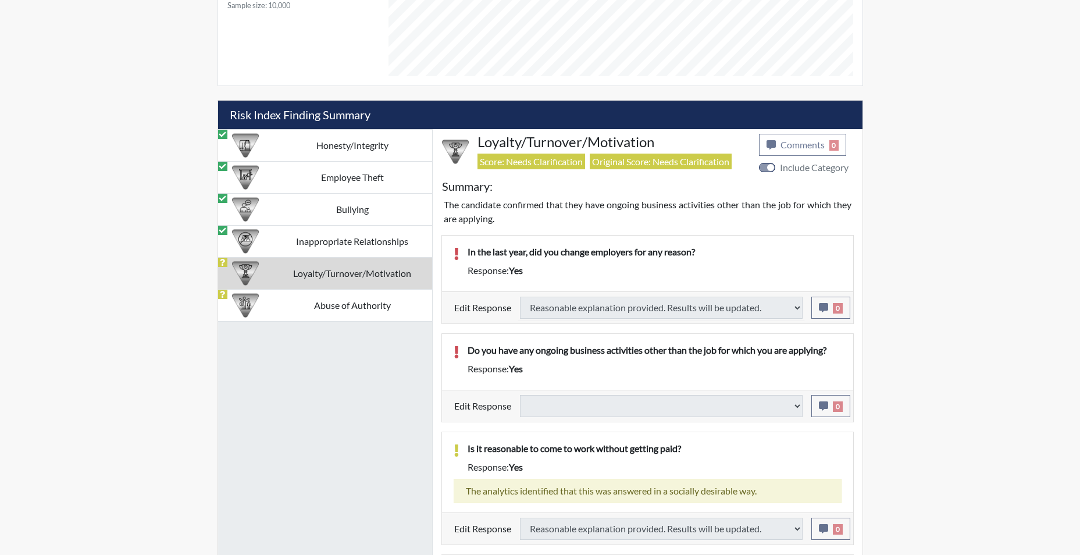
select select
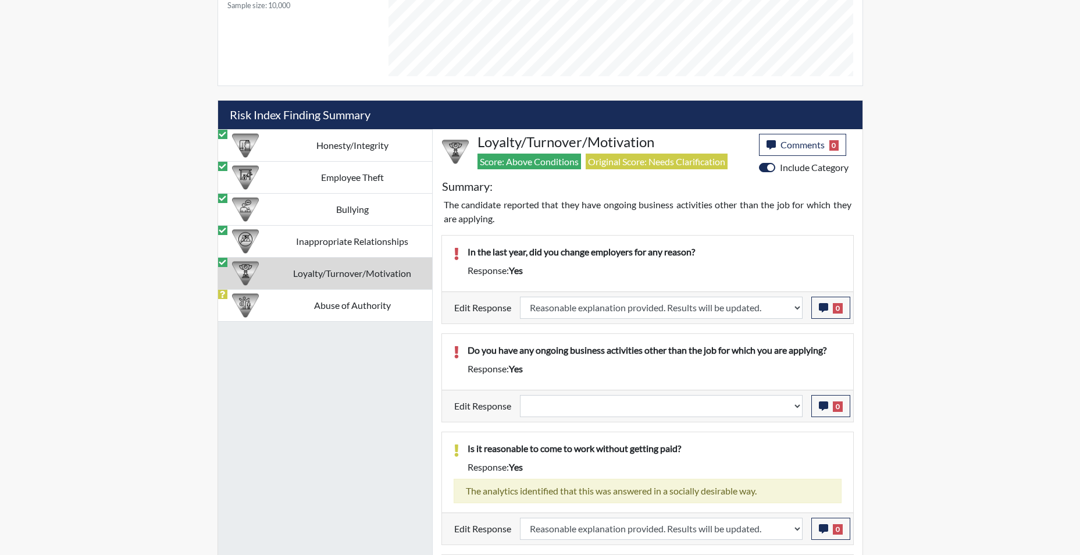
scroll to position [193, 483]
click at [799, 410] on select "Question is not relevant. Results will be updated. Reasonable explanation provi…" at bounding box center [661, 406] width 283 height 22
select select "reasonable-explanation-provided"
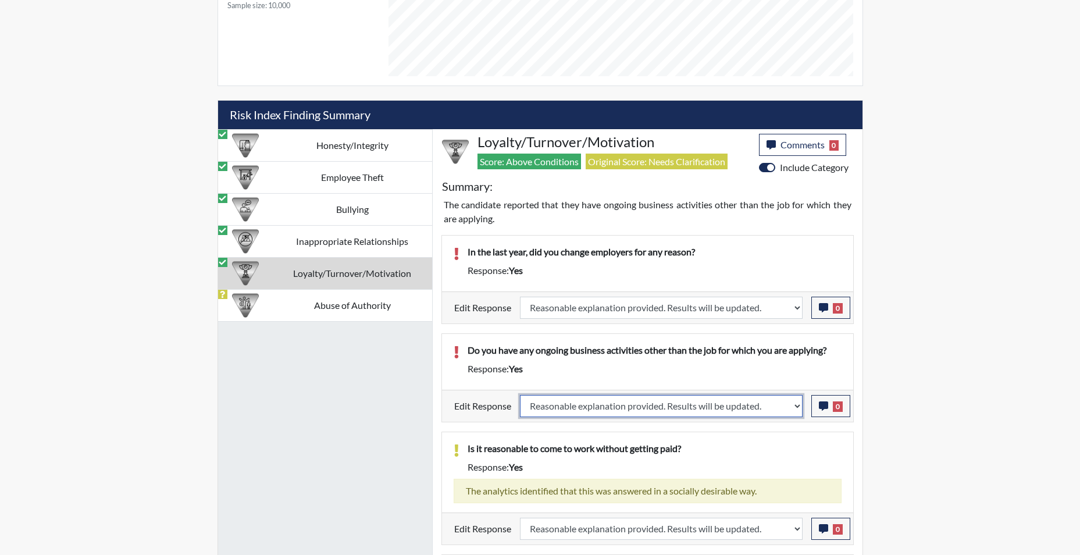
click at [520, 395] on select "Question is not relevant. Results will be updated. Reasonable explanation provi…" at bounding box center [661, 406] width 283 height 22
select select
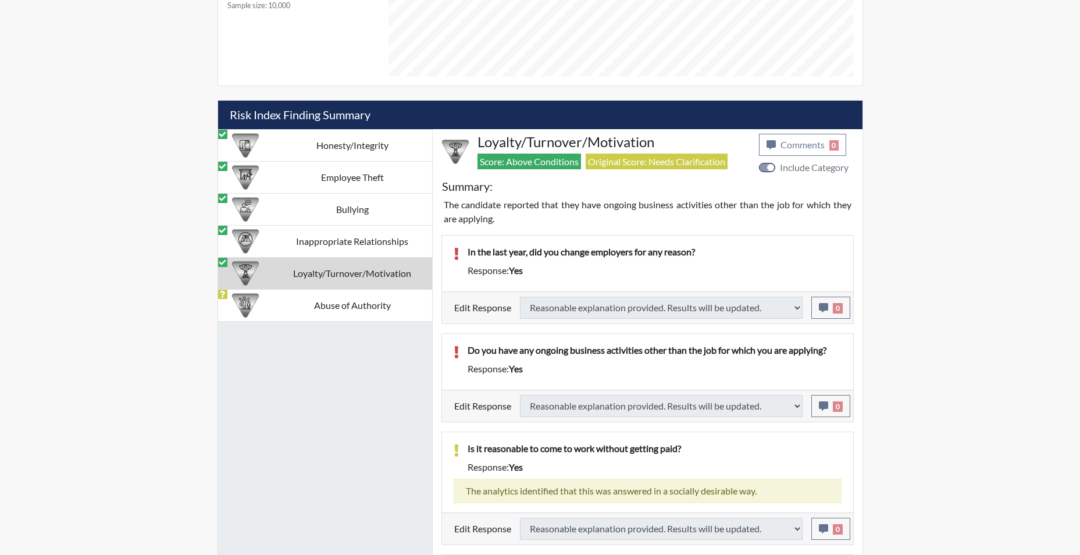
select select
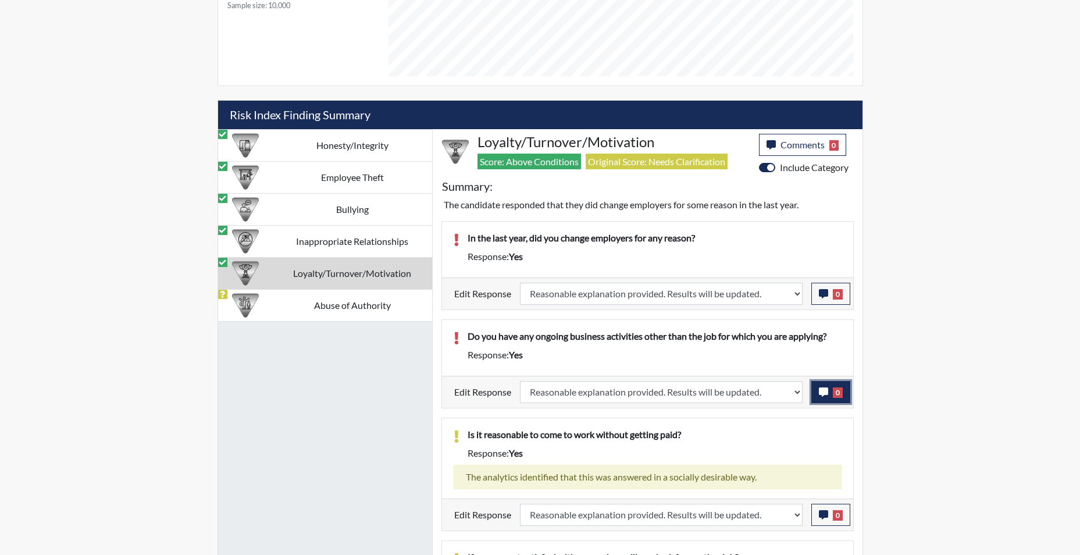
click at [824, 390] on icon "button" at bounding box center [823, 391] width 9 height 9
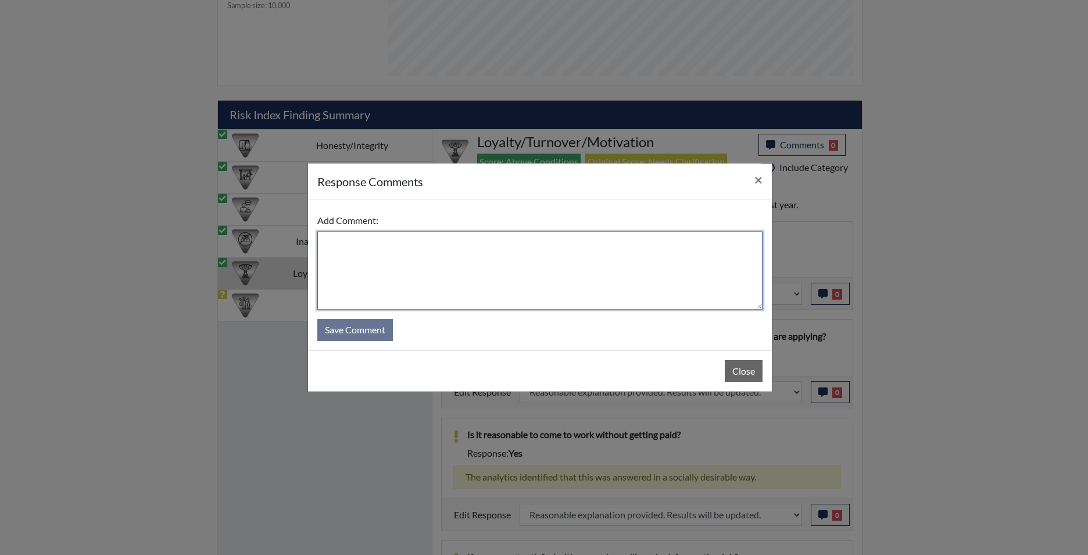
click at [533, 270] on textarea at bounding box center [539, 270] width 445 height 78
type textarea "app states he does door dash"
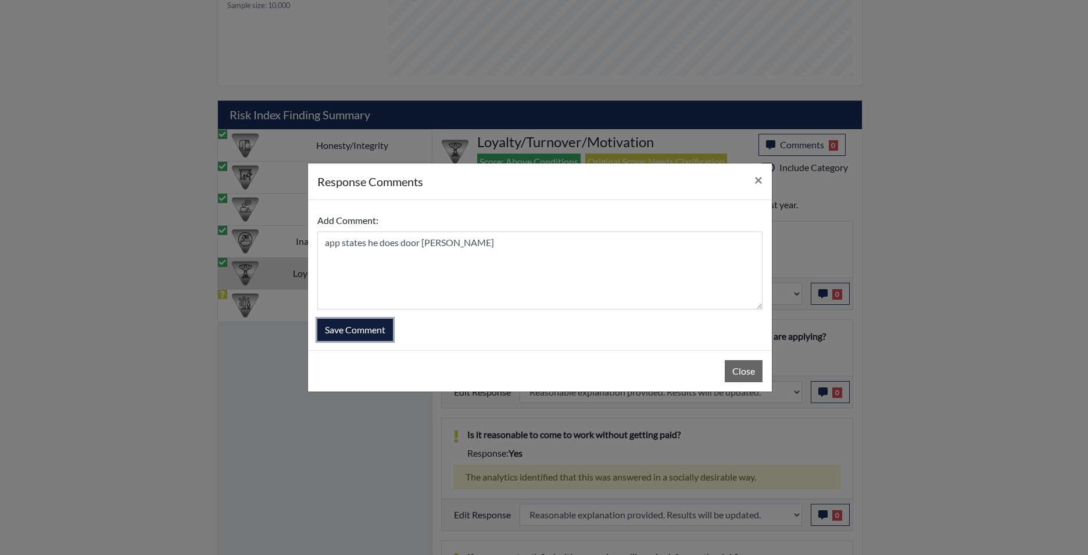
click at [370, 330] on button "Save Comment" at bounding box center [355, 330] width 76 height 22
select select
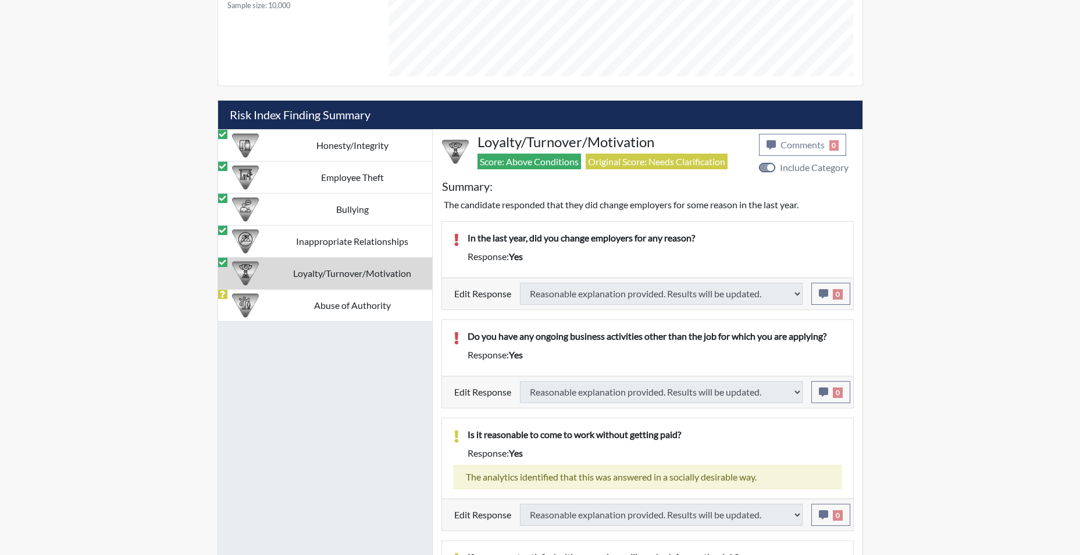
select select
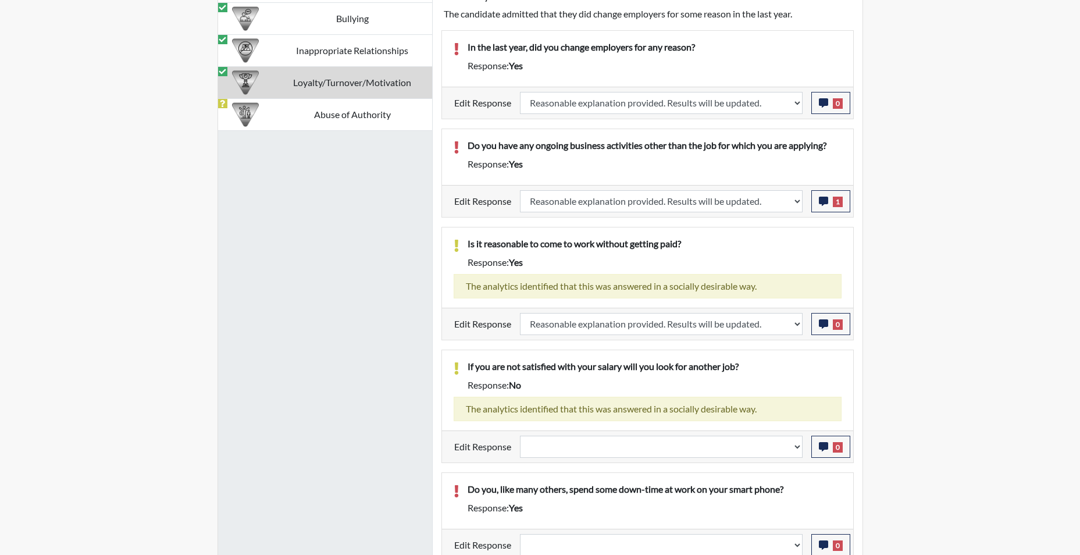
scroll to position [851, 0]
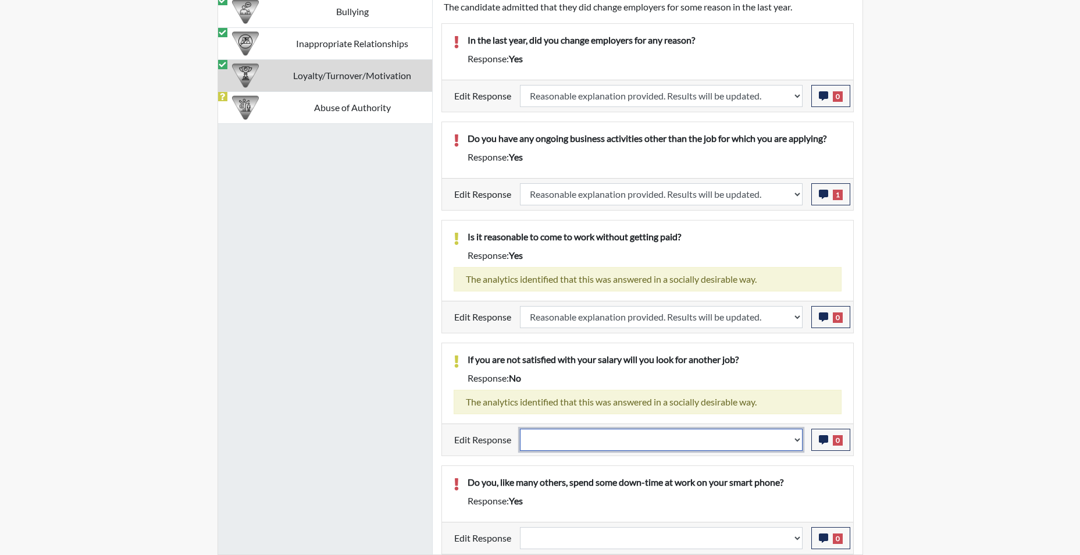
click at [794, 444] on select "Question is not relevant. Results will be updated. Reasonable explanation provi…" at bounding box center [661, 440] width 283 height 22
select select "reasonable-explanation-provided"
click at [520, 429] on select "Question is not relevant. Results will be updated. Reasonable explanation provi…" at bounding box center [661, 440] width 283 height 22
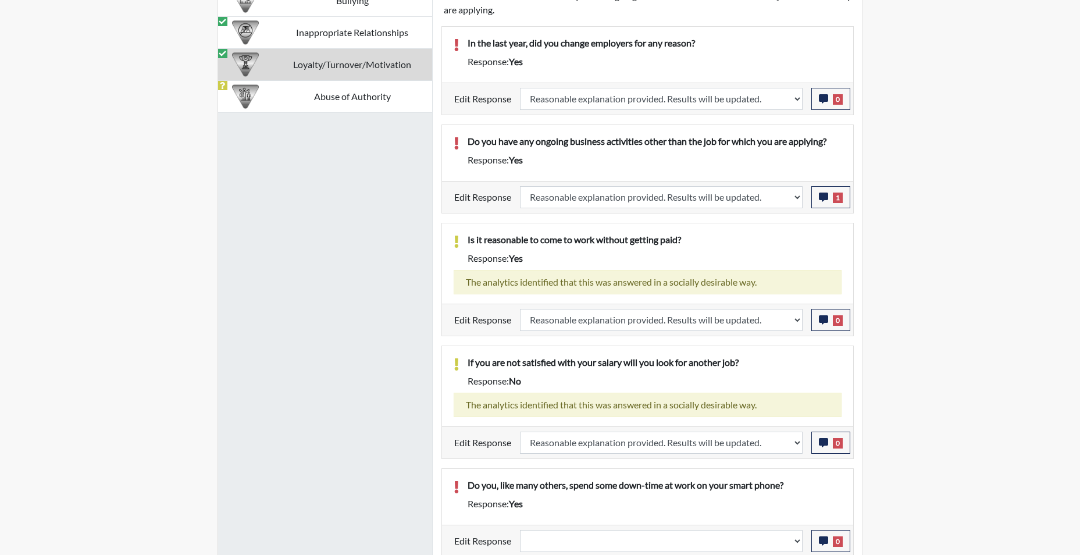
scroll to position [865, 0]
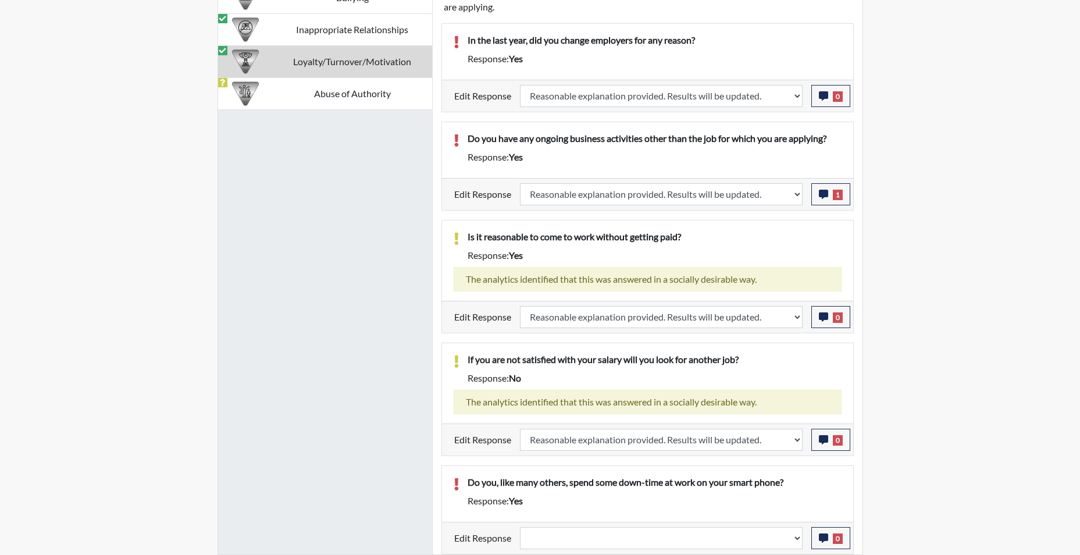
click at [804, 541] on div "Question is not relevant. Results will be updated. Reasonable explanation provi…" at bounding box center [661, 538] width 300 height 22
click at [803, 541] on div "Question is not relevant. Results will be updated. Reasonable explanation provi…" at bounding box center [661, 538] width 300 height 22
click at [792, 541] on select "Question is not relevant. Results will be updated. Reasonable explanation provi…" at bounding box center [661, 538] width 283 height 22
select select "reasonable-explanation-provided"
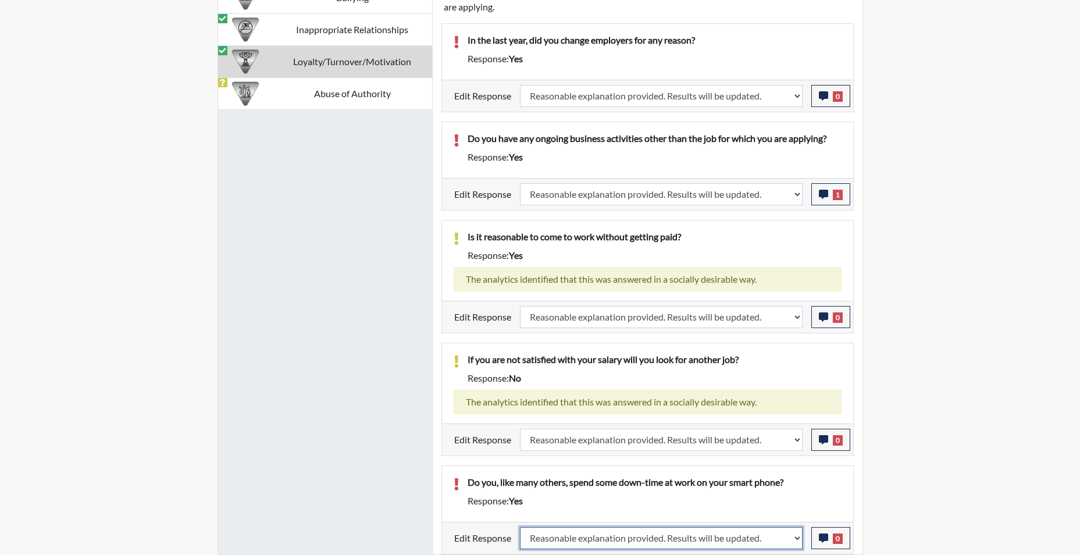
click at [520, 527] on select "Question is not relevant. Results will be updated. Reasonable explanation provi…" at bounding box center [661, 538] width 283 height 22
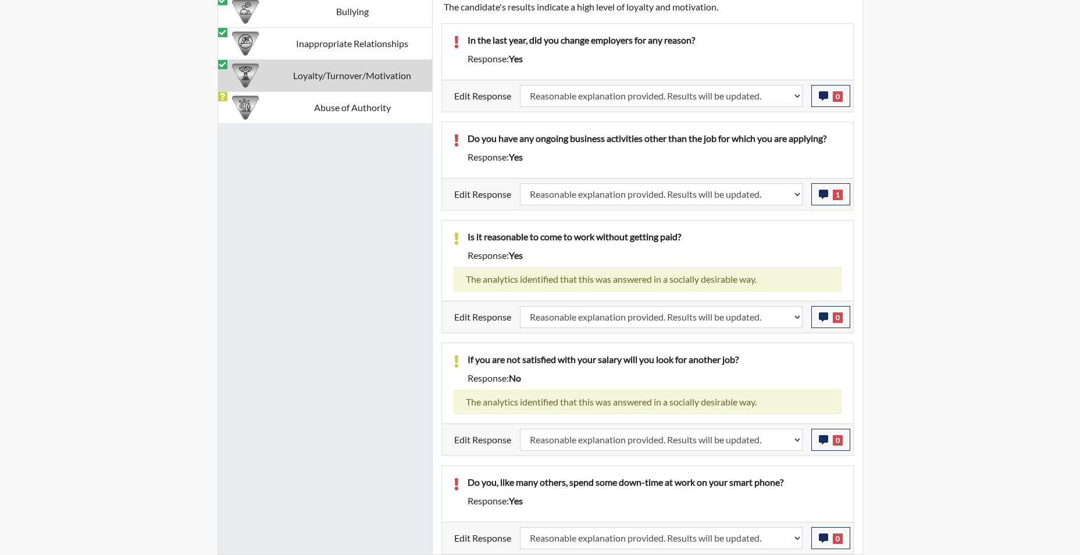
scroll to position [193, 483]
click at [345, 107] on td "Abuse of Authority" at bounding box center [352, 107] width 159 height 32
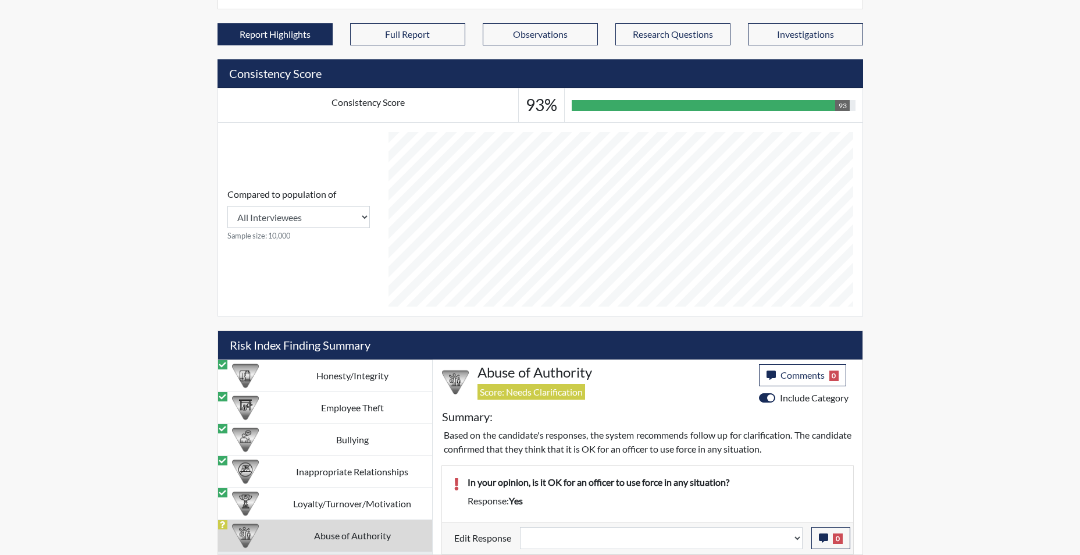
scroll to position [423, 0]
click at [798, 542] on select "Question is not relevant. Results will be updated. Reasonable explanation provi…" at bounding box center [661, 538] width 283 height 22
select select "reasonable-explanation-provided"
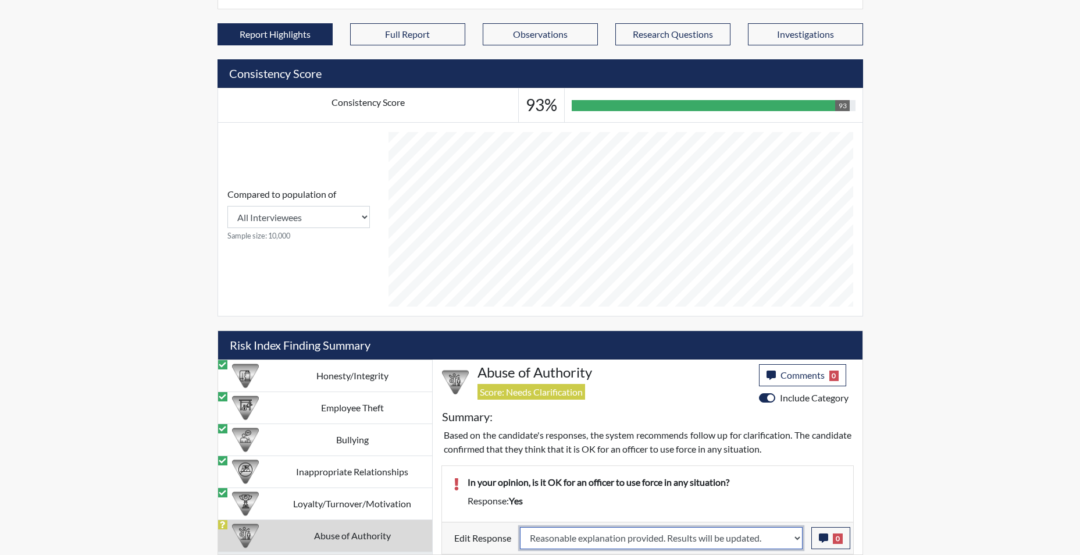
click at [520, 527] on select "Question is not relevant. Results will be updated. Reasonable explanation provi…" at bounding box center [661, 538] width 283 height 22
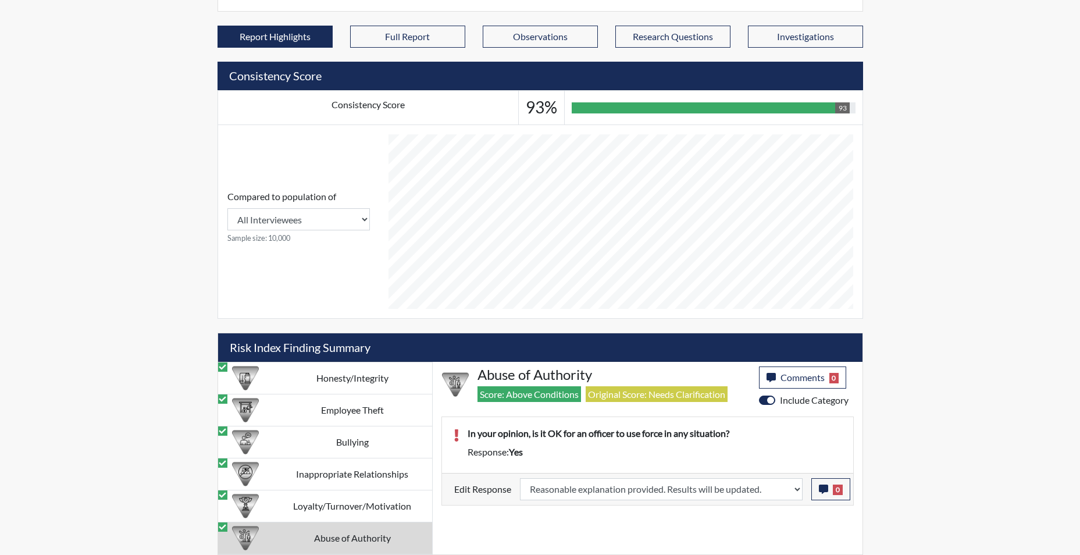
scroll to position [193, 483]
click at [821, 487] on icon "button" at bounding box center [823, 488] width 9 height 9
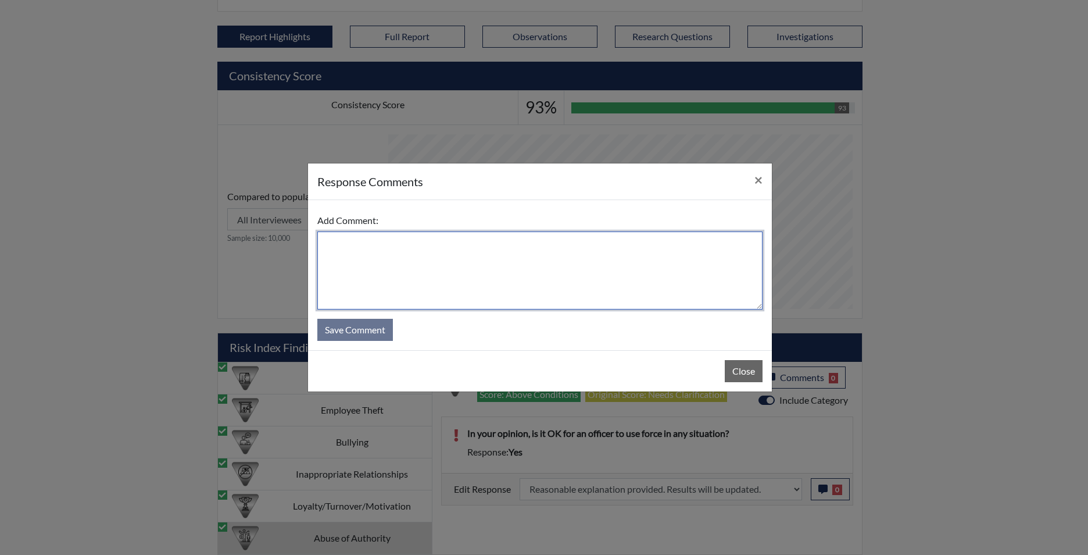
click at [508, 299] on textarea at bounding box center [539, 270] width 445 height 78
type textarea "app disagrees"
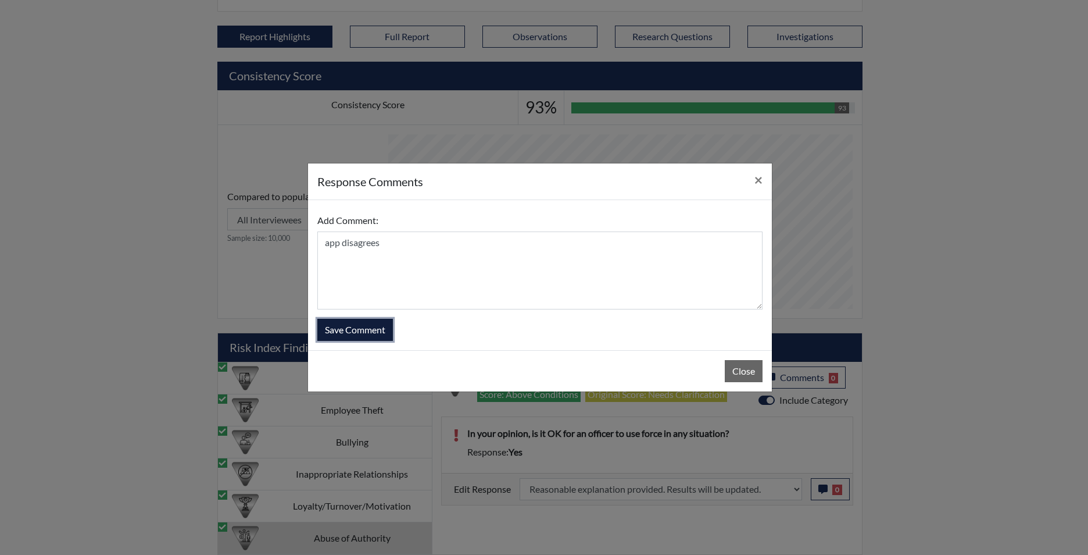
click at [360, 325] on button "Save Comment" at bounding box center [355, 330] width 76 height 22
